Goal: Task Accomplishment & Management: Manage account settings

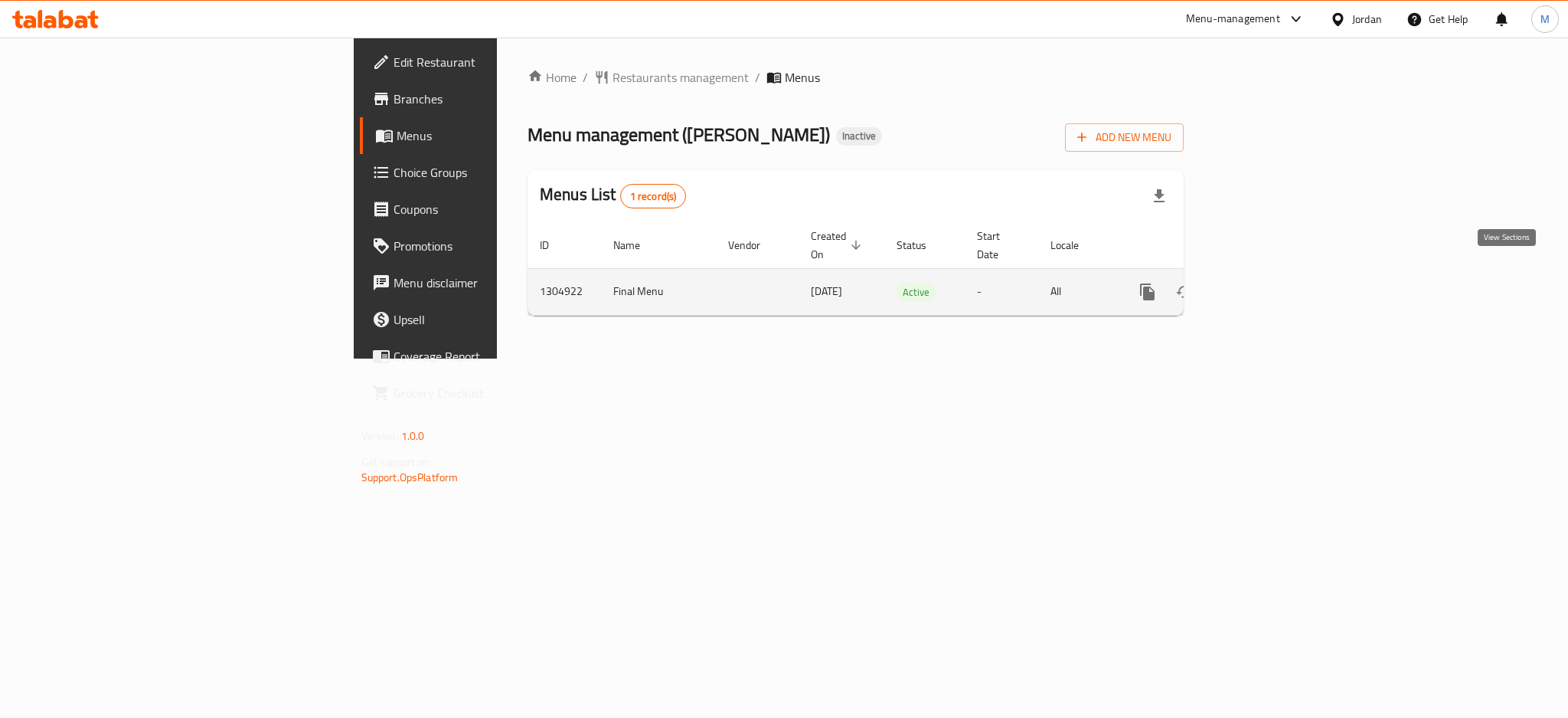
click at [1267, 282] on icon "enhanced table" at bounding box center [1258, 292] width 19 height 19
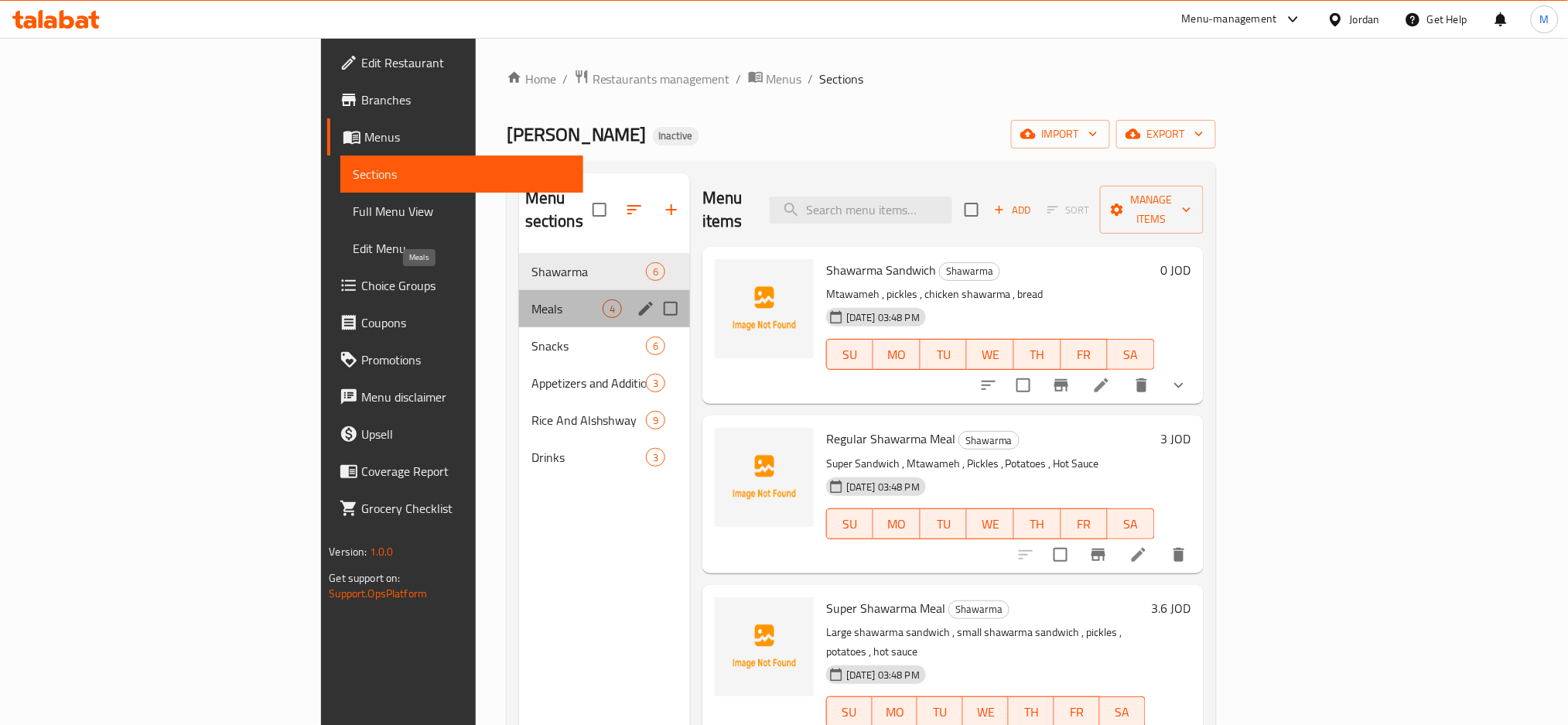
click at [531, 299] on span "Meals" at bounding box center [566, 308] width 71 height 19
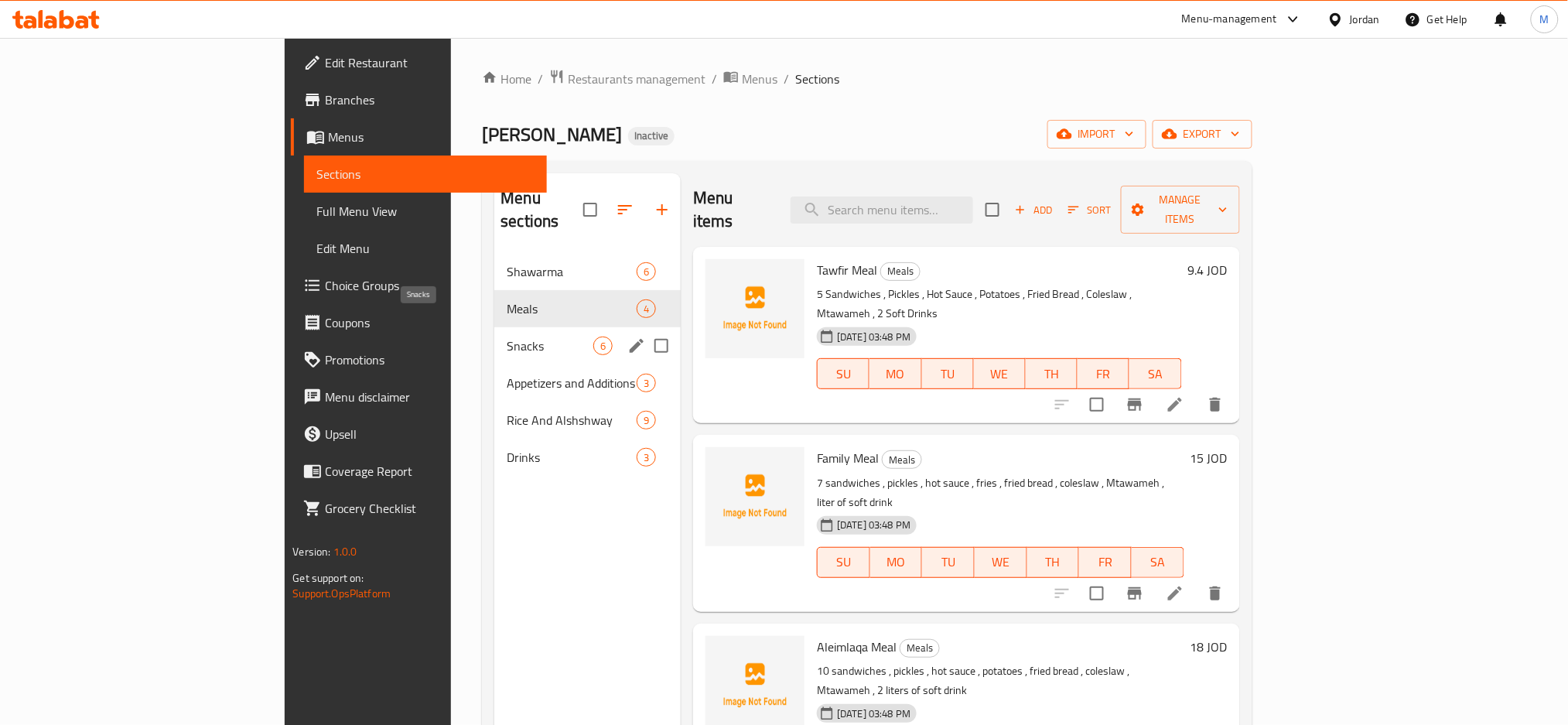
click at [507, 336] on span "Snacks" at bounding box center [550, 346] width 86 height 19
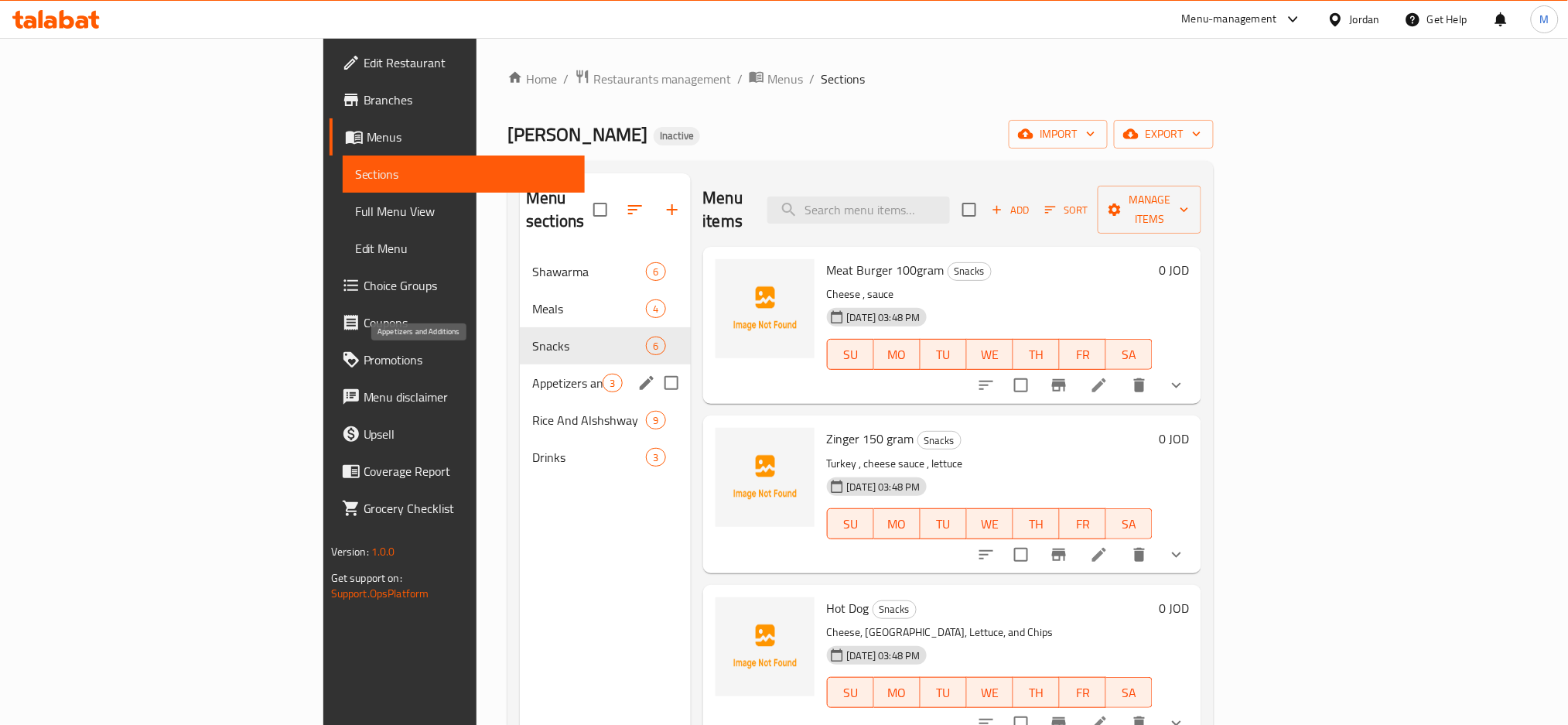
click at [532, 374] on span "Appetizers and Additions" at bounding box center [567, 383] width 70 height 19
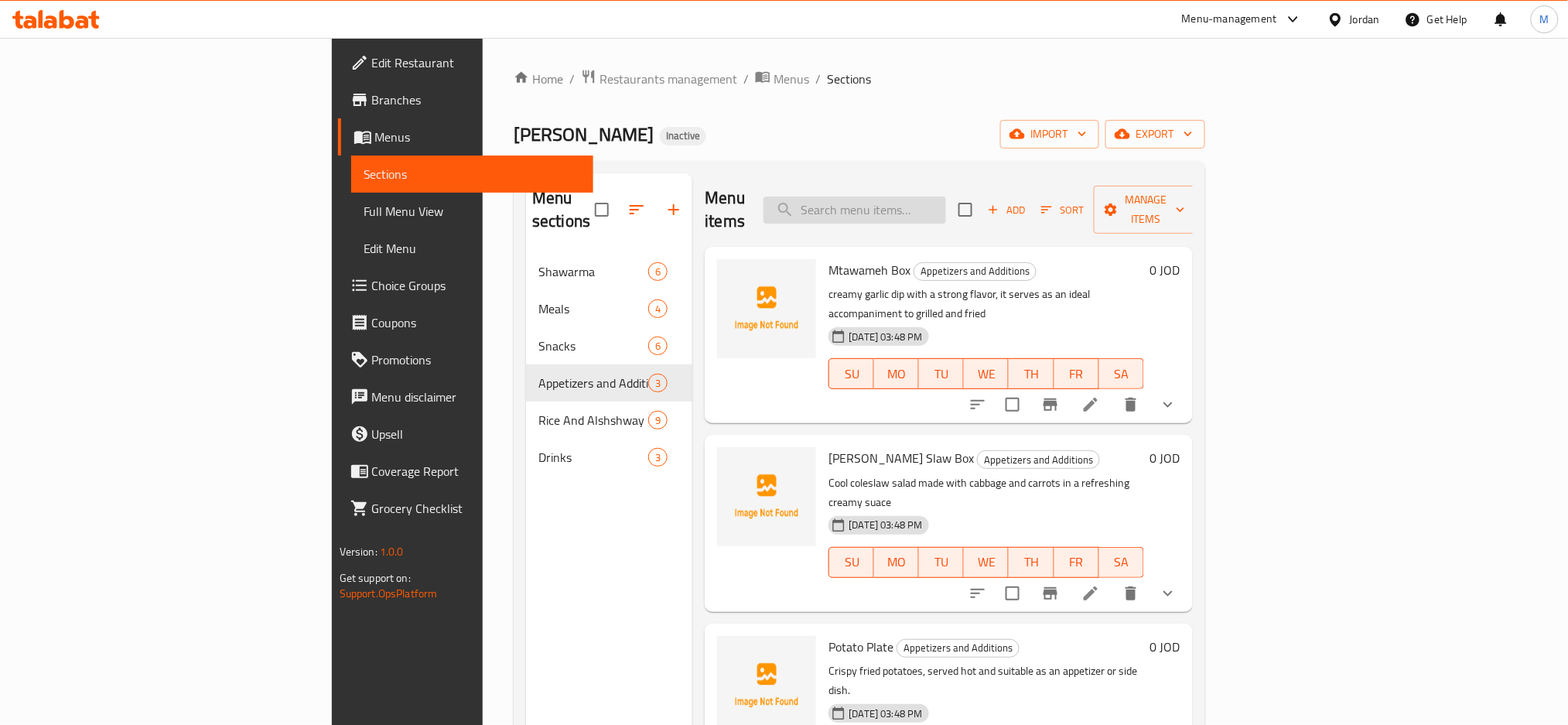
drag, startPoint x: 992, startPoint y: 203, endPoint x: 1008, endPoint y: 199, distance: 16.5
click at [946, 202] on input "search" at bounding box center [854, 209] width 182 height 27
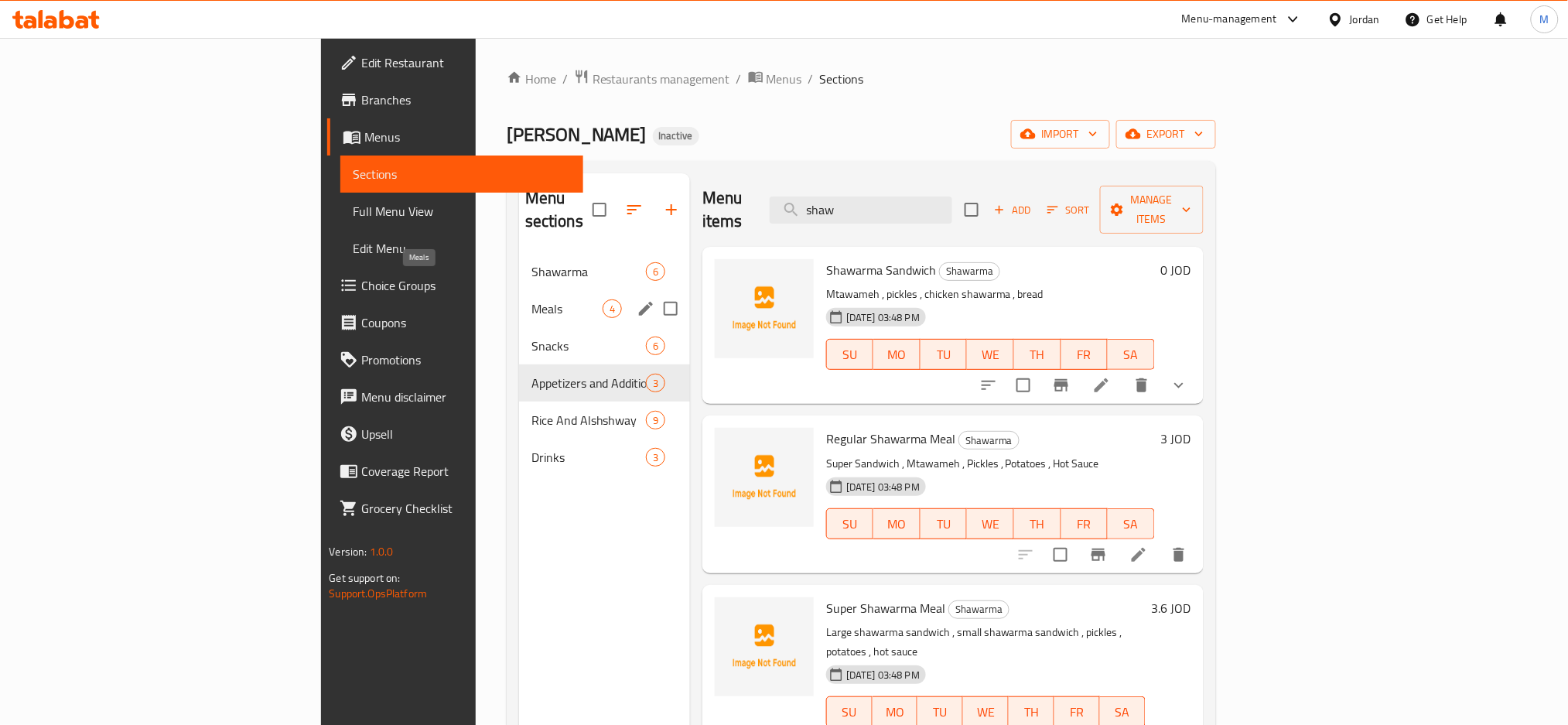
click at [531, 299] on span "Meals" at bounding box center [566, 308] width 71 height 19
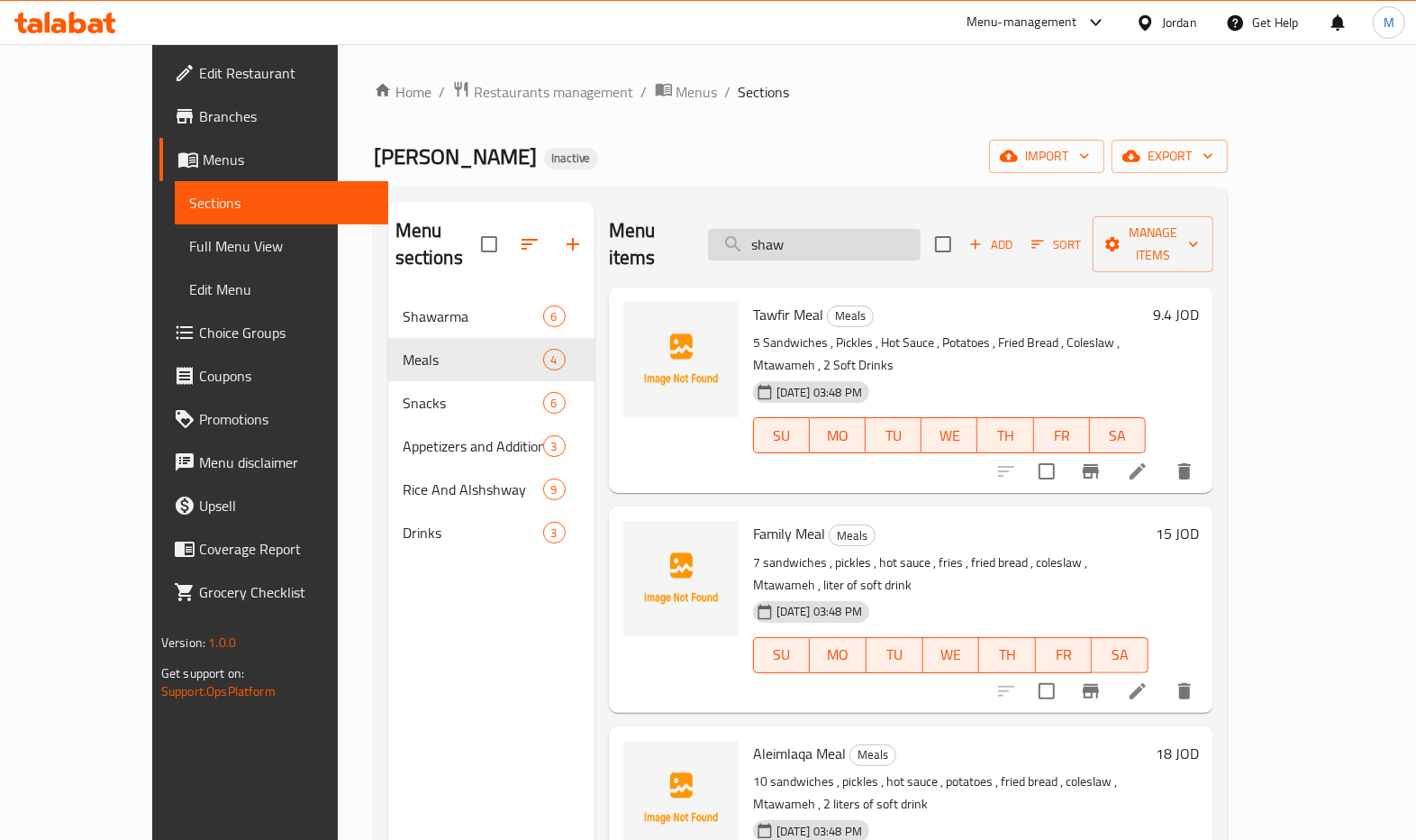
click at [845, 235] on input "shaw" at bounding box center [815, 244] width 212 height 32
drag, startPoint x: 824, startPoint y: 225, endPoint x: 704, endPoint y: 200, distance: 122.6
click at [704, 200] on div "Menu sections Shawarma 6 Meals 4 Snacks 6 Appetizers and Additions 3 Rice And A…" at bounding box center [801, 621] width 854 height 868
paste input "Double Shawarma Meal"
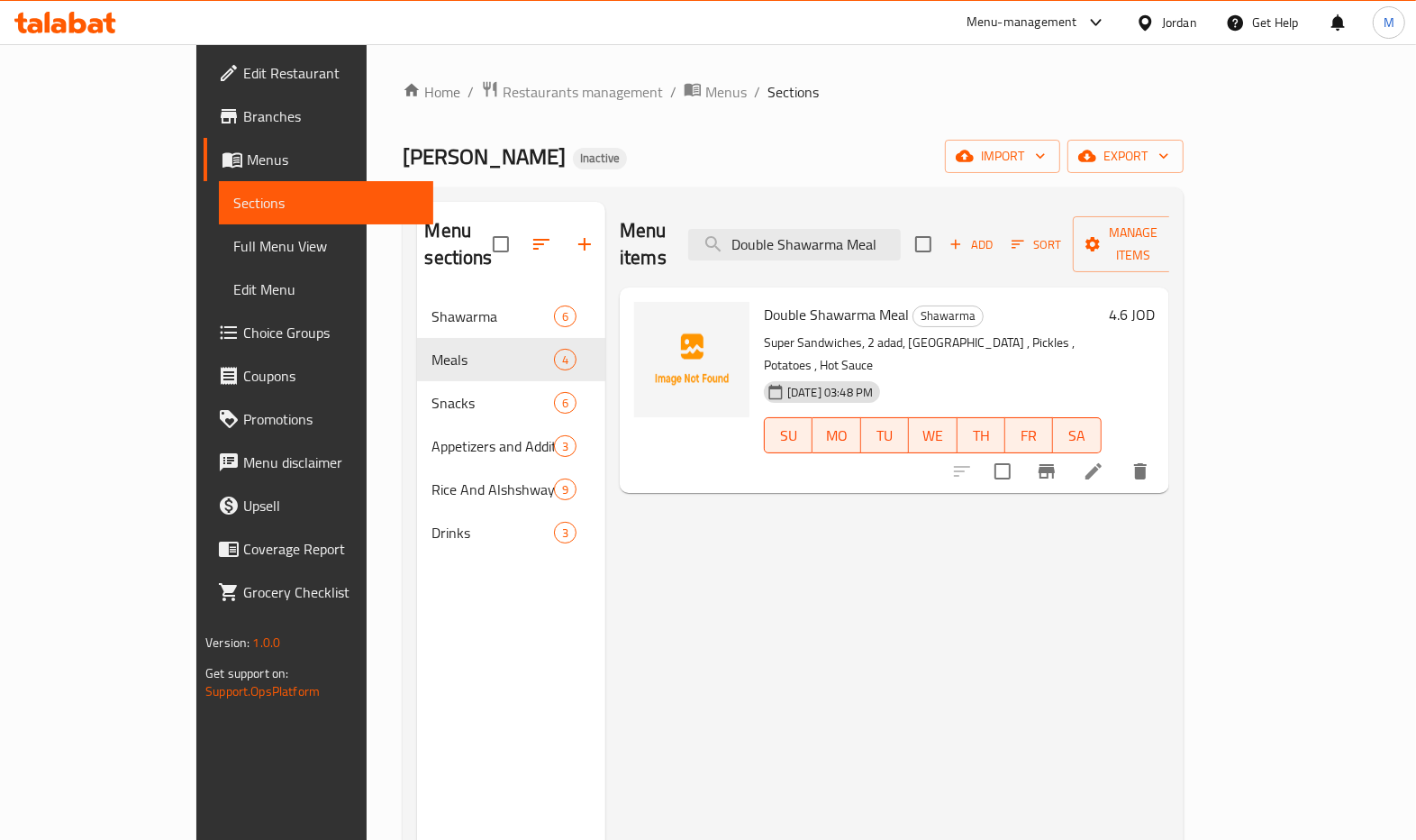
type input "Double Shawarma Meal"
click at [1105, 461] on icon at bounding box center [1094, 472] width 22 height 22
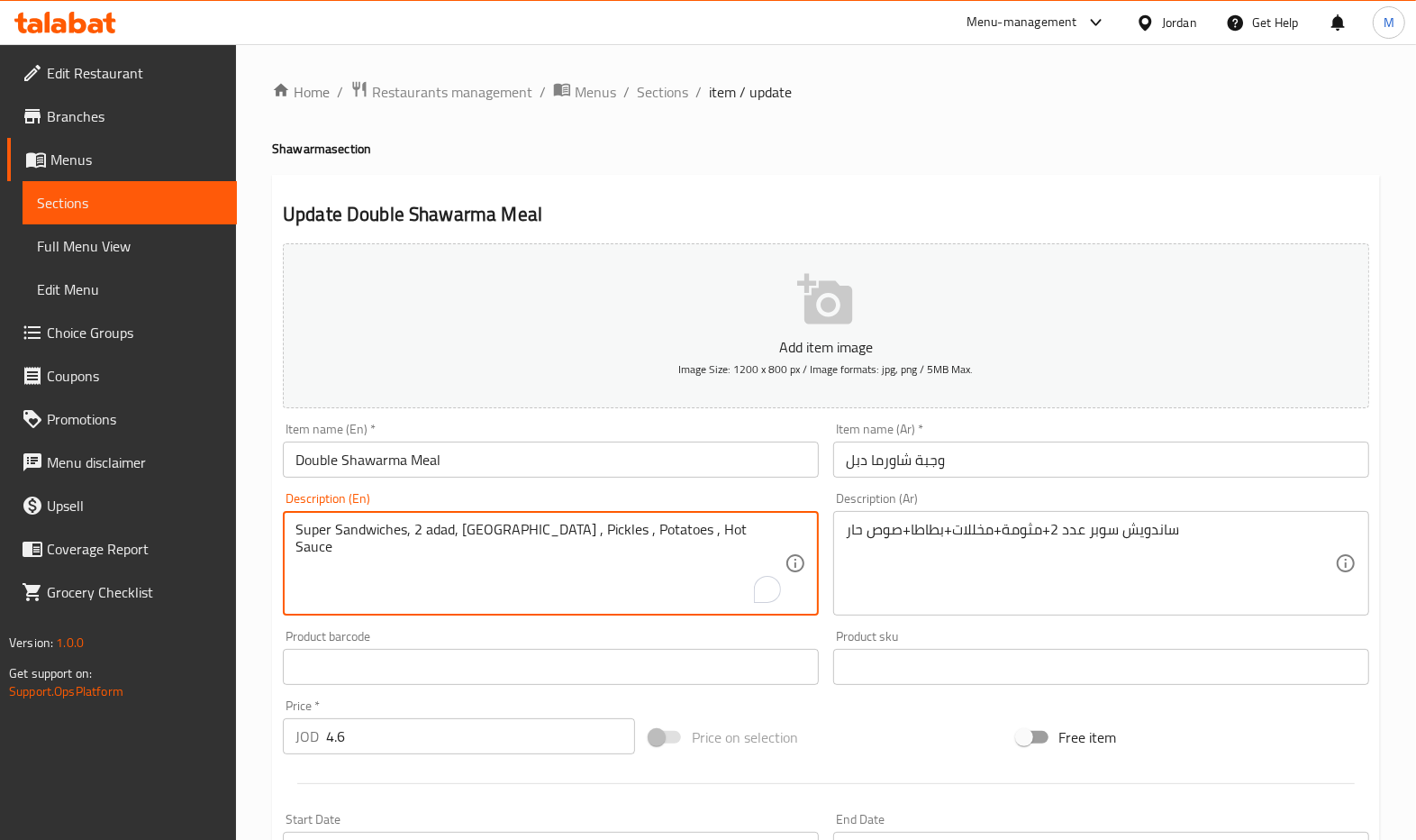
drag, startPoint x: 454, startPoint y: 534, endPoint x: 404, endPoint y: 534, distance: 50.0
click at [294, 532] on div "Super Sandwiches, Mtawameh , Pickles , Potatoes , Hot Sauce Description (En)" at bounding box center [551, 562] width 536 height 104
click at [298, 533] on textarea "Super Sandwiches, Mtawameh , Pickles , Potatoes , Hot Sauce" at bounding box center [540, 563] width 489 height 85
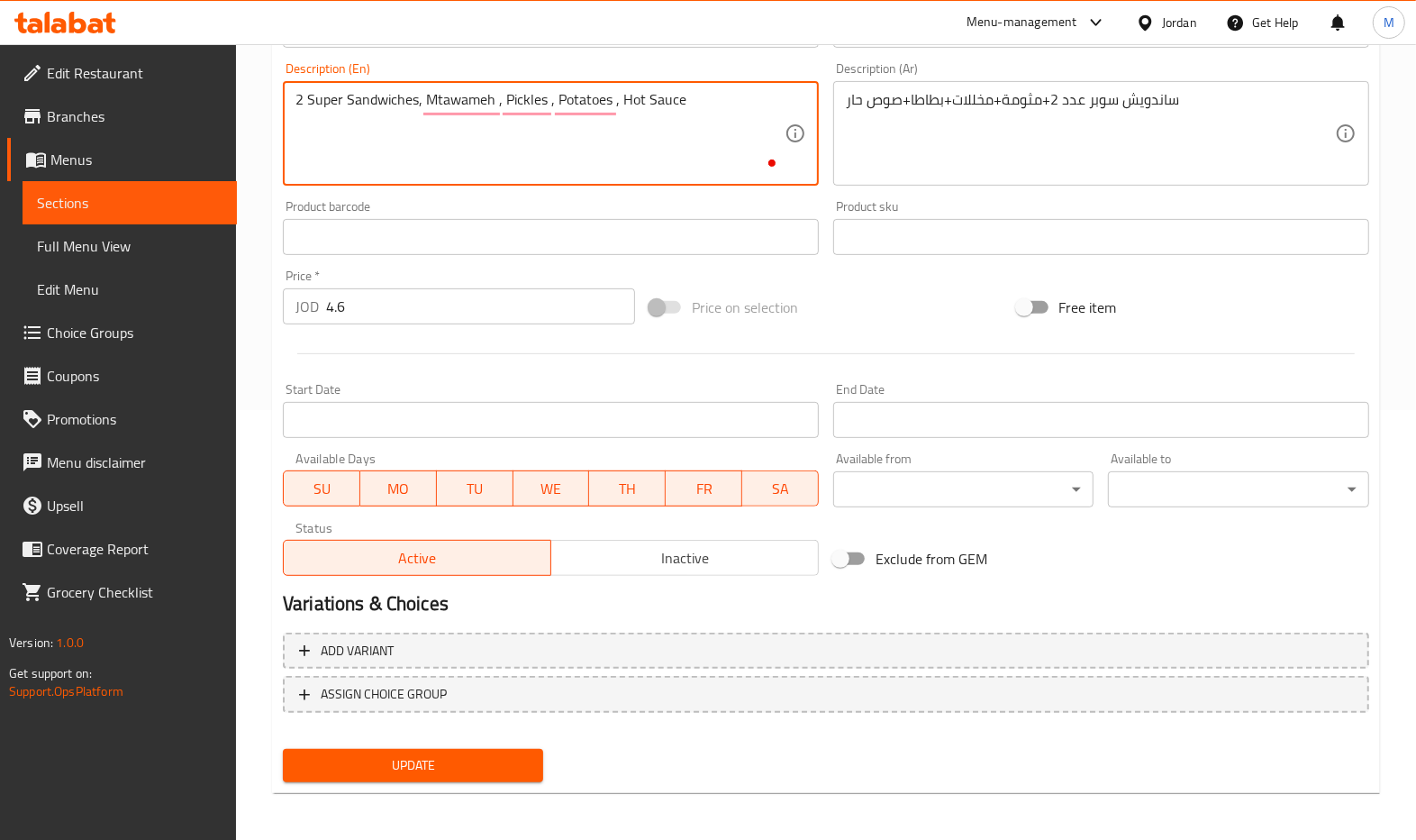
type textarea "2 Super Sandwiches, Mtawameh , Pickles , Potatoes , Hot Sauce"
click at [468, 776] on button "Update" at bounding box center [413, 765] width 260 height 34
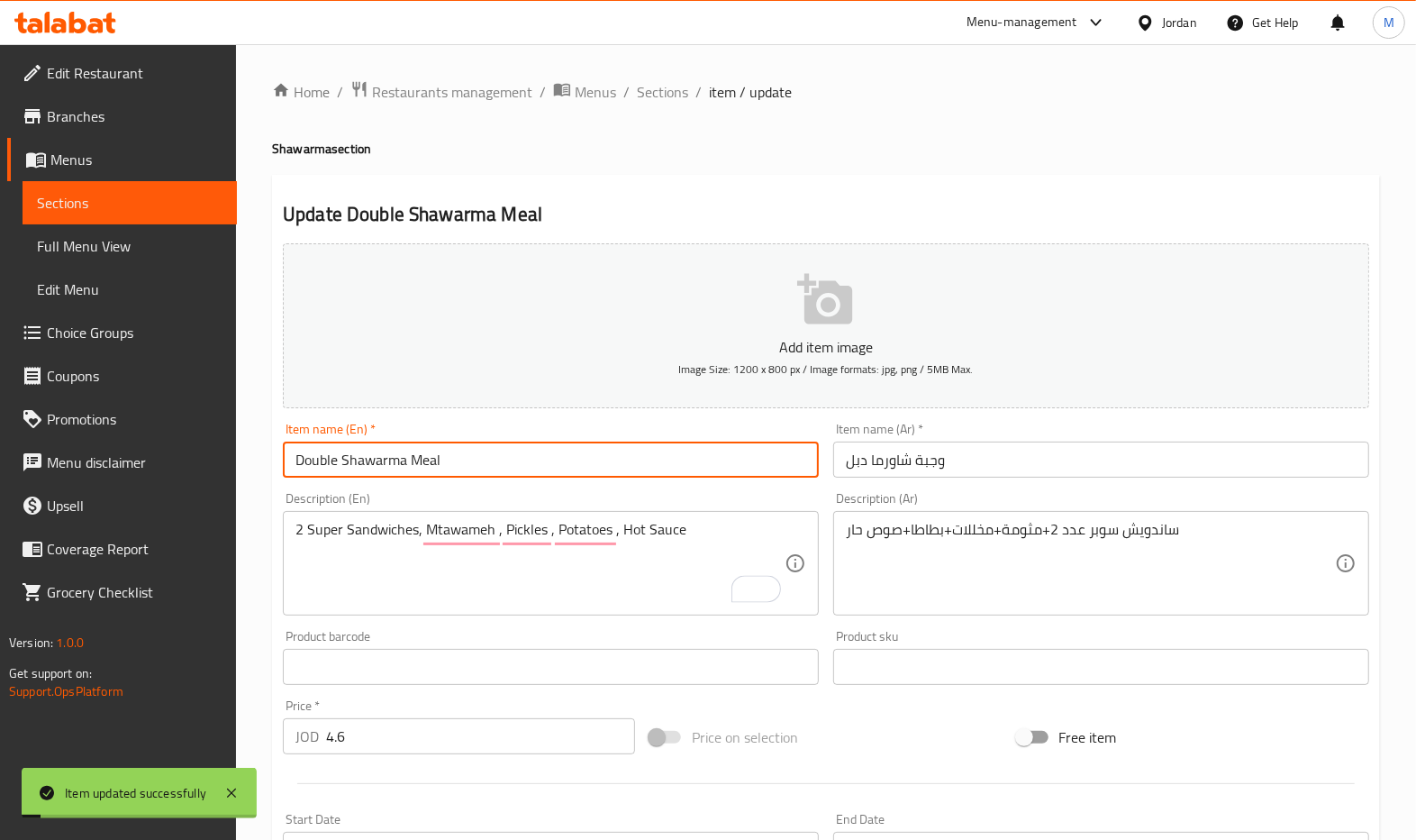
drag, startPoint x: 470, startPoint y: 457, endPoint x: 207, endPoint y: 457, distance: 263.0
click at [208, 457] on div "Edit Restaurant Branches Menus Sections Full Menu View Edit Menu Choice Groups …" at bounding box center [708, 659] width 1416 height 1229
click at [670, 95] on span "Sections" at bounding box center [662, 92] width 52 height 22
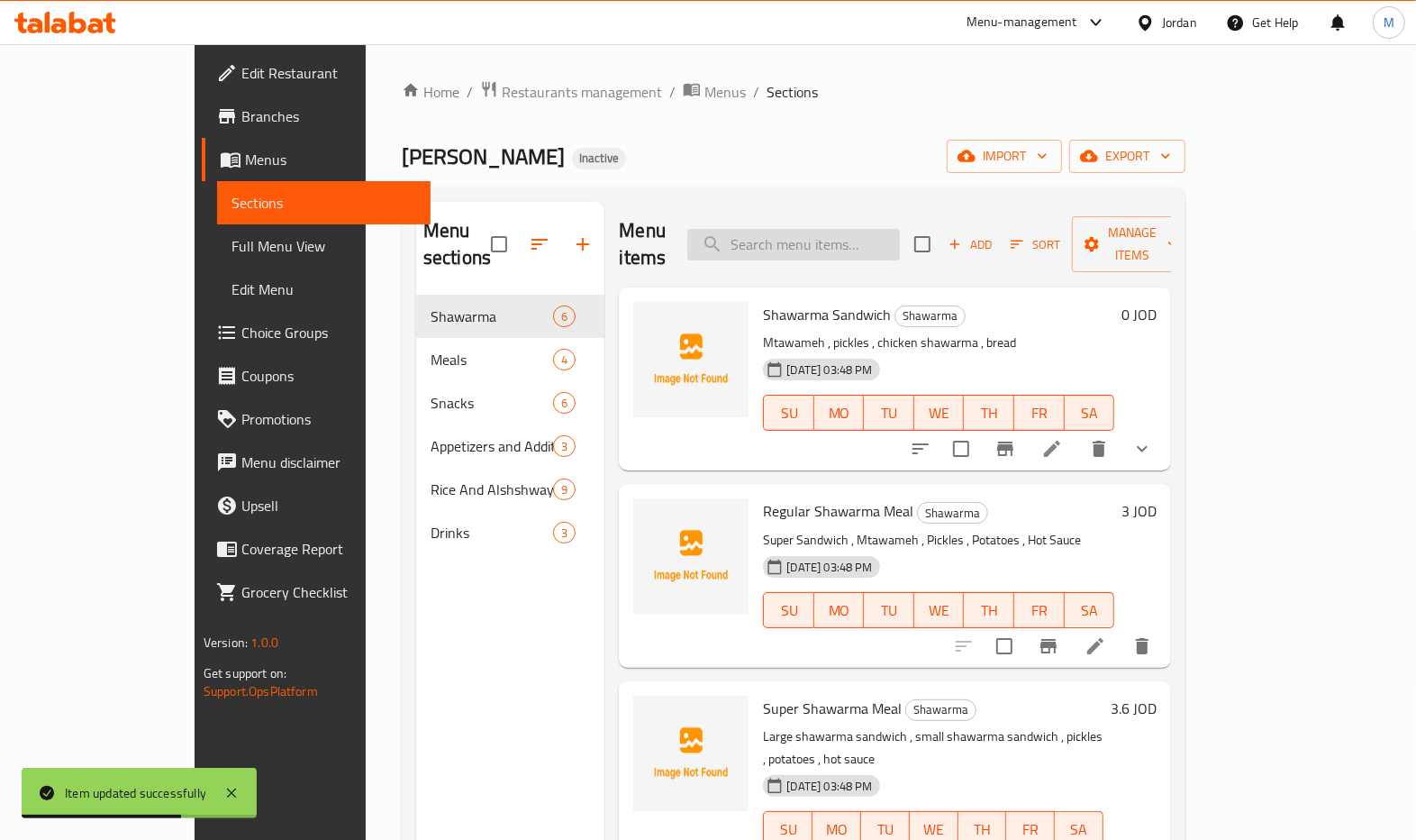
click at [794, 234] on input "search" at bounding box center [794, 244] width 212 height 32
paste input "Triple Shawarma Meal"
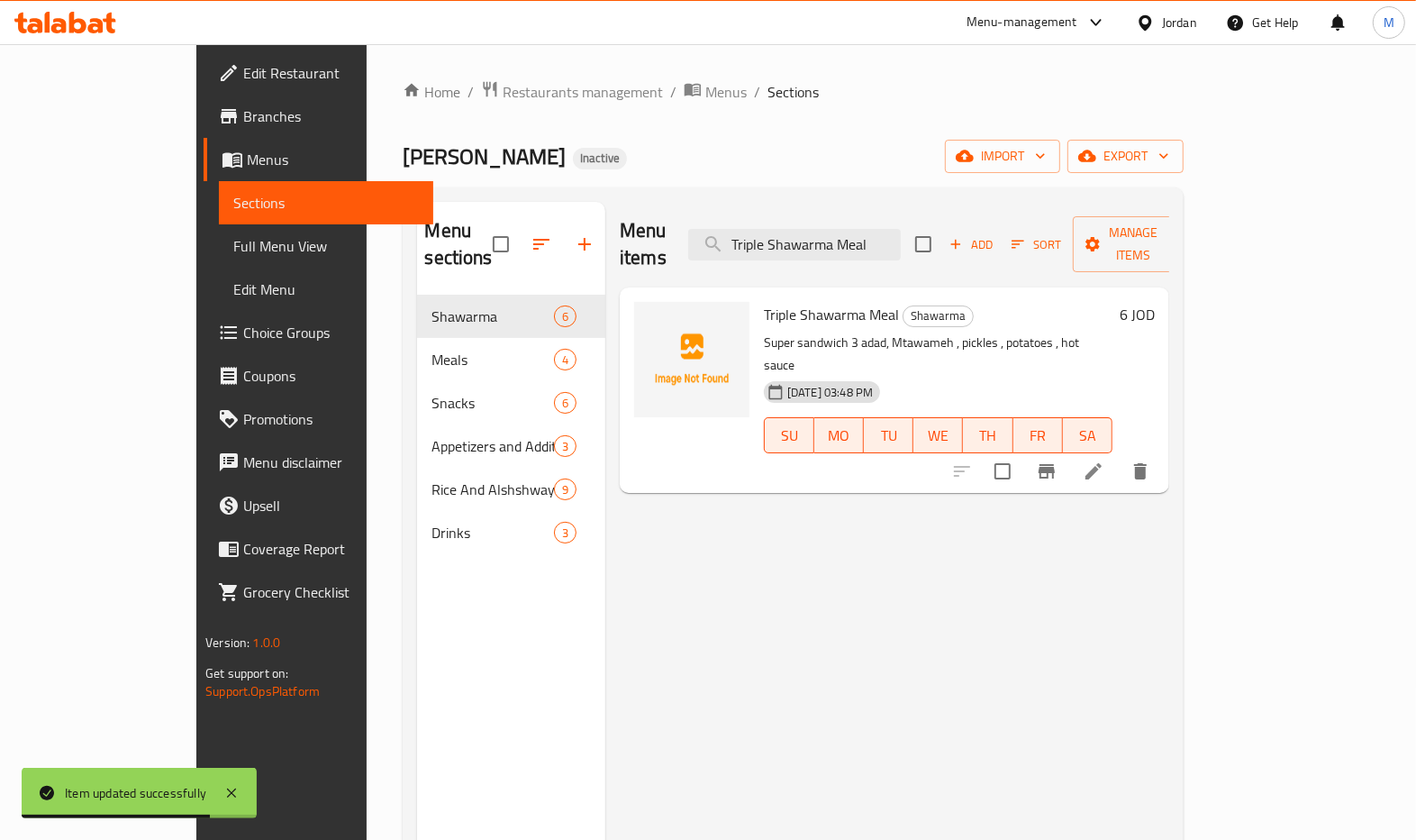
type input "Triple Shawarma Meal"
click at [1102, 463] on icon at bounding box center [1094, 471] width 16 height 16
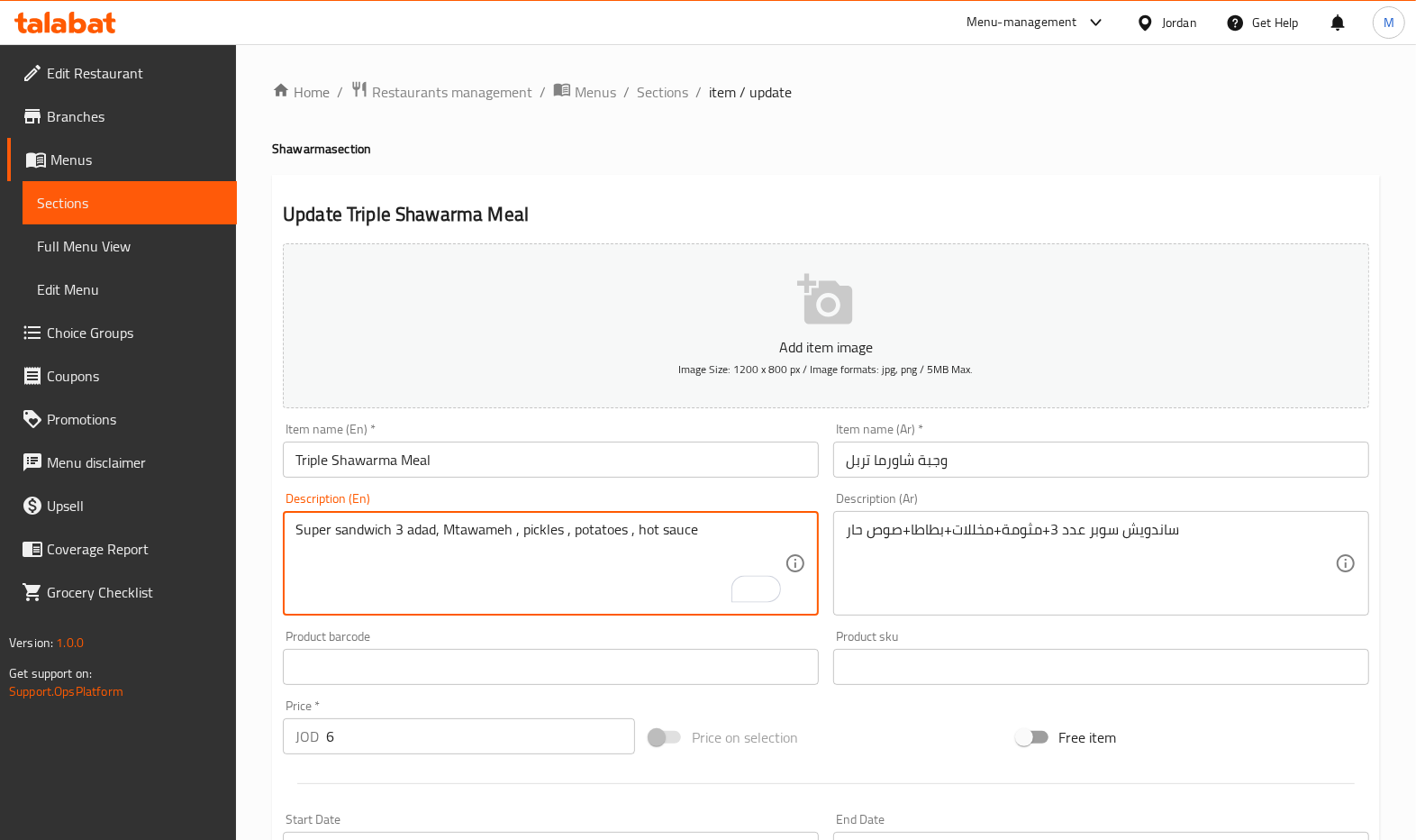
drag, startPoint x: 436, startPoint y: 533, endPoint x: 389, endPoint y: 539, distance: 47.4
click at [296, 530] on textarea "Super sandwich, Mtawameh , pickles , potatoes , hot sauce" at bounding box center [540, 563] width 489 height 85
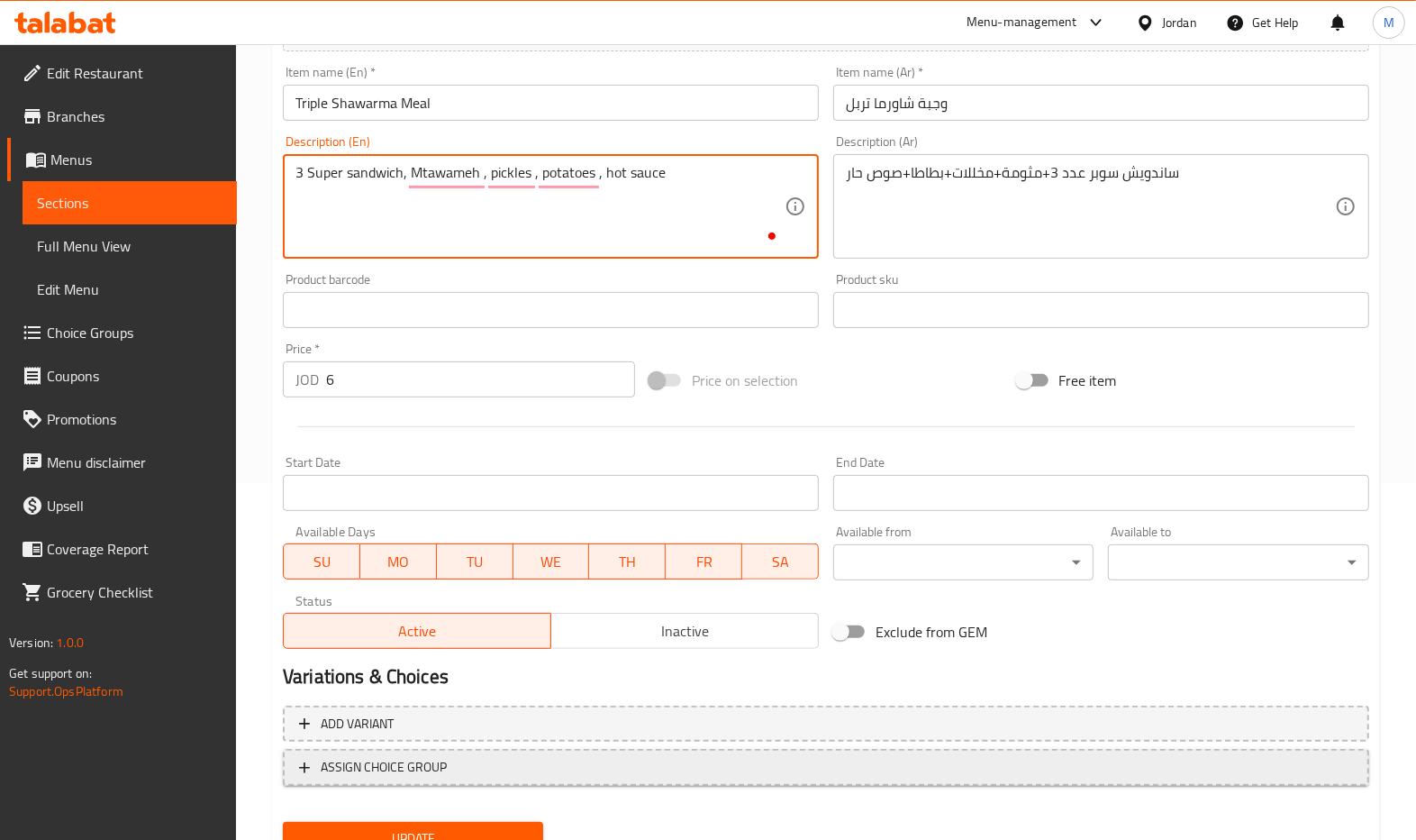
scroll to position [360, 0]
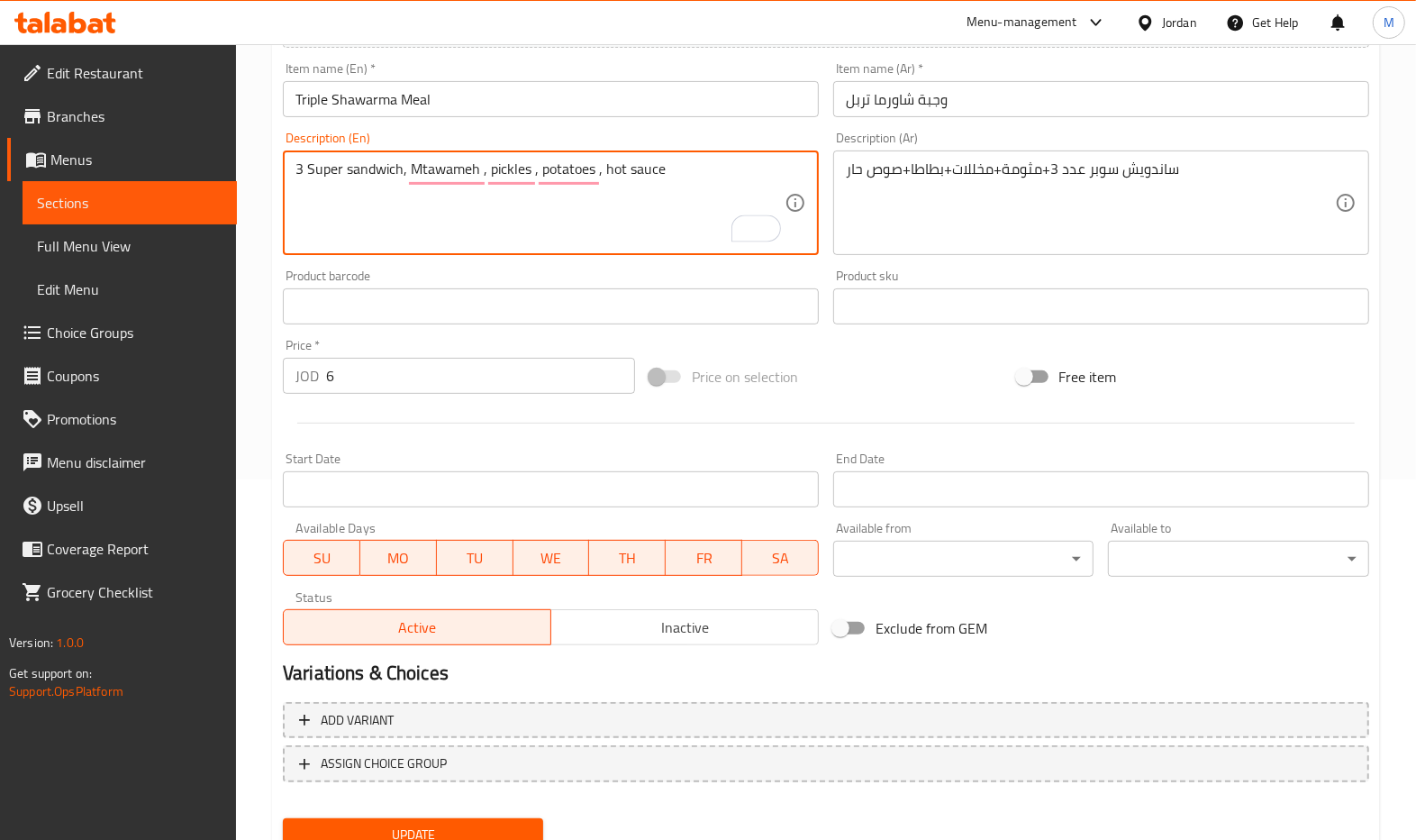
type textarea "3 Super sandwich, Mtawameh , pickles , potatoes , hot sauce"
click at [433, 813] on div "Update" at bounding box center [413, 835] width 275 height 48
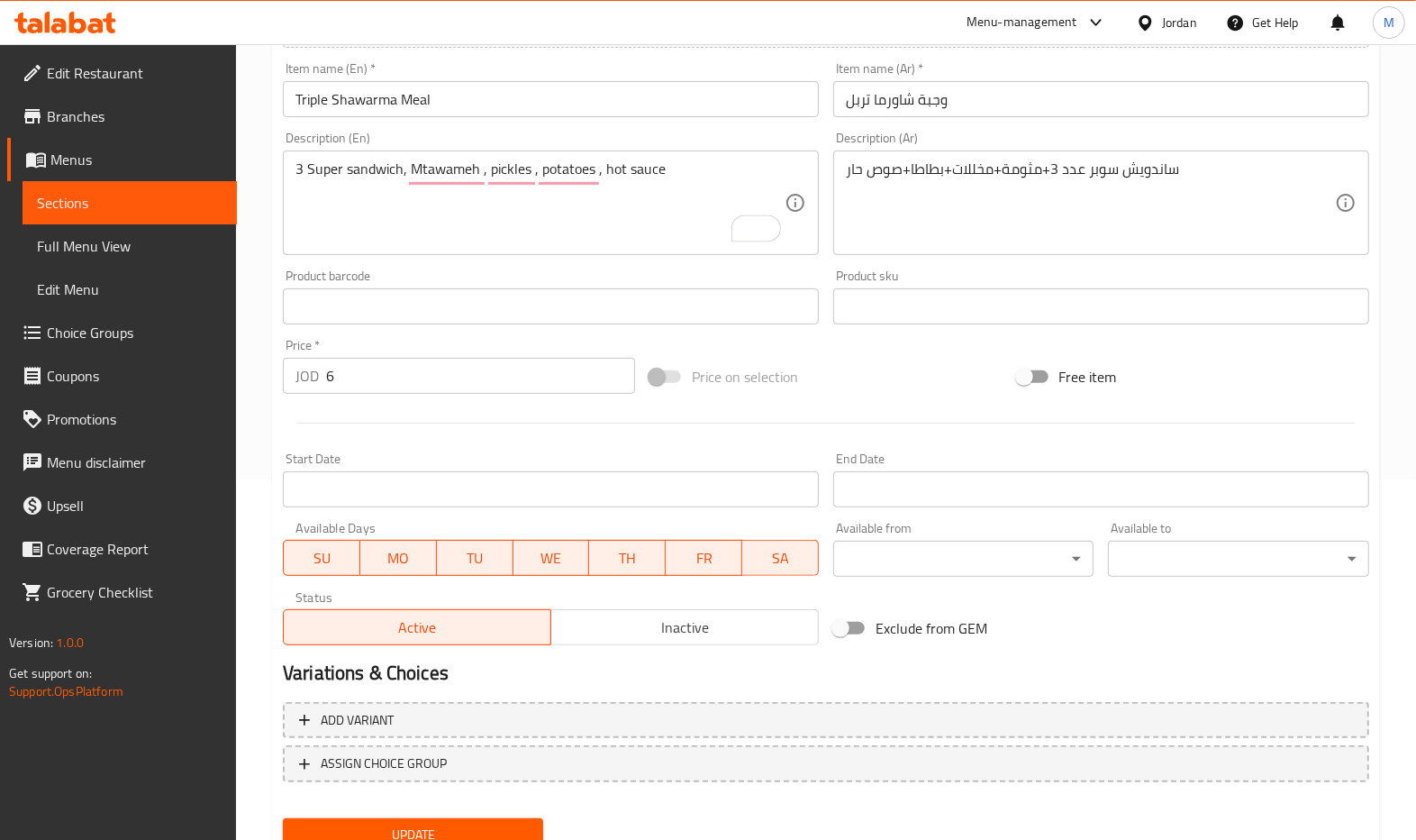
click at [443, 824] on span "Update" at bounding box center [413, 835] width 231 height 23
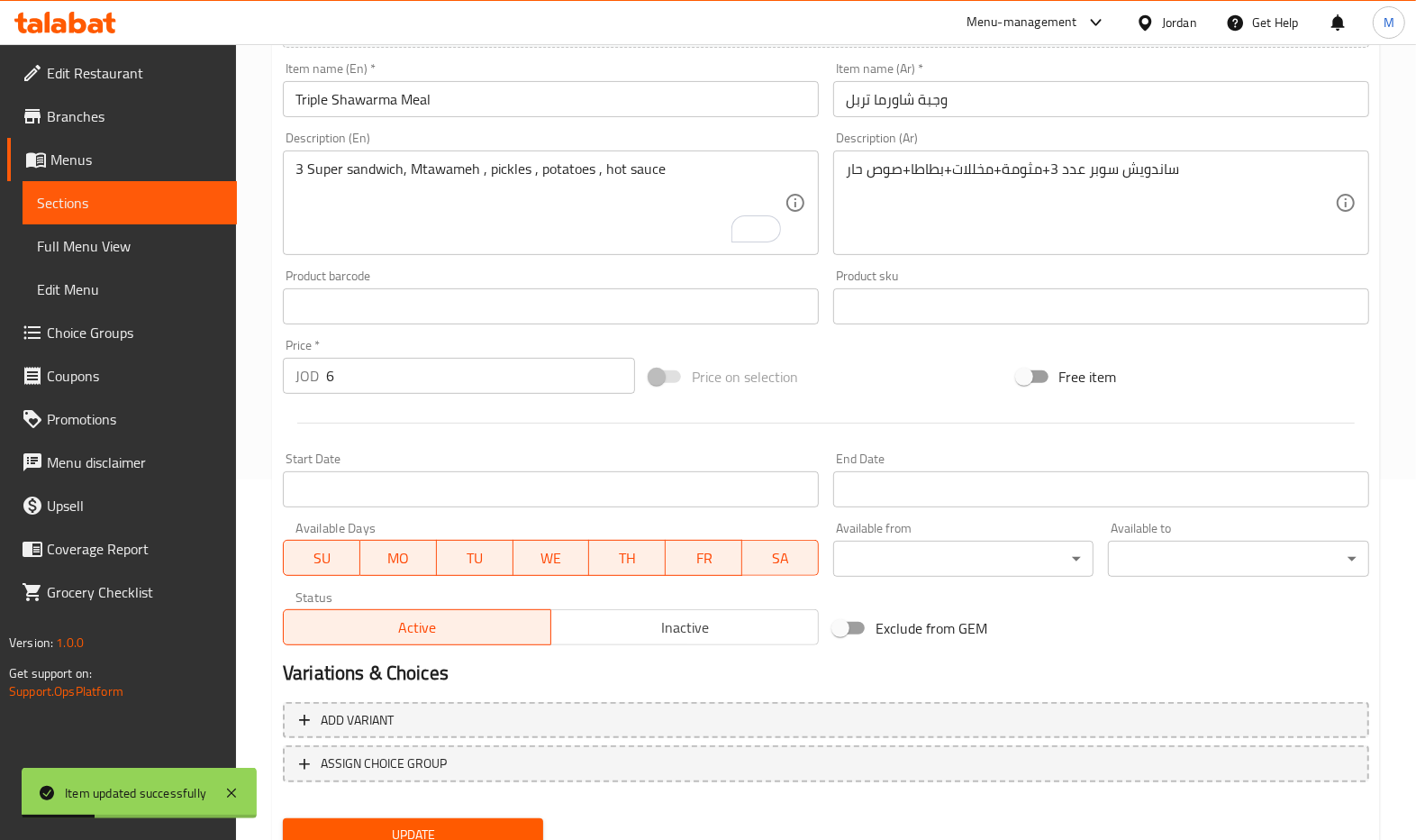
click at [733, 278] on div "Product barcode Product barcode" at bounding box center [551, 297] width 536 height 55
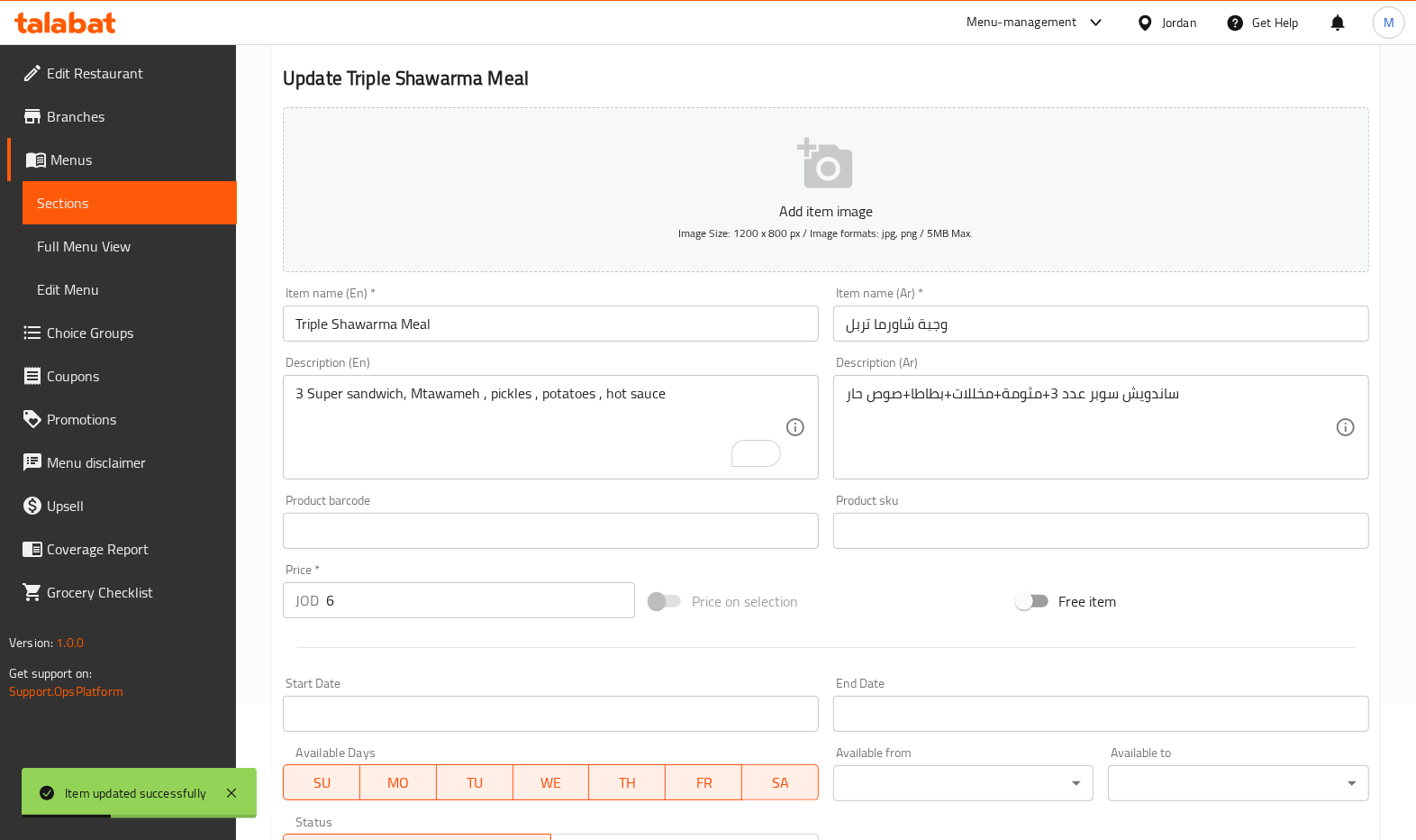
scroll to position [120, 0]
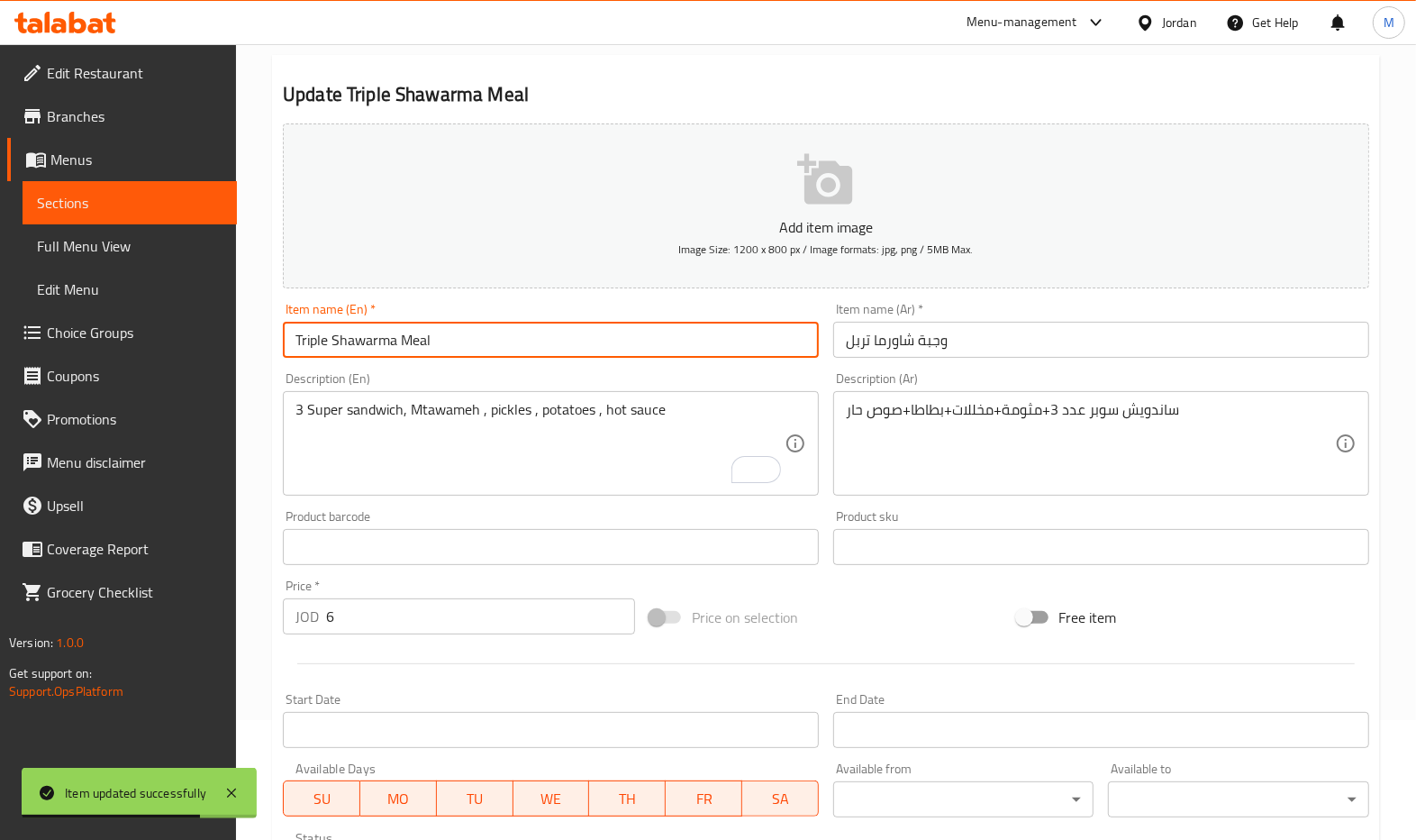
drag, startPoint x: 401, startPoint y: 357, endPoint x: 270, endPoint y: 358, distance: 131.0
click at [270, 358] on div "Home / Restaurants management / Menus / Sections / item / update Shawarma secti…" at bounding box center [825, 539] width 1180 height 1229
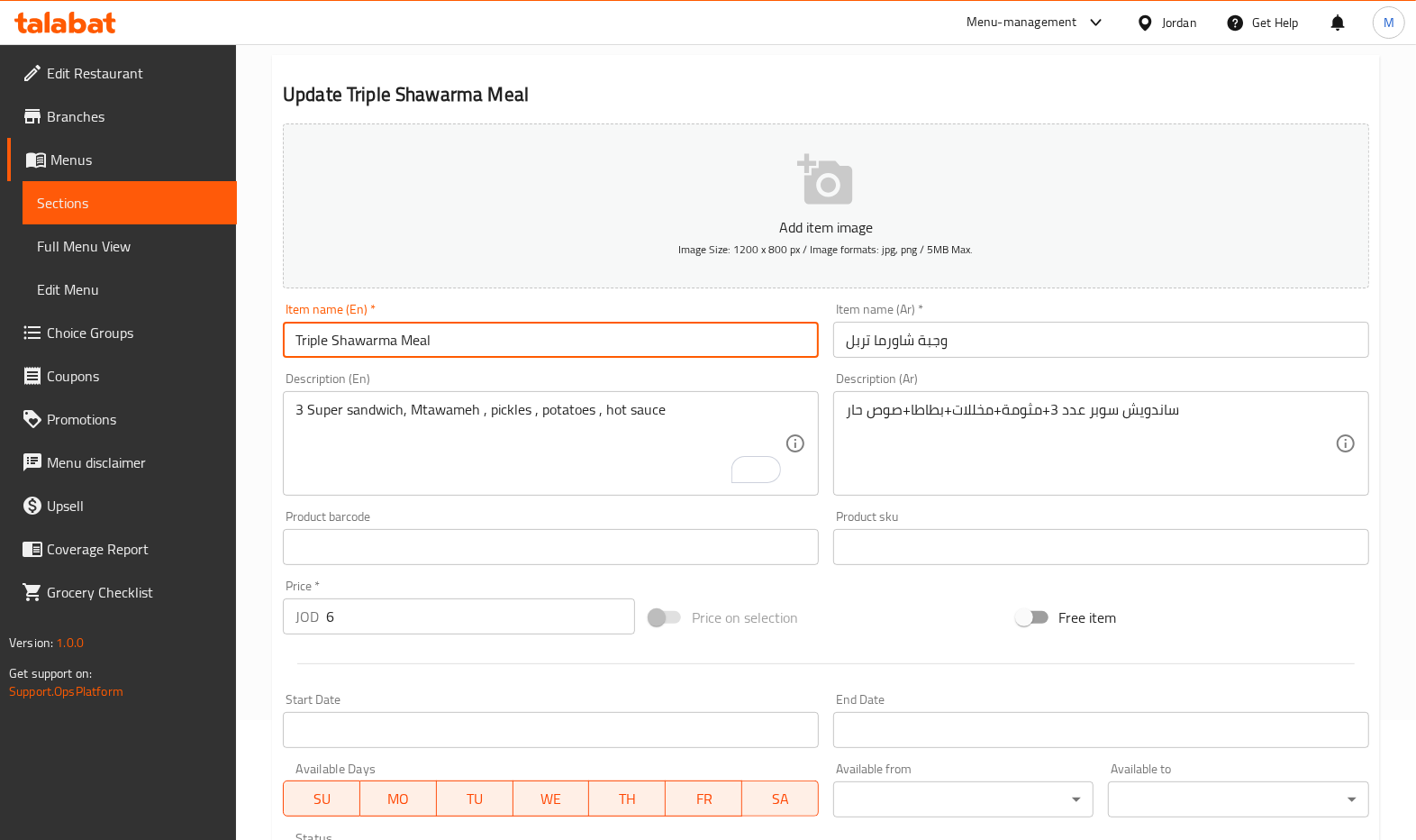
scroll to position [0, 0]
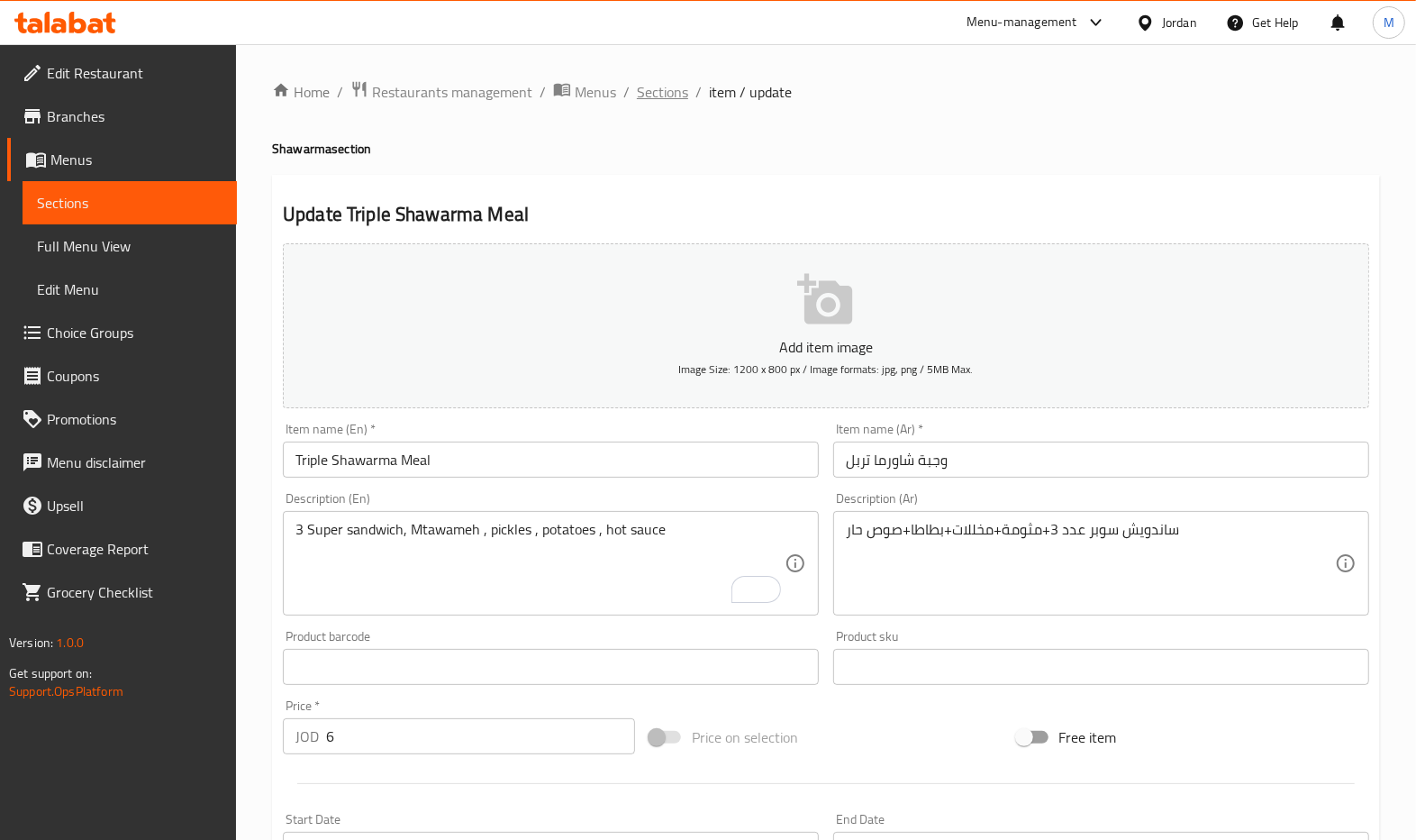
click at [672, 94] on span "Sections" at bounding box center [662, 92] width 52 height 22
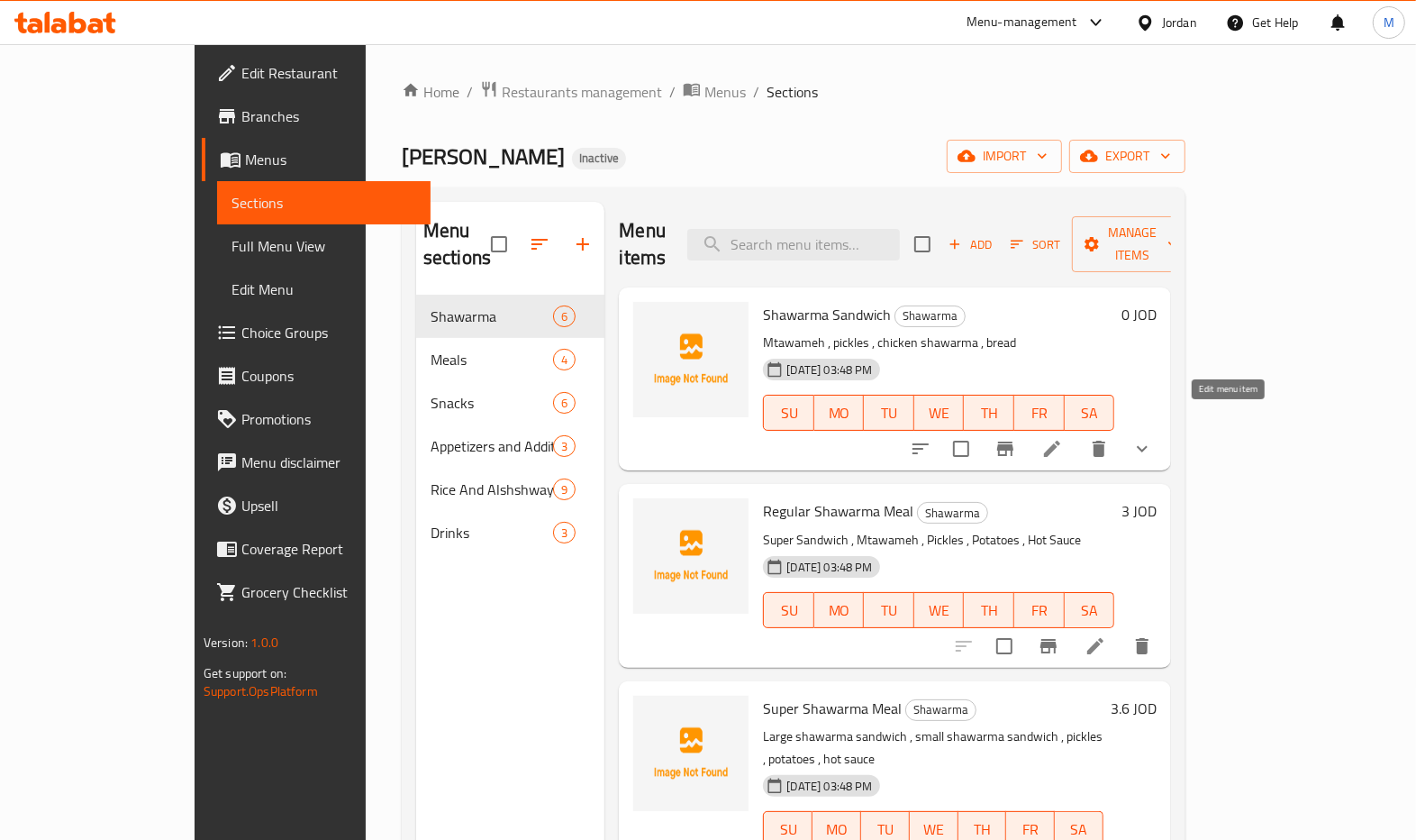
click at [1063, 438] on icon at bounding box center [1052, 449] width 22 height 22
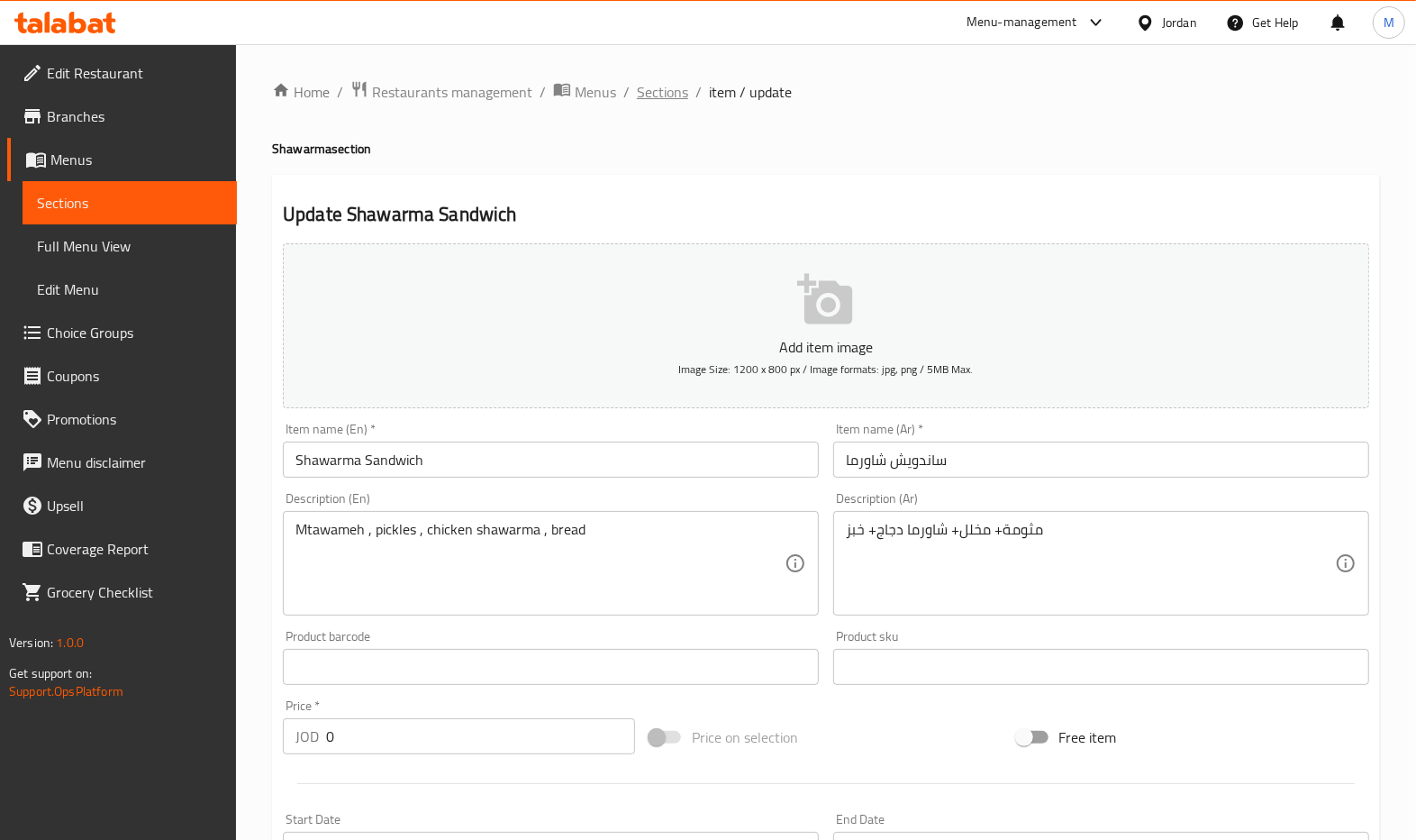
click at [640, 82] on span "Sections" at bounding box center [662, 92] width 52 height 22
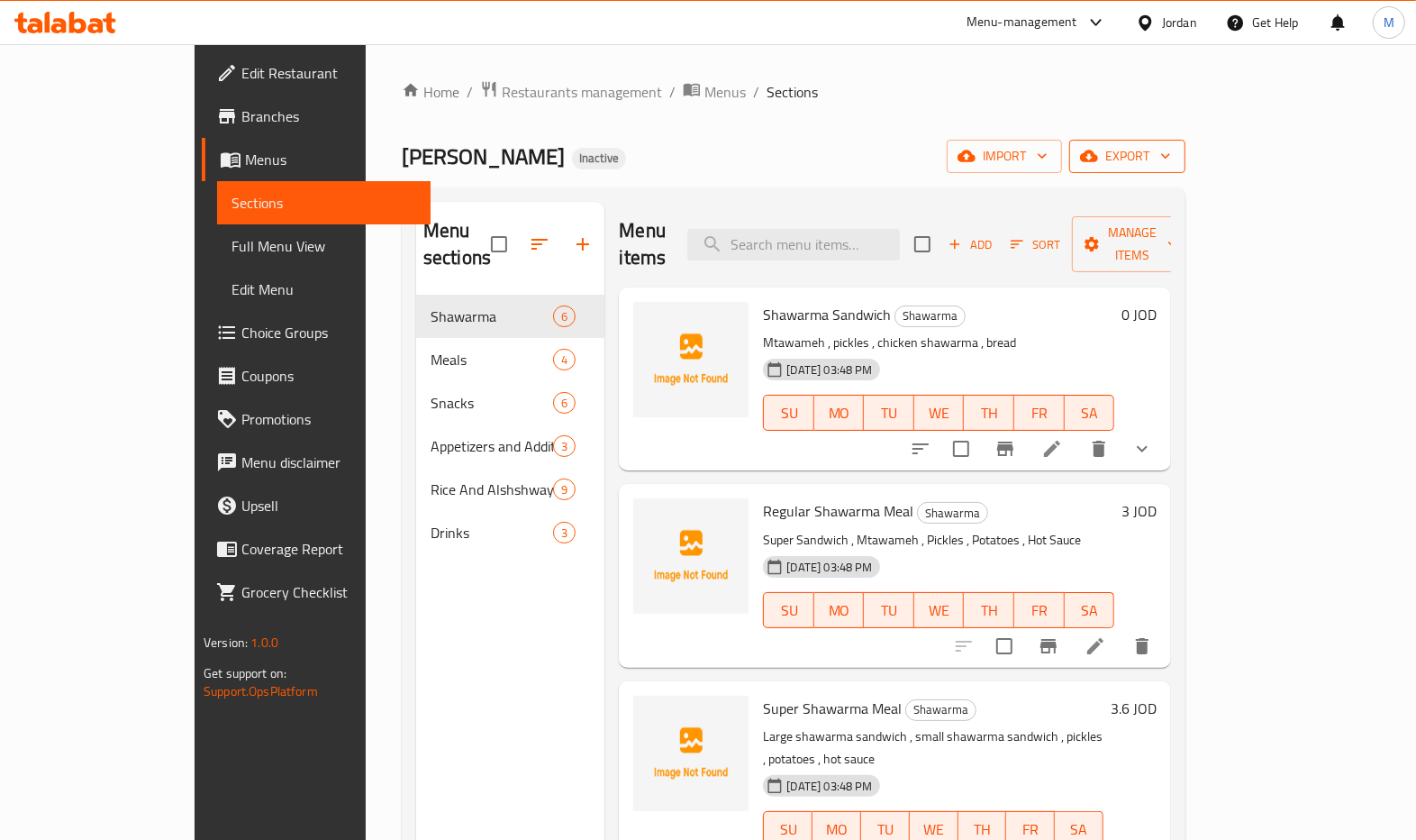
click at [1171, 167] on span "export" at bounding box center [1128, 156] width 87 height 23
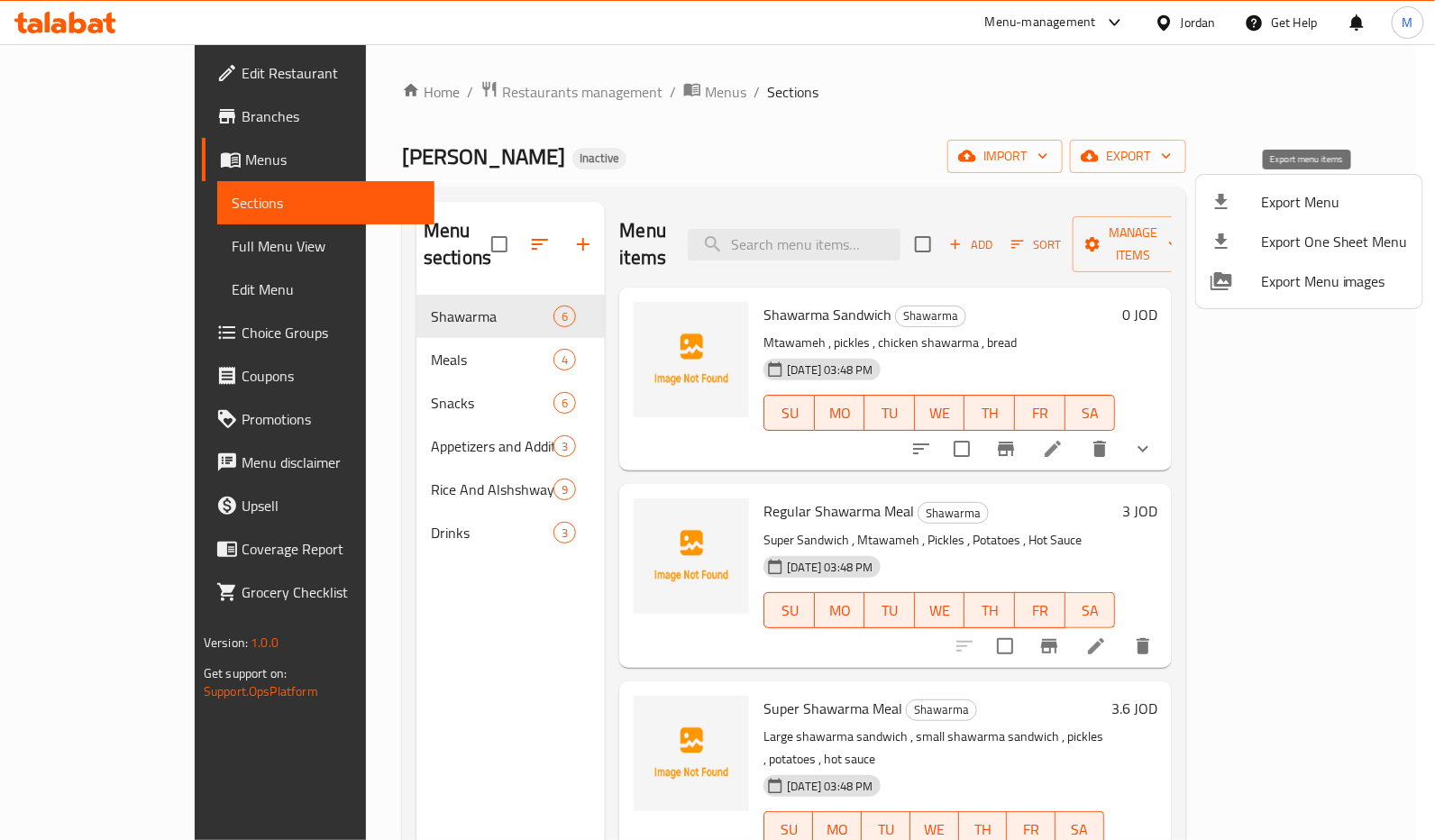
click at [1287, 217] on li "Export Menu" at bounding box center [1309, 202] width 226 height 40
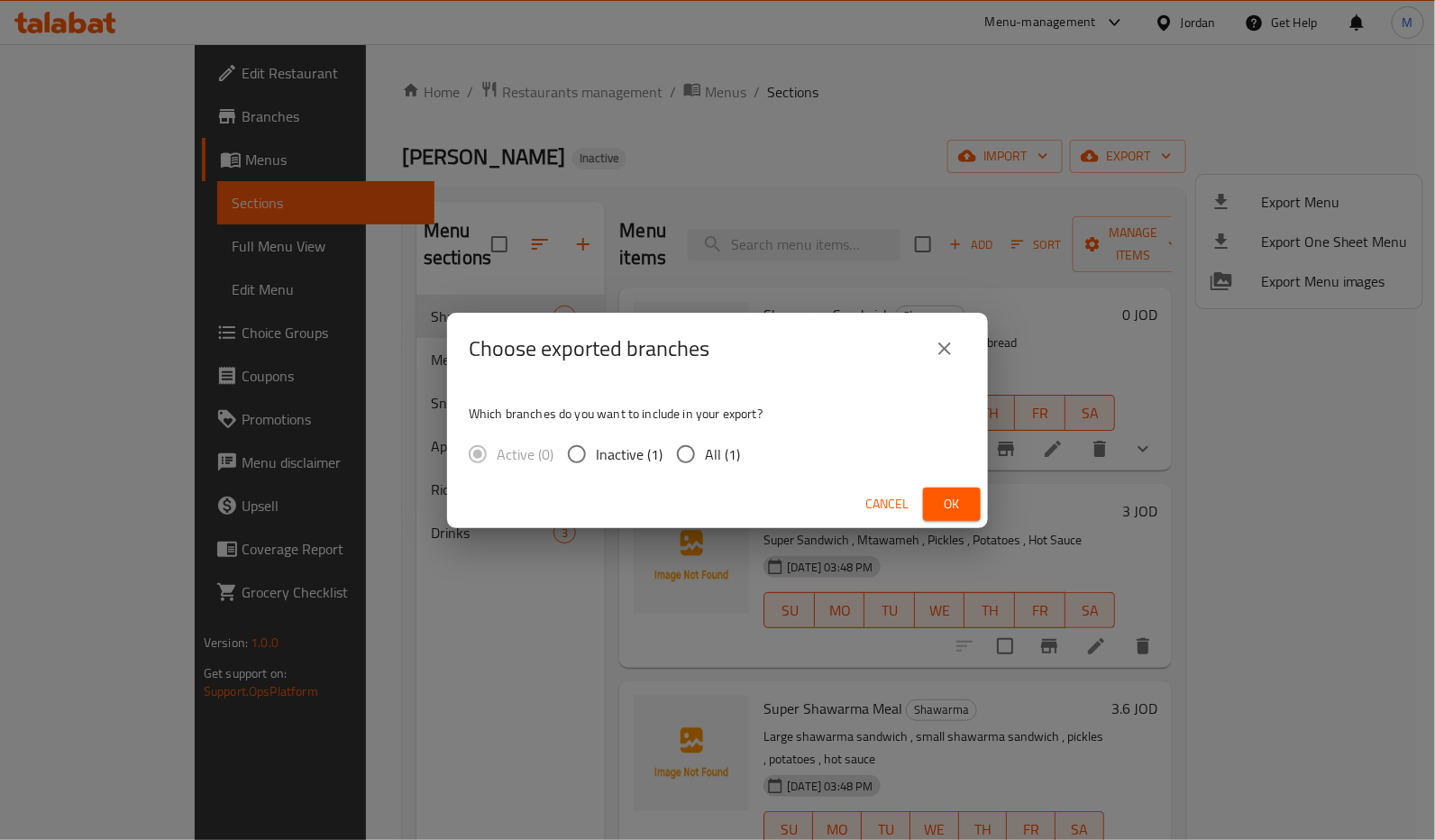
click at [742, 456] on div "Active (0) Inactive (1) All (1)" at bounding box center [611, 454] width 286 height 38
click at [732, 459] on span "All (1)" at bounding box center [722, 454] width 35 height 22
click at [705, 459] on input "All (1)" at bounding box center [686, 454] width 38 height 38
radio input "true"
click at [978, 504] on button "Ok" at bounding box center [952, 503] width 58 height 34
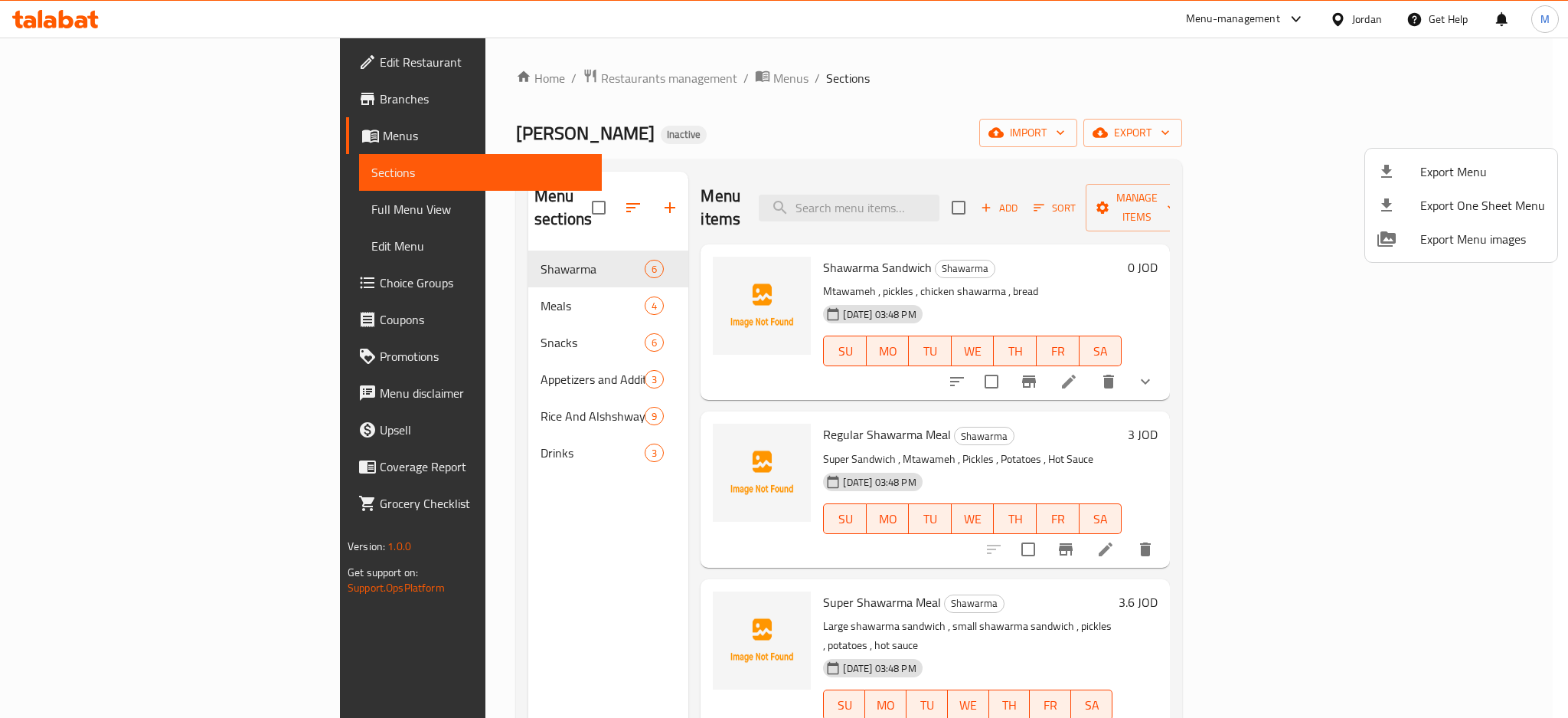
click at [458, 248] on div at bounding box center [784, 359] width 1568 height 718
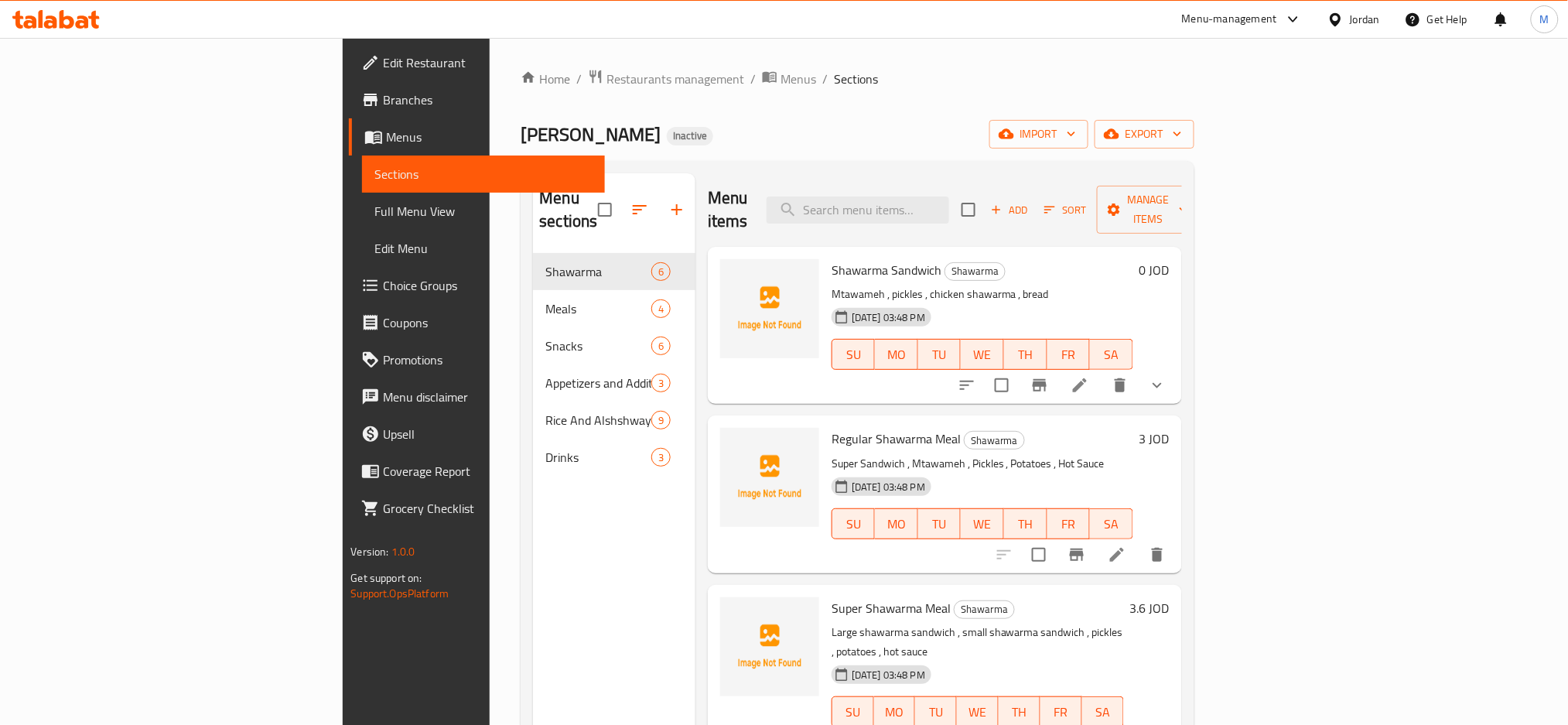
click at [832, 259] on span "Shawarma Sandwich" at bounding box center [886, 270] width 110 height 23
copy span "Shawarma"
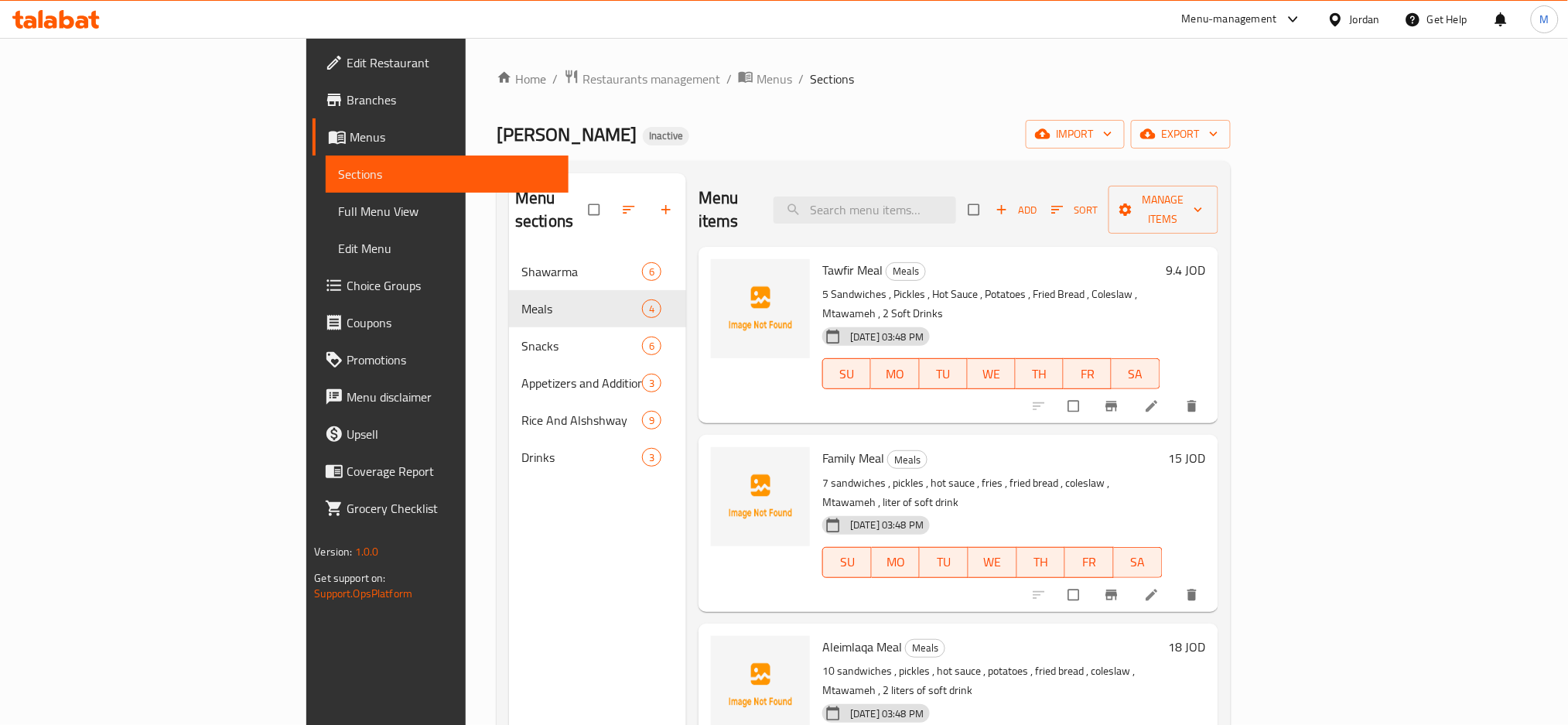
click at [338, 202] on span "Full Menu View" at bounding box center [447, 211] width 218 height 19
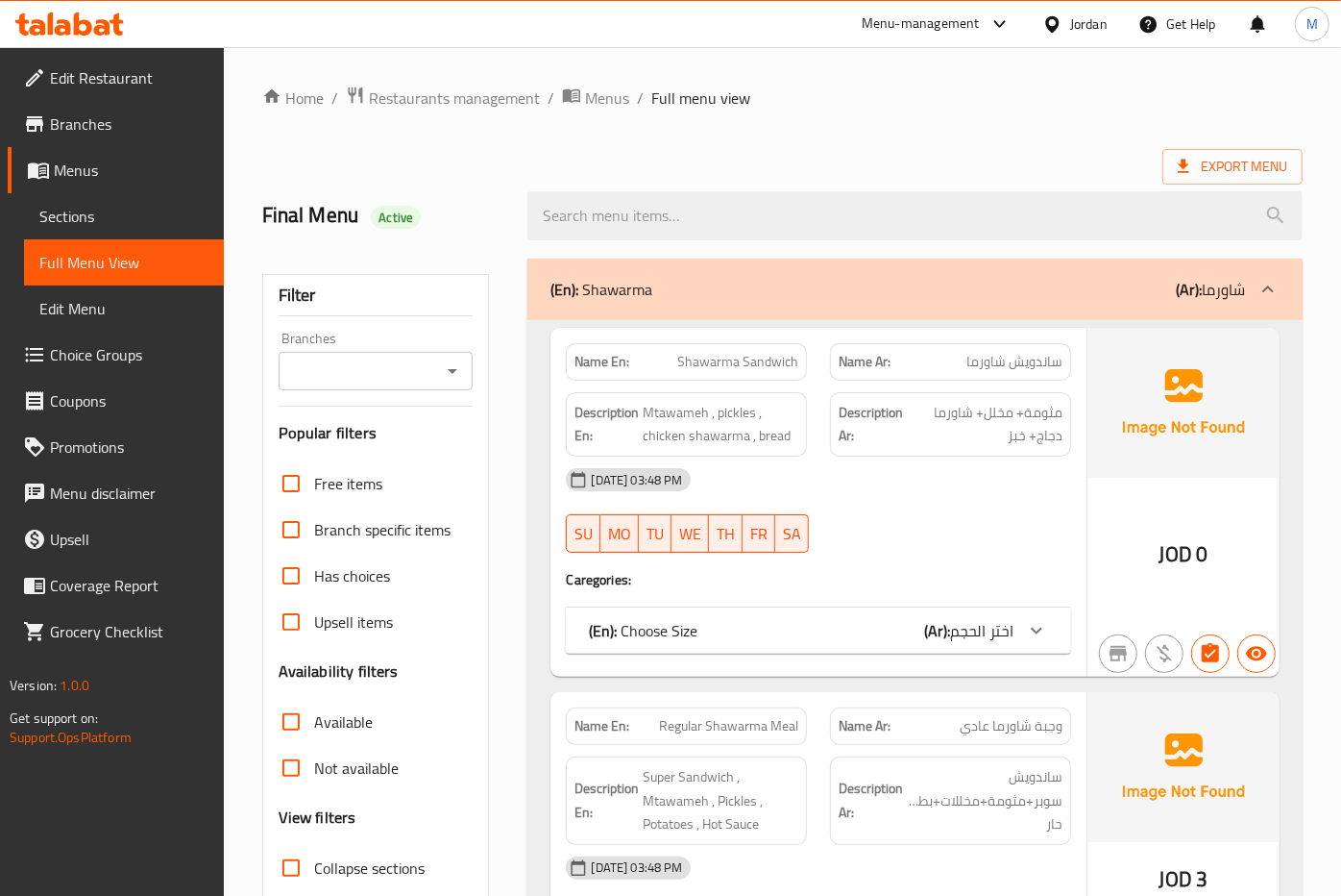
click at [718, 151] on div "Export Menu" at bounding box center [783, 166] width 1041 height 36
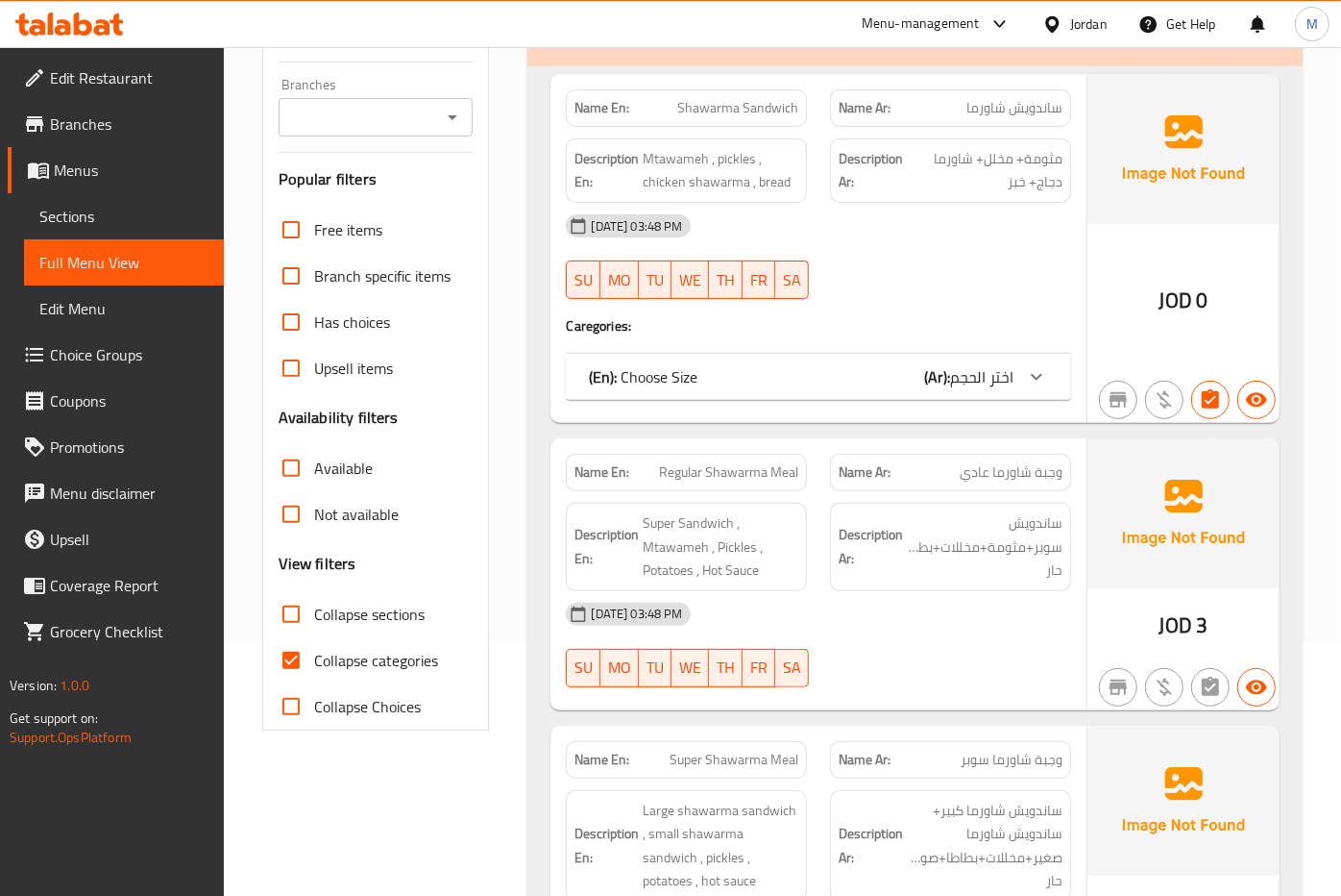
scroll to position [255, 0]
click at [343, 649] on span "Collapse categories" at bounding box center [376, 658] width 124 height 23
click at [314, 649] on input "Collapse categories" at bounding box center [291, 658] width 46 height 46
checkbox input "false"
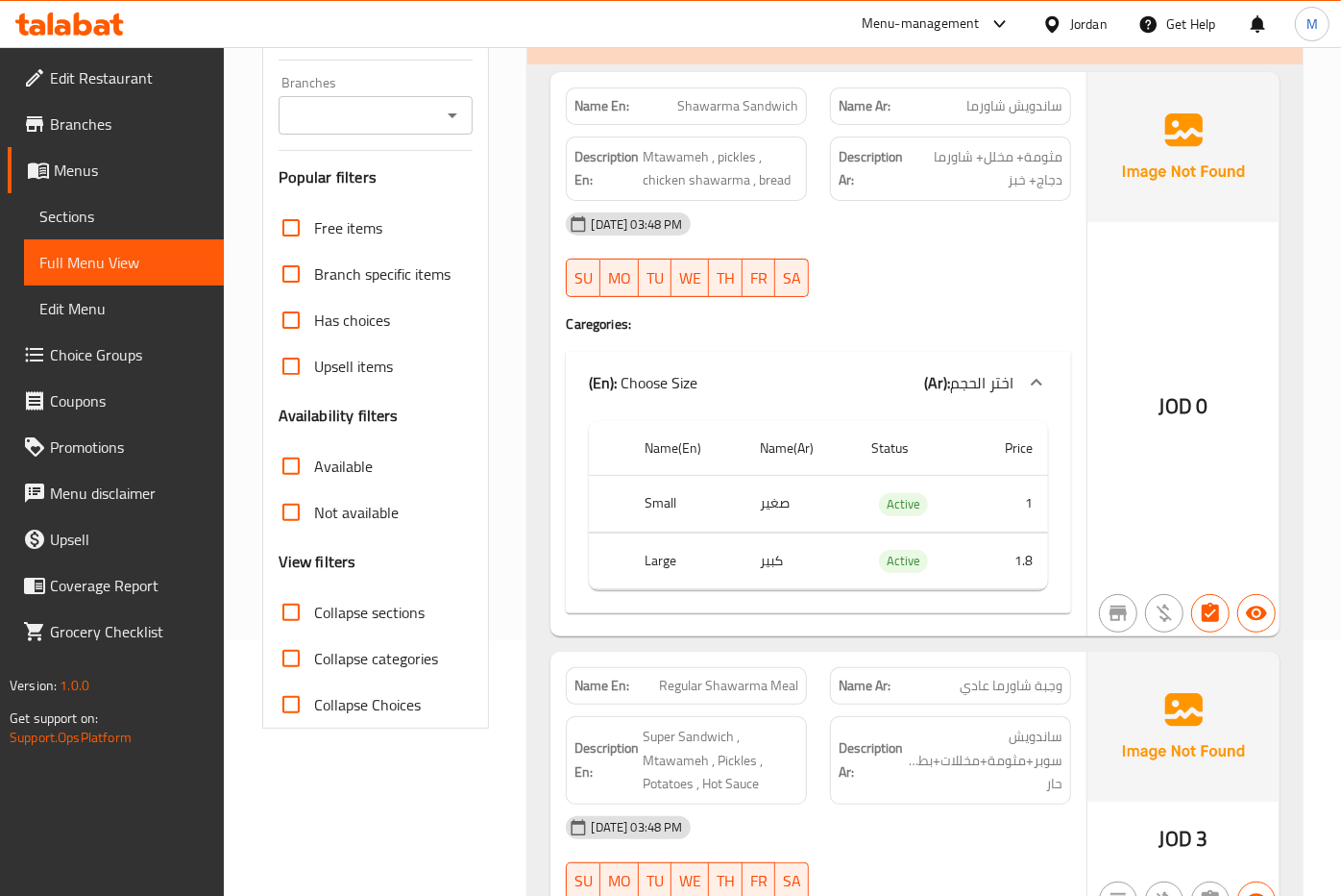
click at [351, 601] on span "Collapse sections" at bounding box center [370, 612] width 110 height 23
click at [314, 599] on input "Collapse sections" at bounding box center [291, 612] width 46 height 46
checkbox input "true"
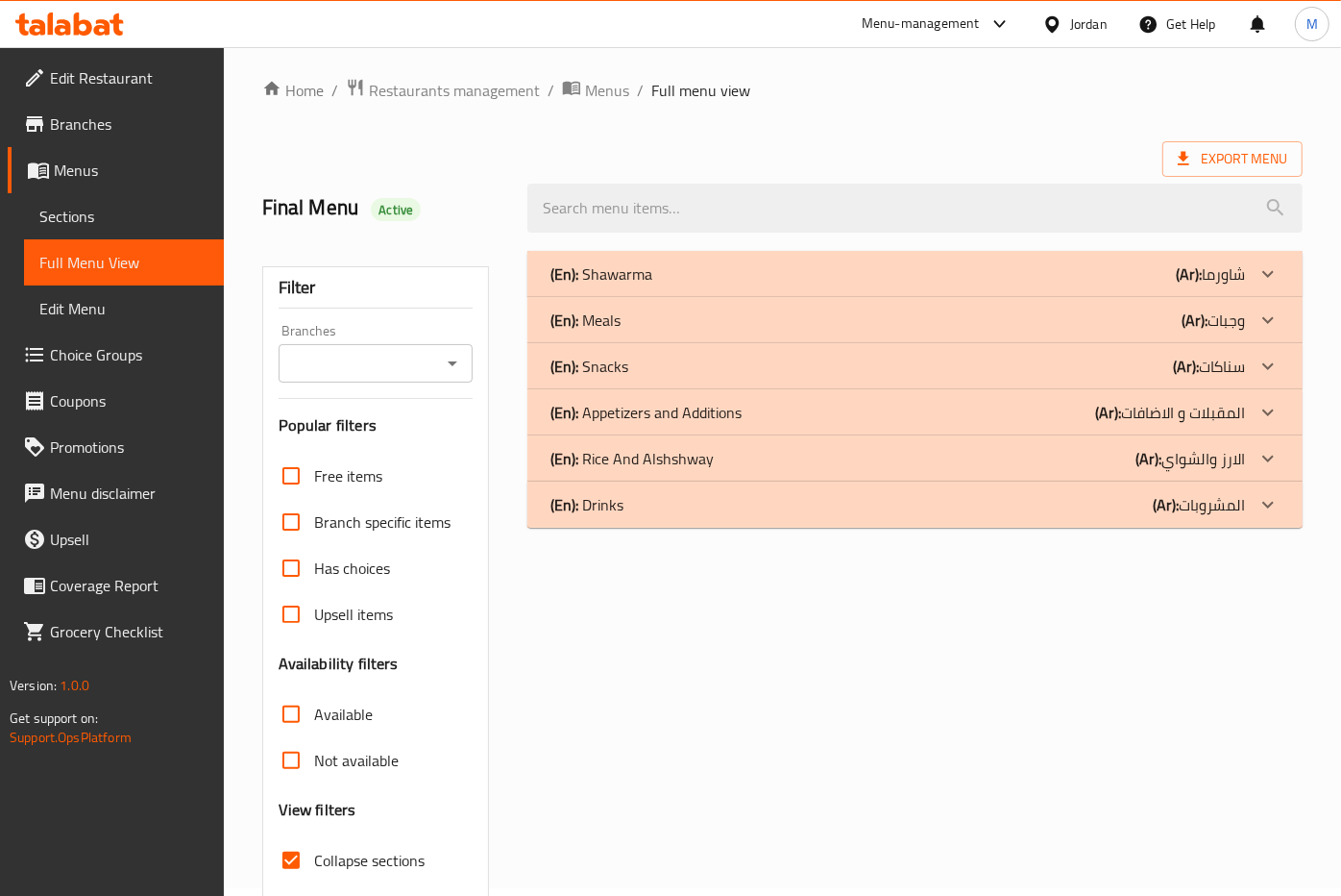
scroll to position [0, 0]
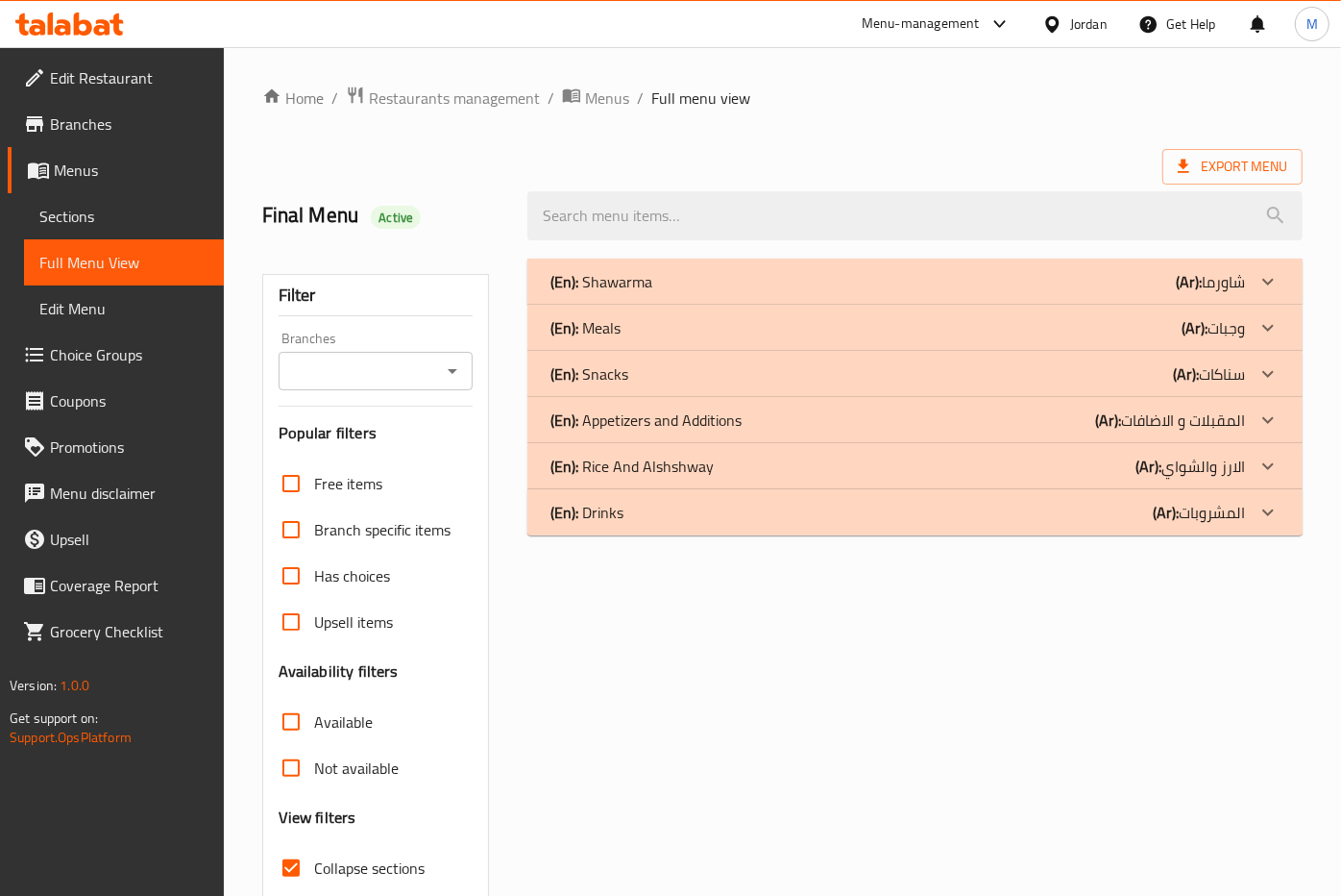
click at [654, 277] on div "(En): Shawarma (Ar): شاورما" at bounding box center [897, 282] width 694 height 23
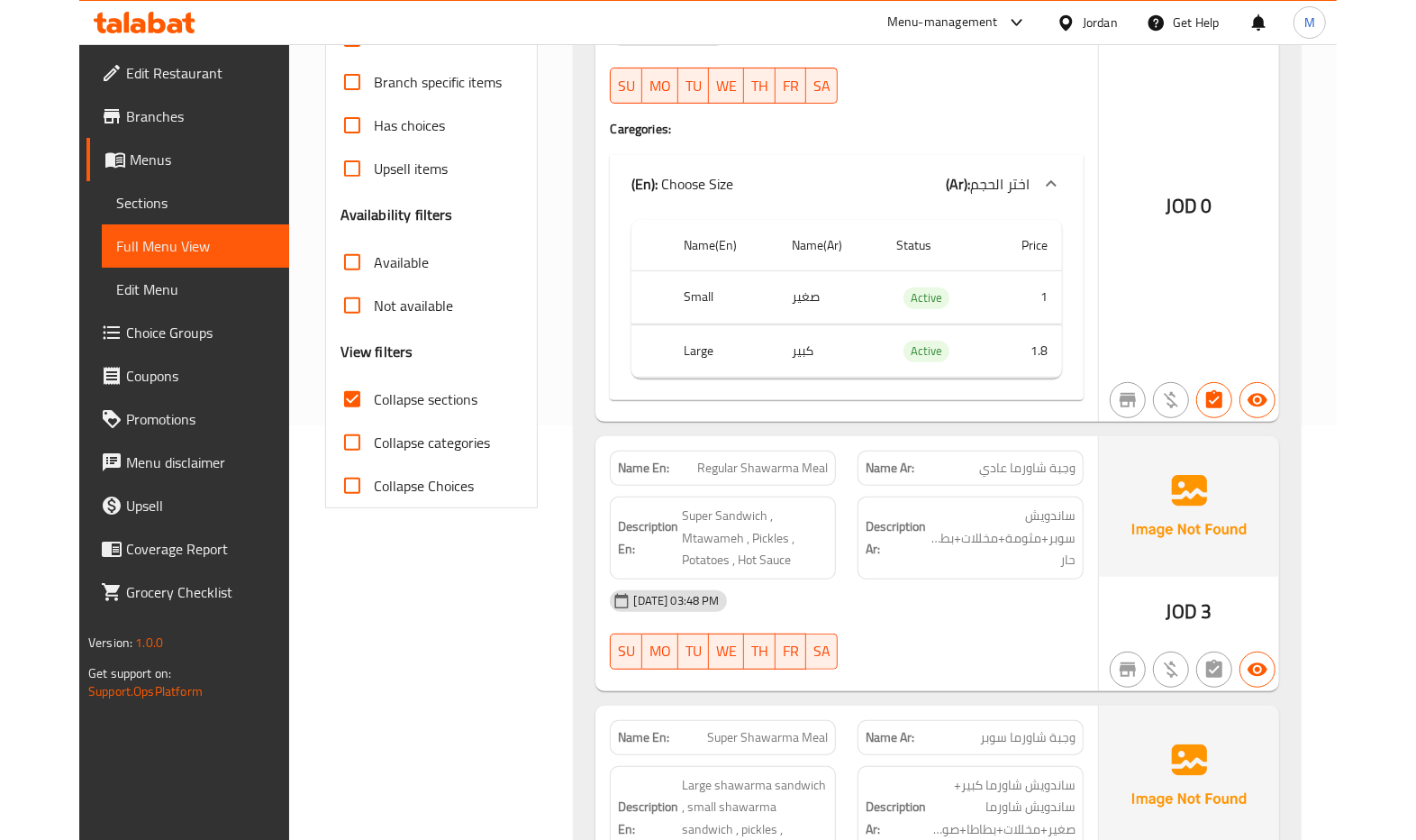
scroll to position [480, 0]
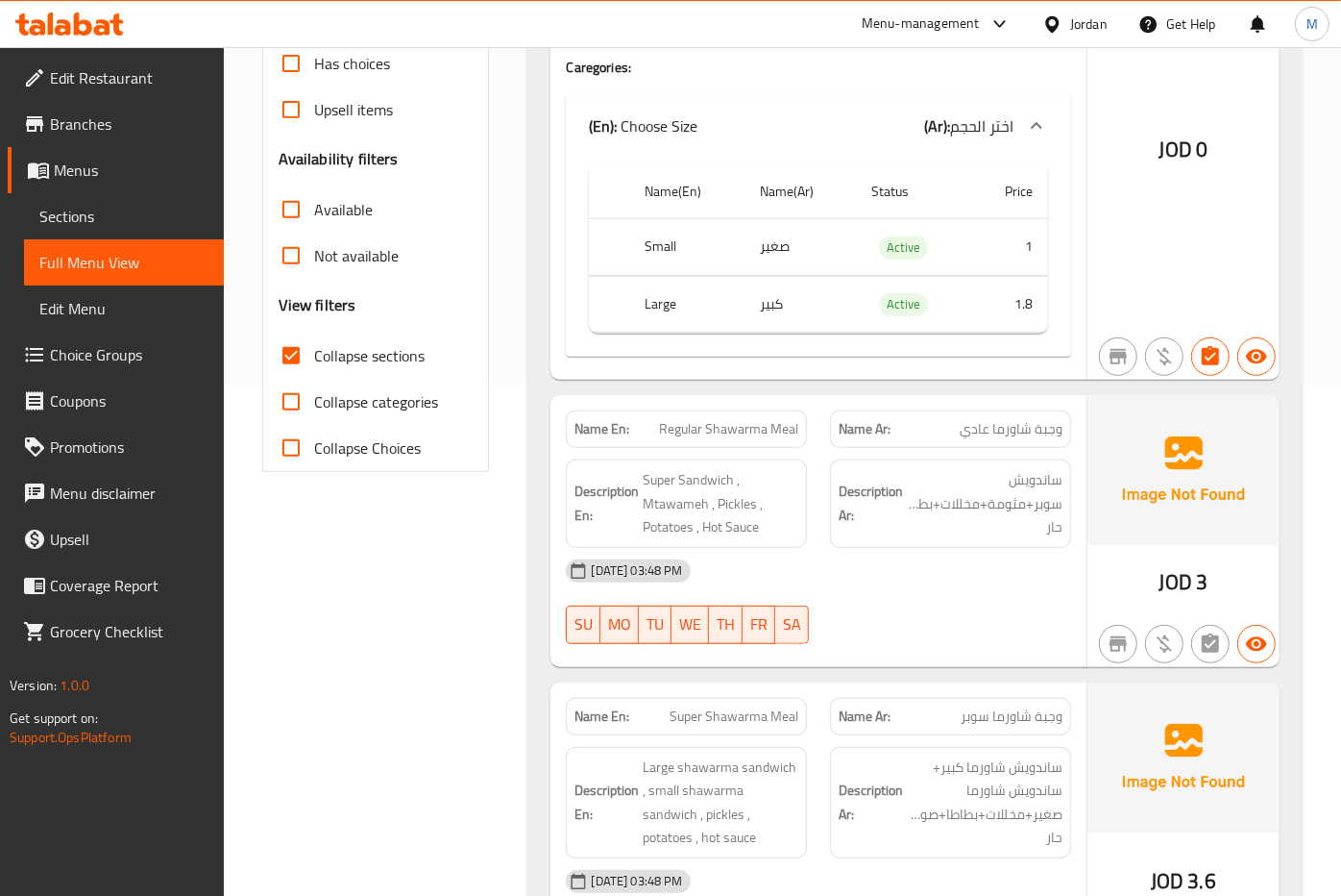
drag, startPoint x: 847, startPoint y: 538, endPoint x: 623, endPoint y: 498, distance: 227.5
click at [847, 538] on h6 "Description Ar: ساندويش سوبر+مثومة+مخللات+بطاطا+صوص حار" at bounding box center [950, 503] width 224 height 71
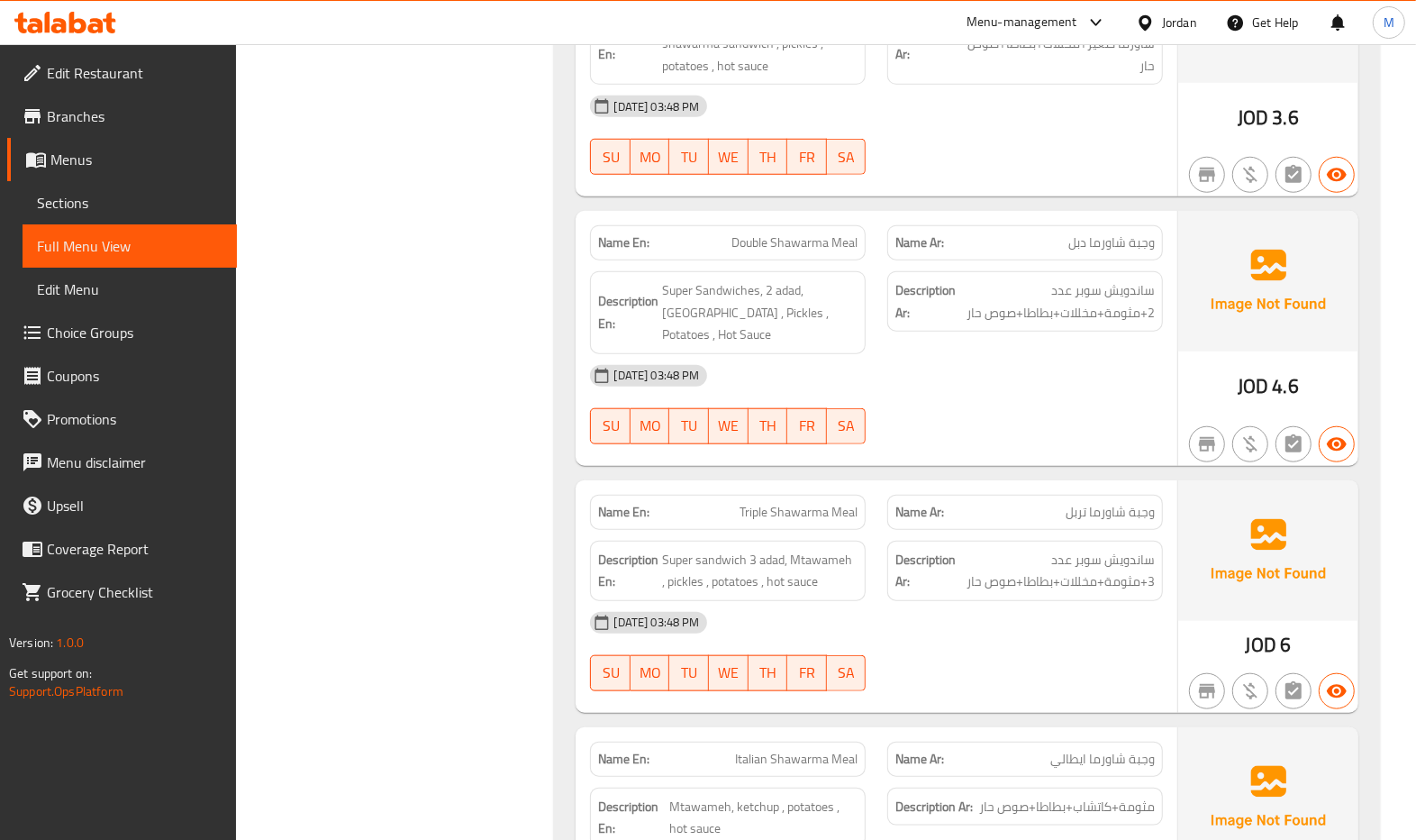
scroll to position [1201, 0]
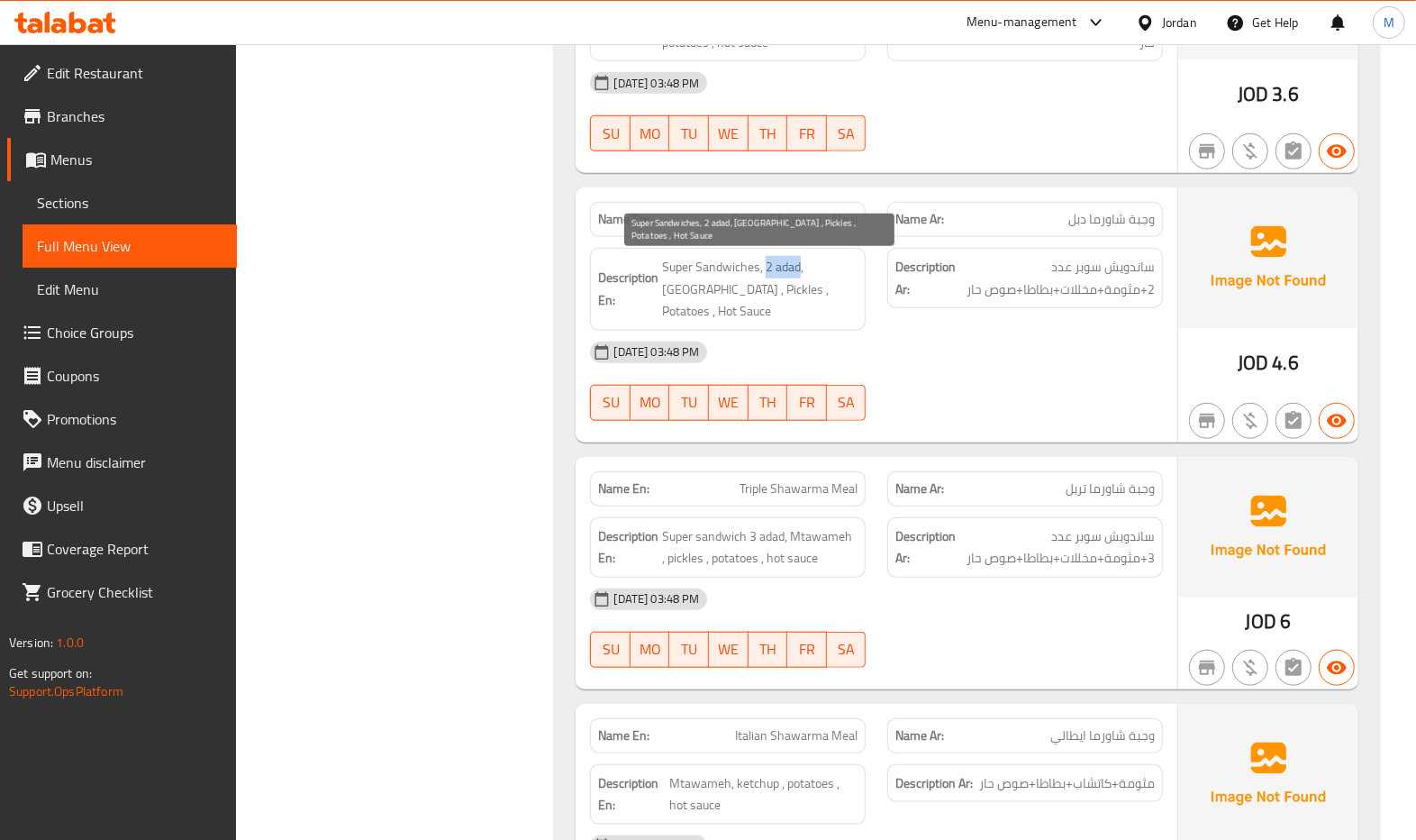
drag, startPoint x: 764, startPoint y: 273, endPoint x: 799, endPoint y: 275, distance: 35.1
click at [799, 275] on span "Super Sandwiches, 2 adad, Mtawameh , Pickles , Potatoes , Hot Sauce" at bounding box center [760, 288] width 196 height 66
copy span "2 adad"
click at [305, 279] on div "Filter Branches Branches Popular filters Free items Branch specific items Has c…" at bounding box center [402, 122] width 282 height 2183
click at [766, 224] on span "Double Shawarma Meal" at bounding box center [794, 219] width 126 height 19
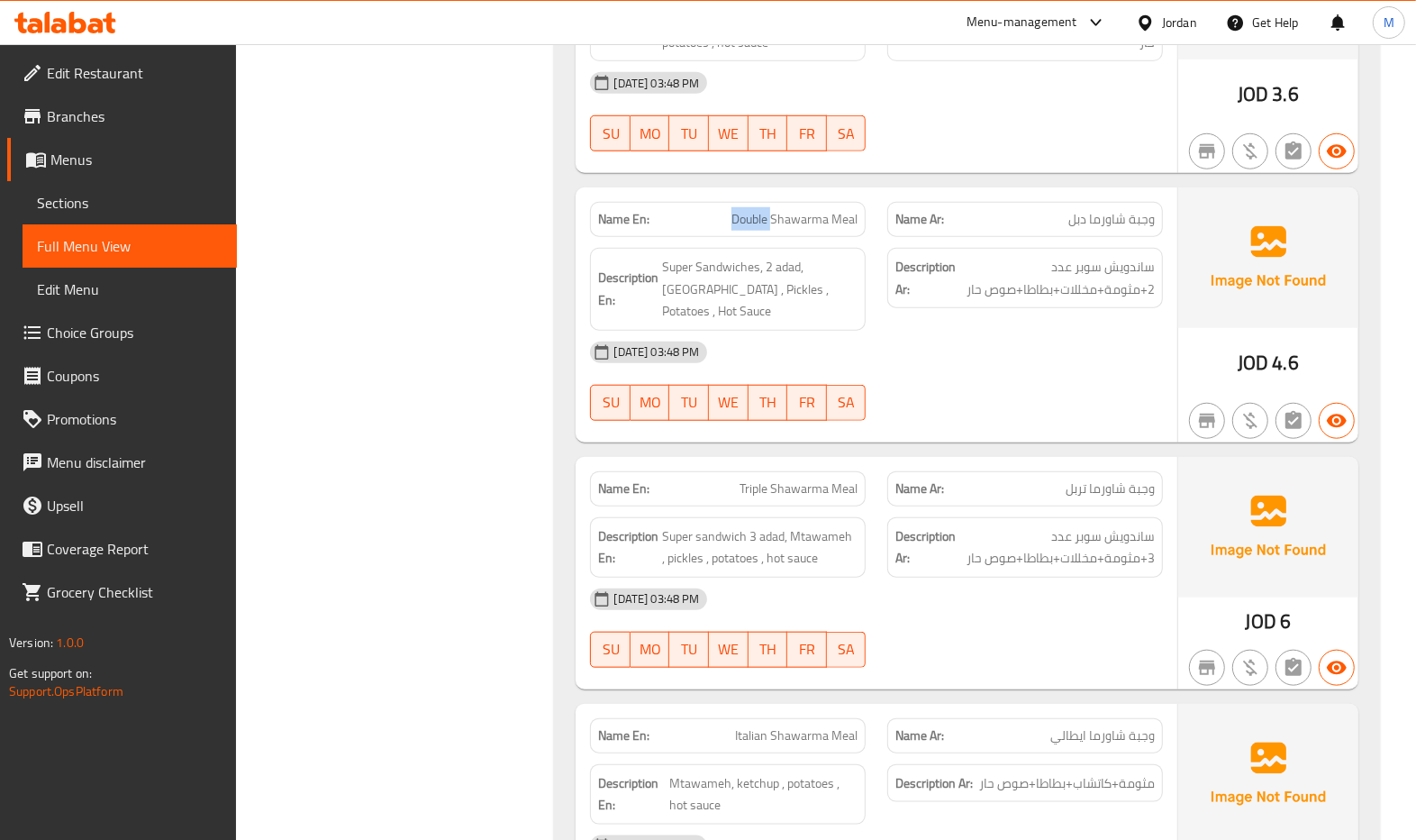
click at [766, 224] on span "Double Shawarma Meal" at bounding box center [794, 219] width 126 height 19
copy span "Double Shawarma Meal"
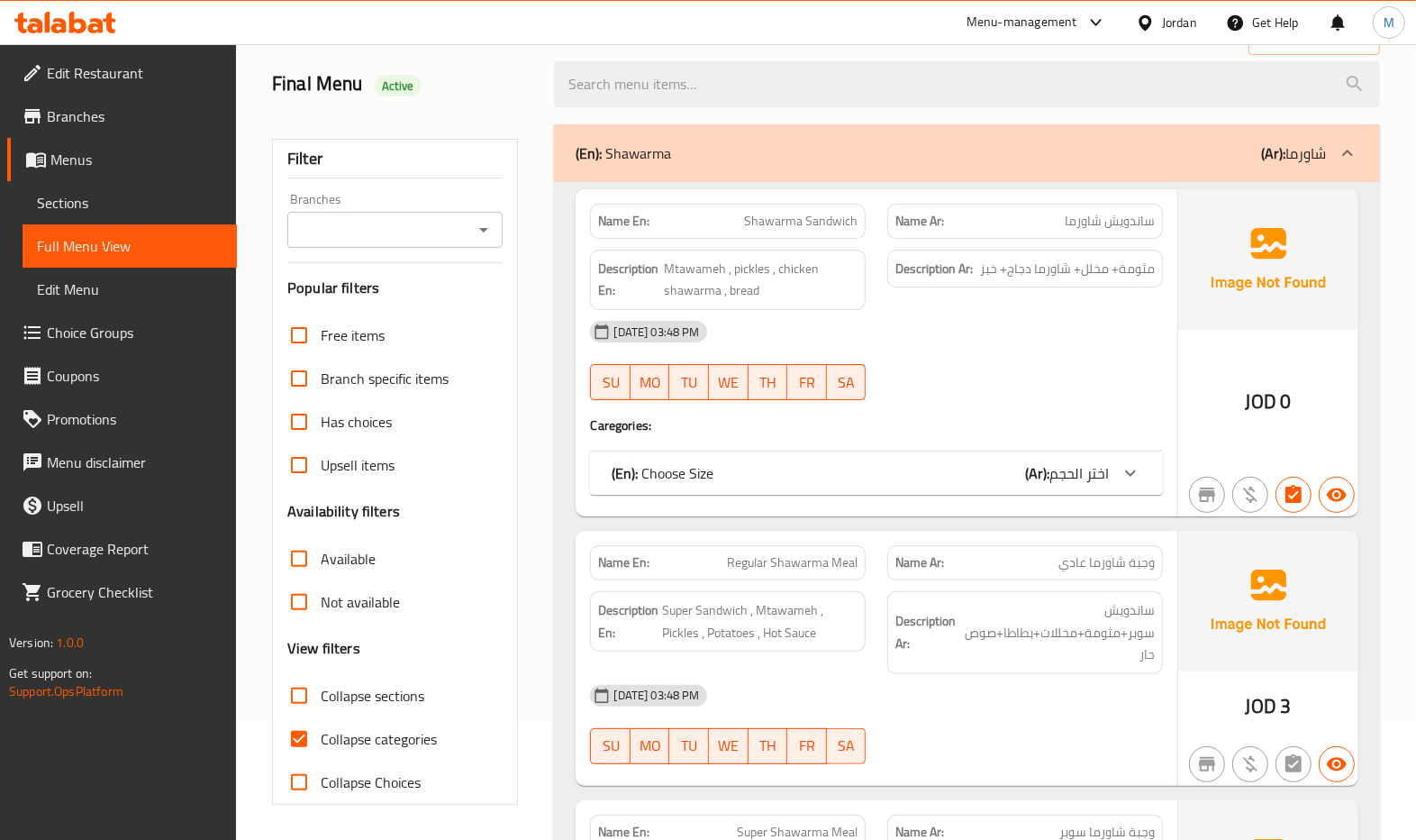
scroll to position [120, 0]
click at [329, 747] on span "Collapse categories" at bounding box center [379, 737] width 116 height 22
click at [321, 748] on input "Collapse categories" at bounding box center [299, 737] width 44 height 44
checkbox input "false"
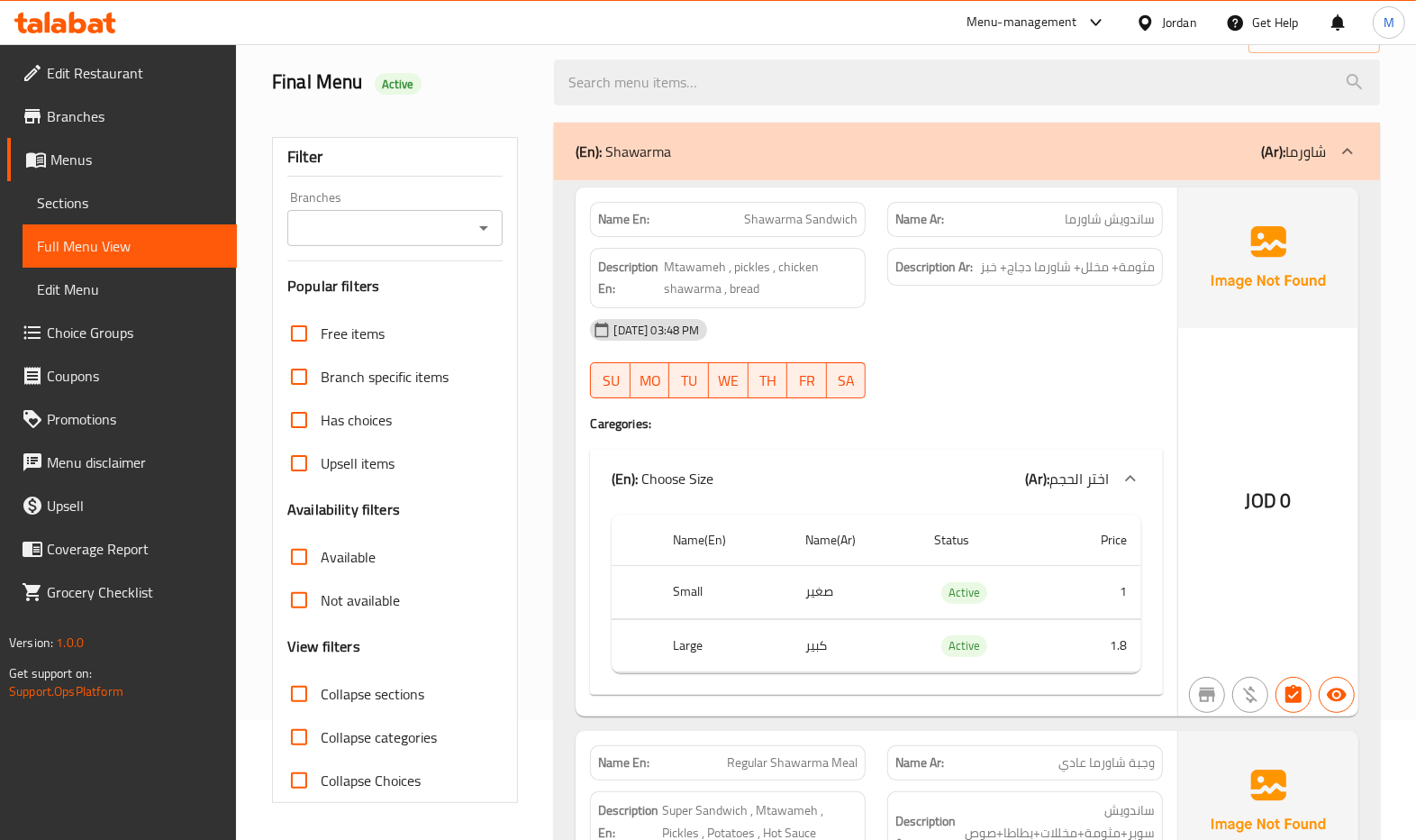
click at [329, 696] on span "Collapse sections" at bounding box center [373, 694] width 103 height 22
click at [321, 696] on input "Collapse sections" at bounding box center [299, 694] width 44 height 44
checkbox input "true"
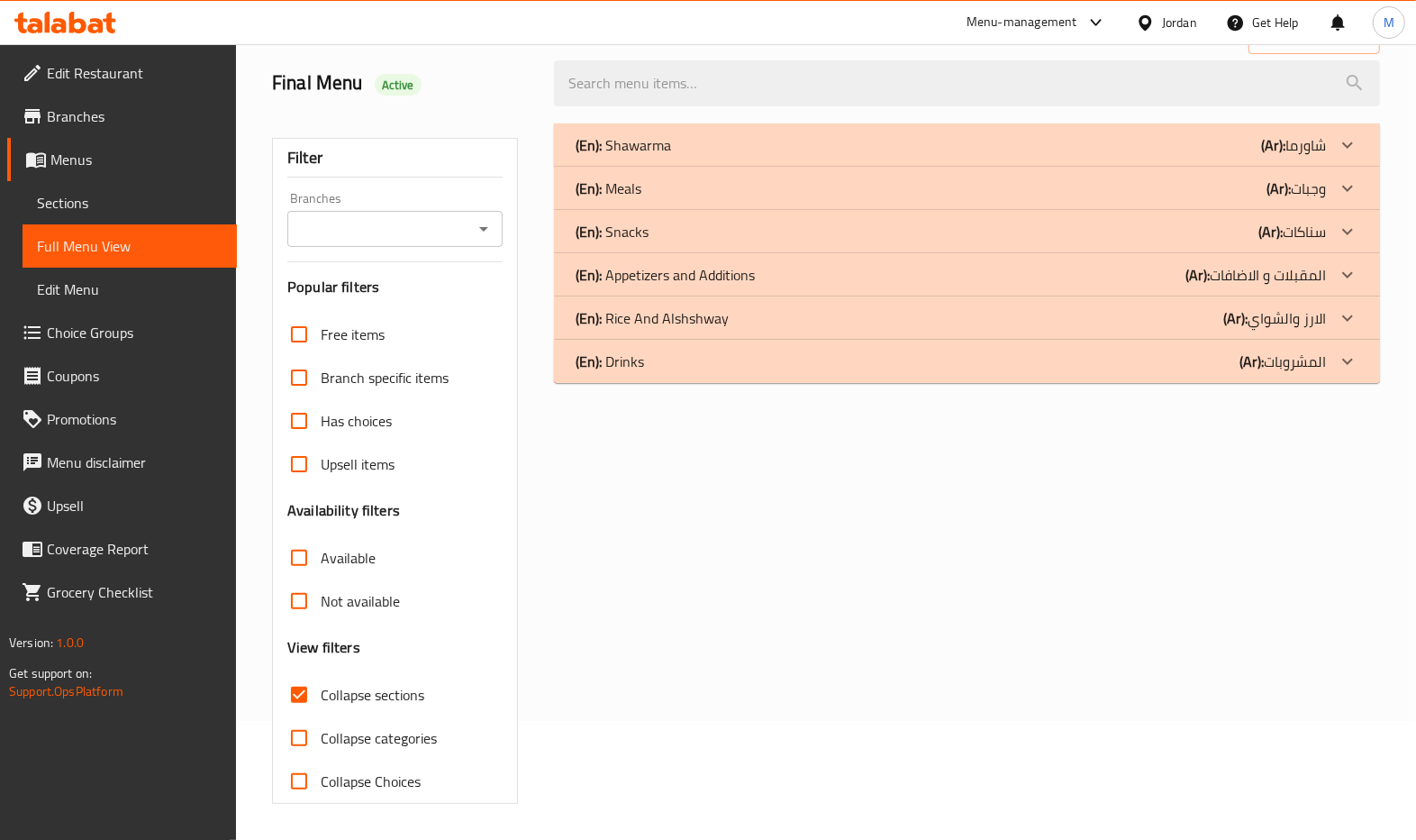
click at [638, 145] on p "(En): Shawarma" at bounding box center [623, 145] width 95 height 22
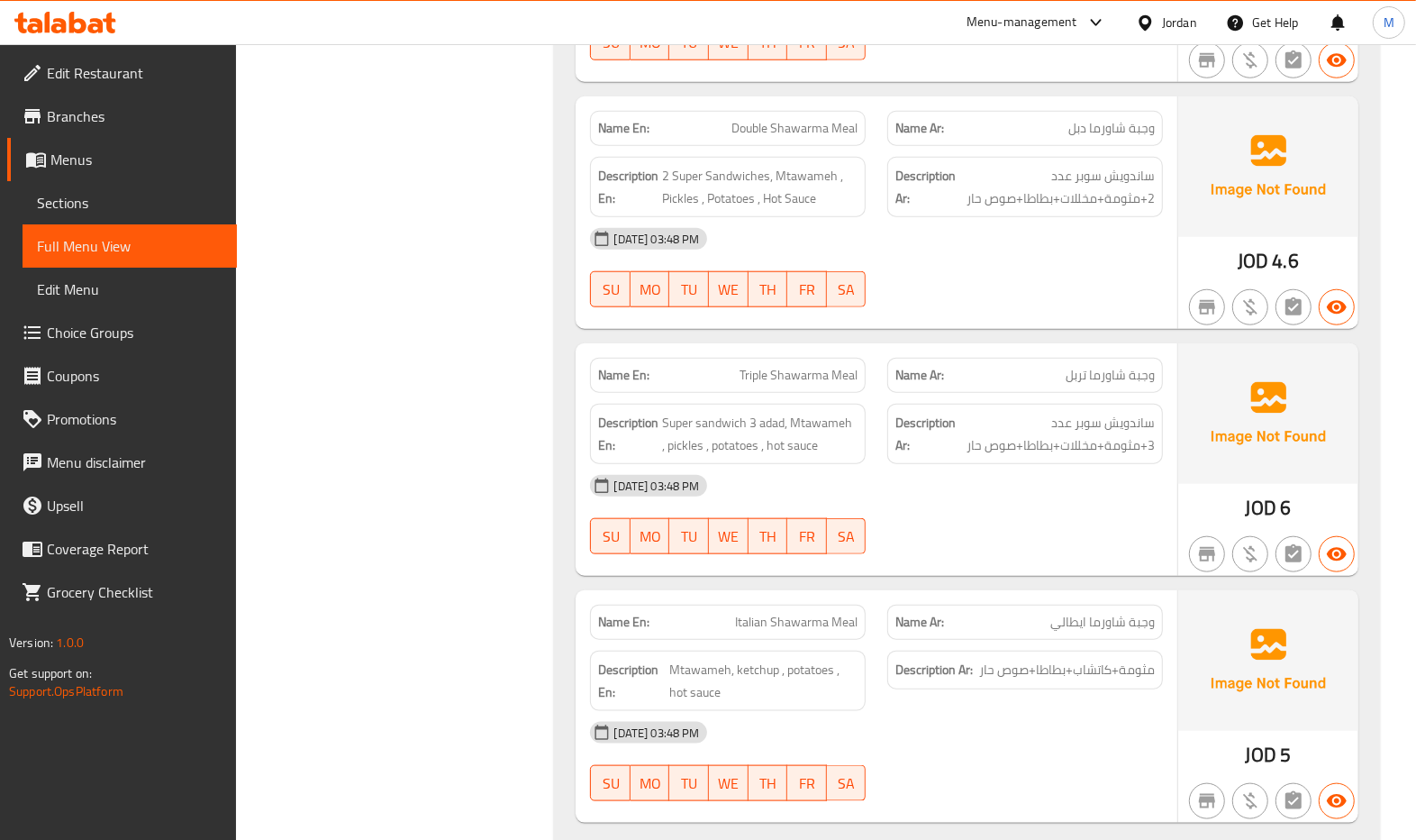
scroll to position [1363, 0]
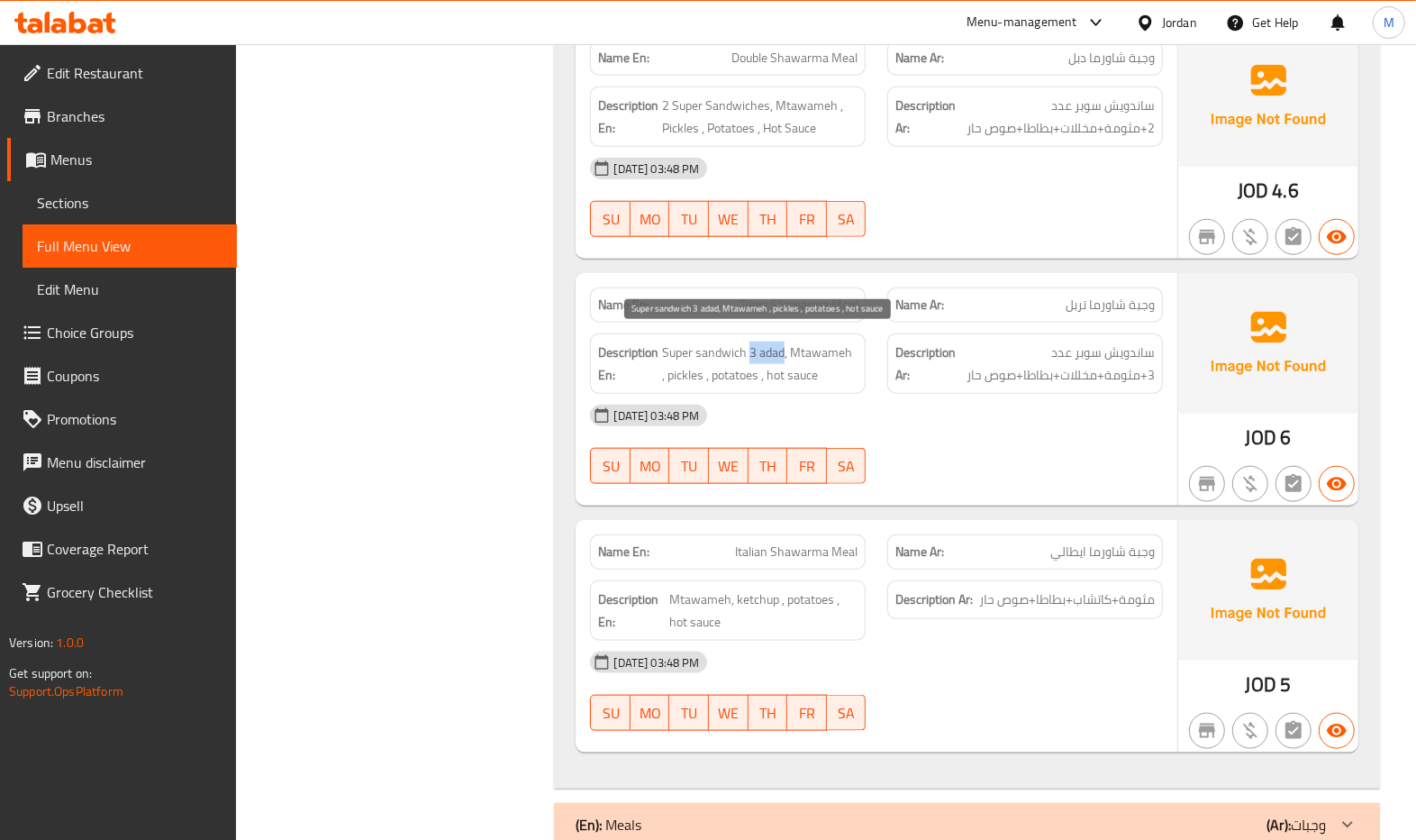
drag, startPoint x: 749, startPoint y: 356, endPoint x: 785, endPoint y: 364, distance: 36.9
click at [785, 364] on span "Super sandwich 3 adad, Mtawameh , pickles , potatoes , hot sauce" at bounding box center [760, 363] width 196 height 44
copy span "3 adad"
drag, startPoint x: 294, startPoint y: 323, endPoint x: 435, endPoint y: 337, distance: 141.7
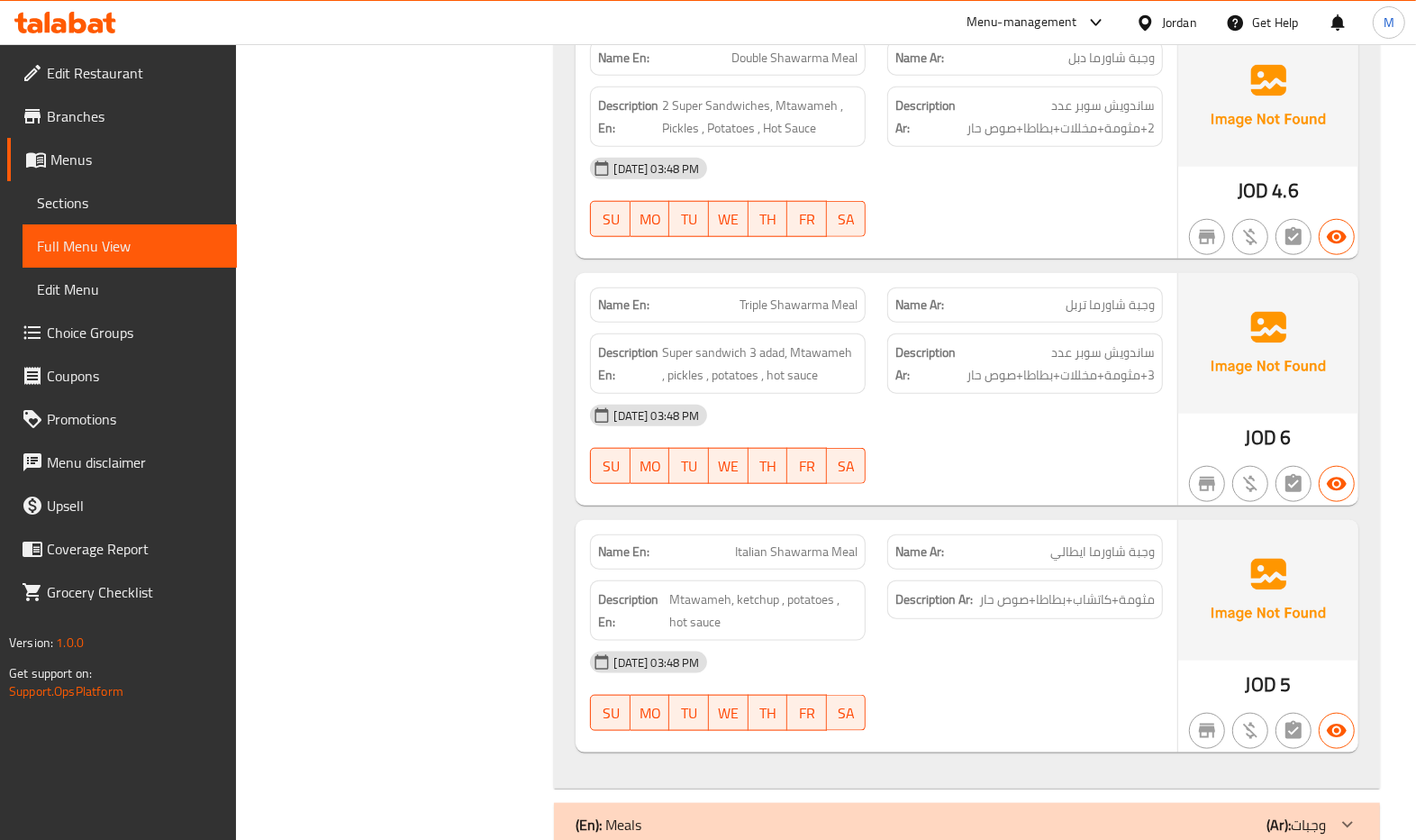
click at [794, 298] on span "Triple Shawarma Meal" at bounding box center [798, 305] width 118 height 19
copy span "Triple Shawarma Meal"
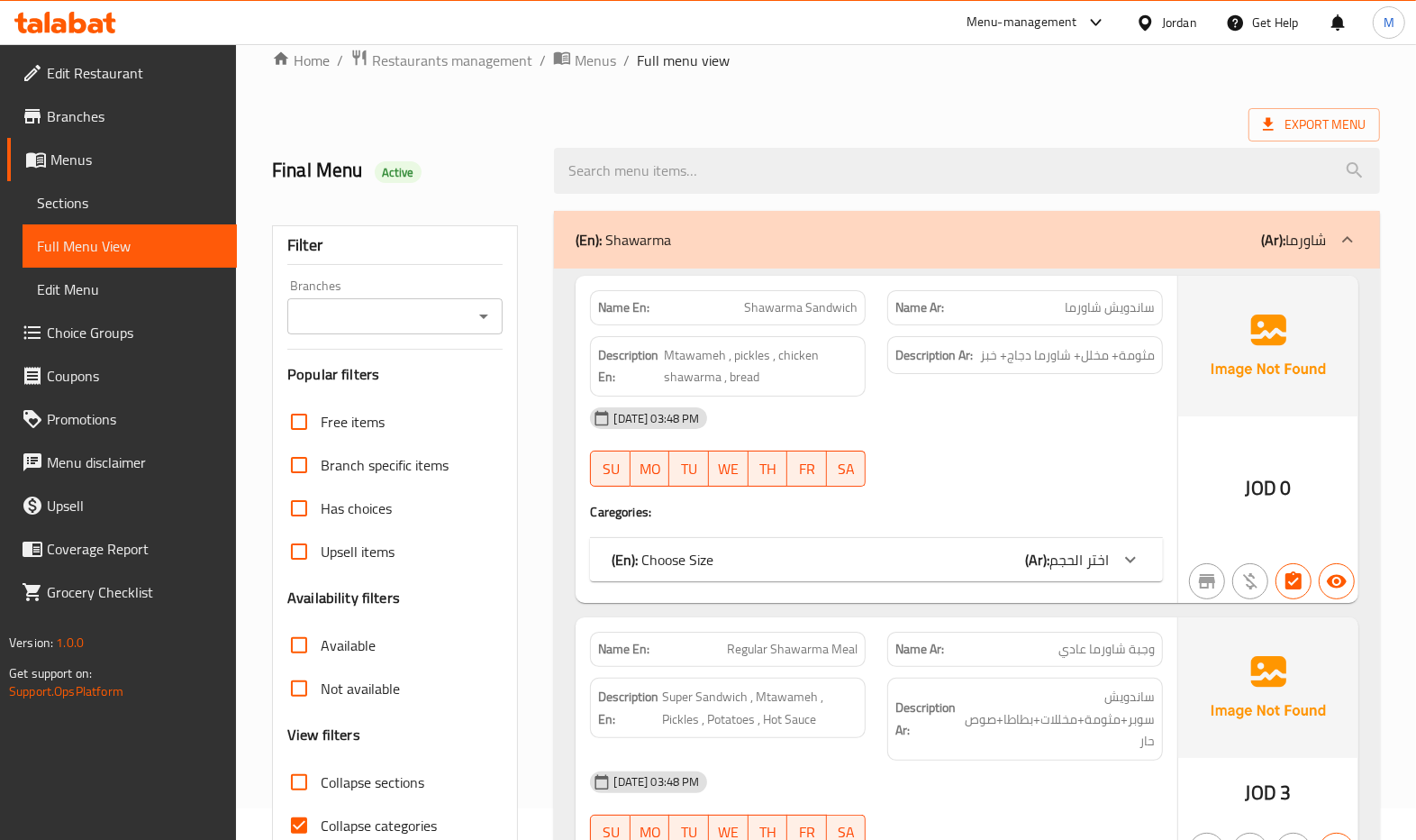
scroll to position [120, 0]
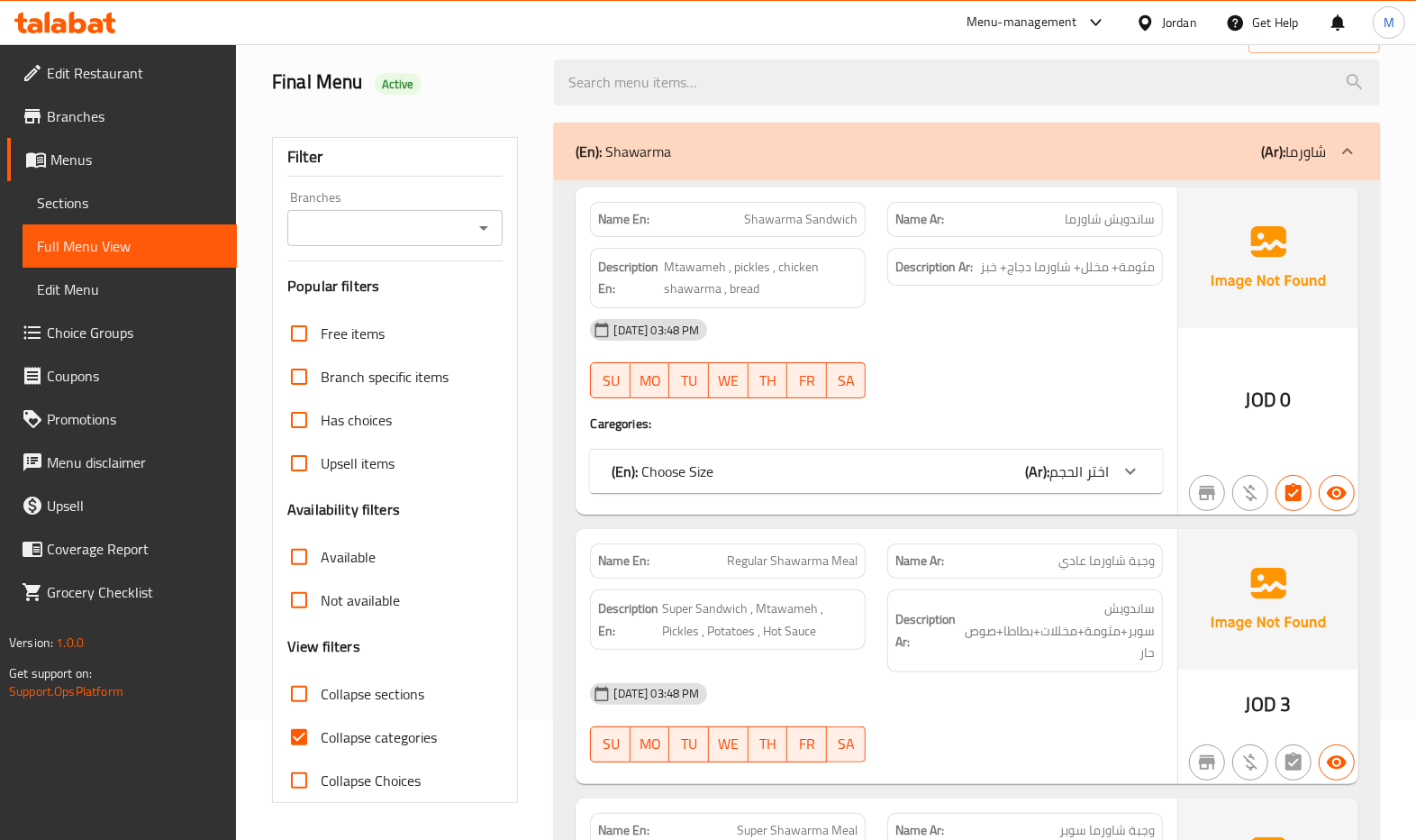
click at [334, 735] on span "Collapse categories" at bounding box center [379, 737] width 116 height 22
click at [321, 735] on input "Collapse categories" at bounding box center [299, 737] width 44 height 44
checkbox input "false"
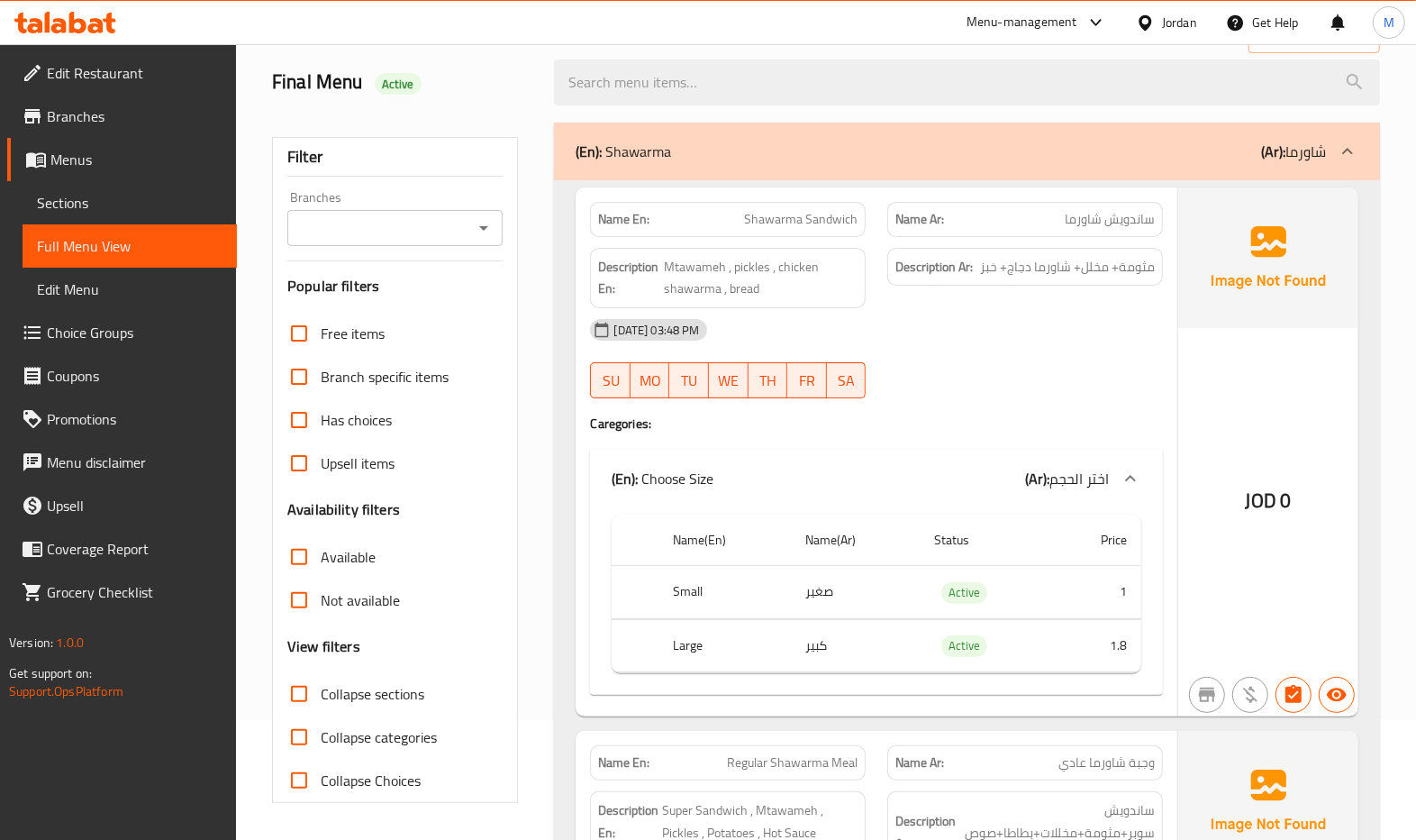
click at [326, 687] on span "Collapse sections" at bounding box center [373, 694] width 103 height 22
click at [321, 687] on input "Collapse sections" at bounding box center [299, 694] width 44 height 44
checkbox input "true"
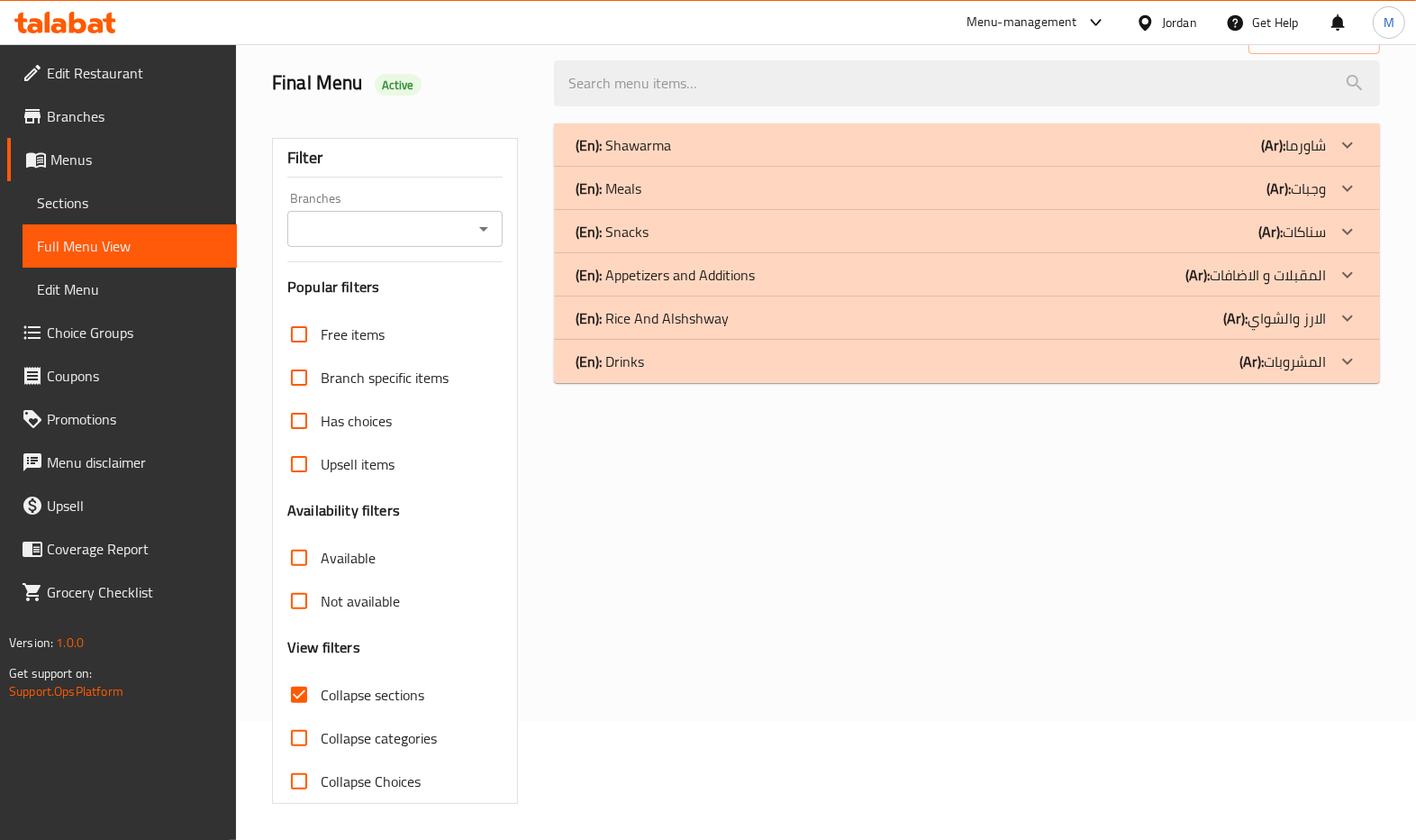
click at [798, 157] on div "(En): Shawarma (Ar): شاورما" at bounding box center [967, 145] width 825 height 44
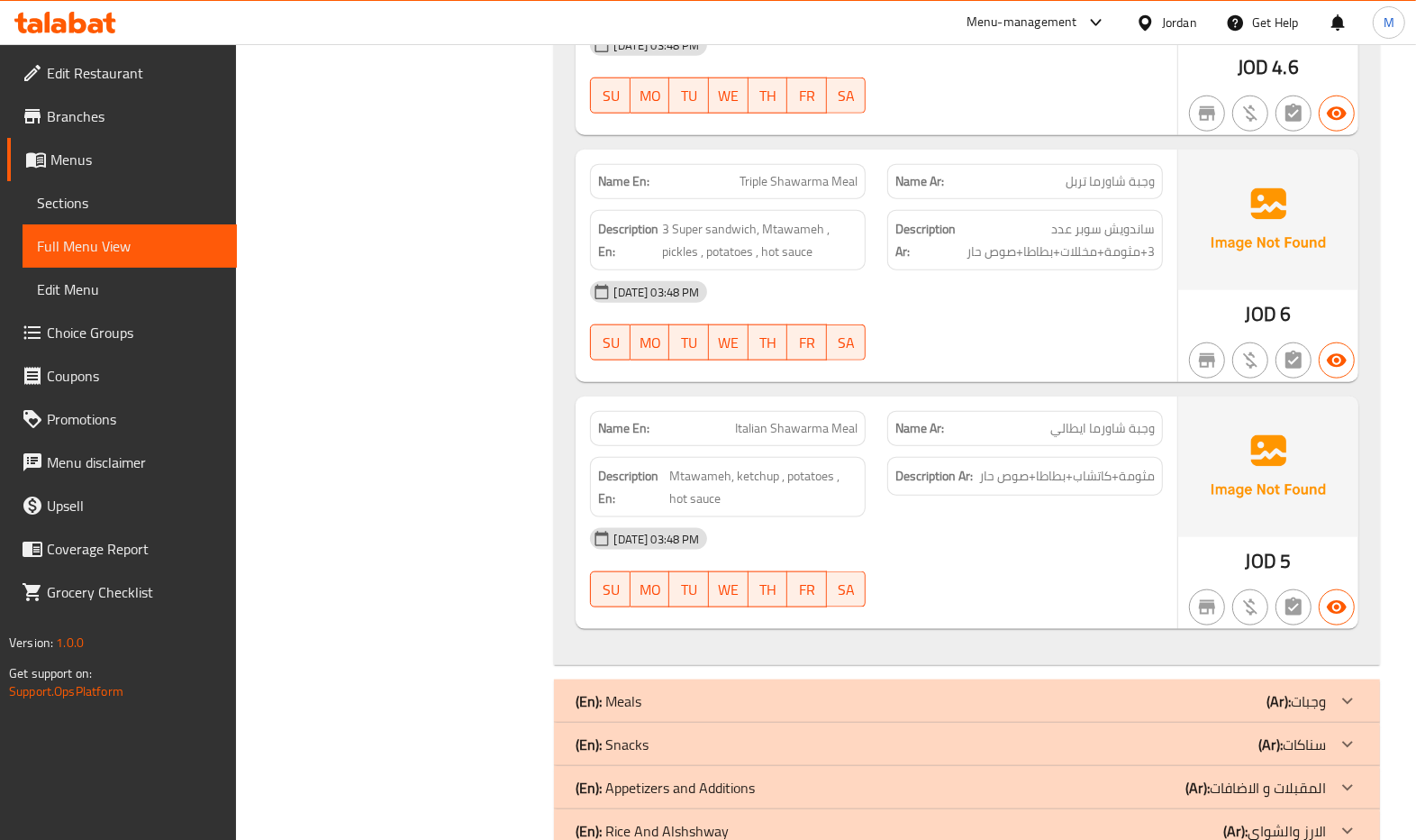
scroll to position [1490, 0]
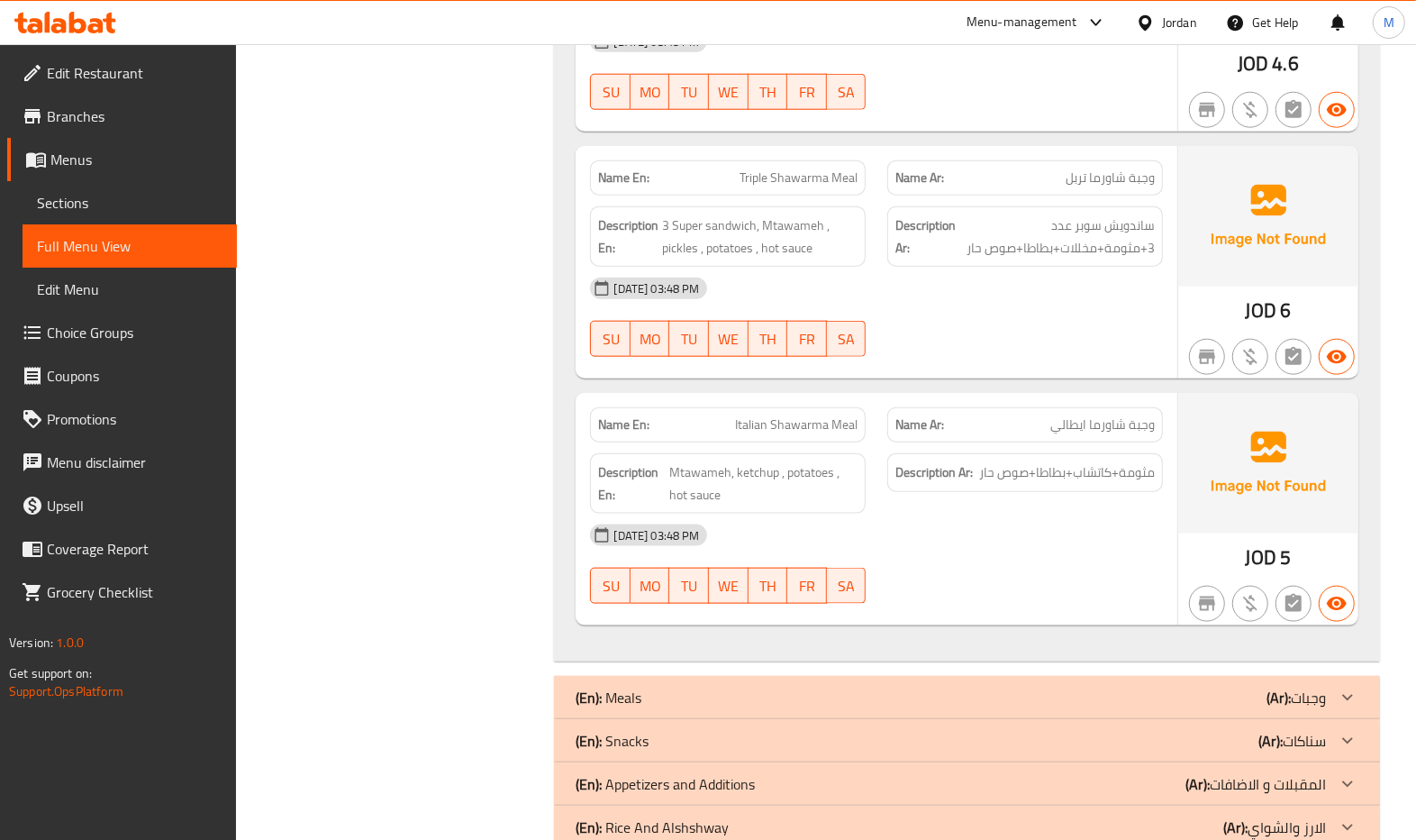
click at [932, 523] on div "[DATE] 03:48 PM" at bounding box center [876, 535] width 593 height 44
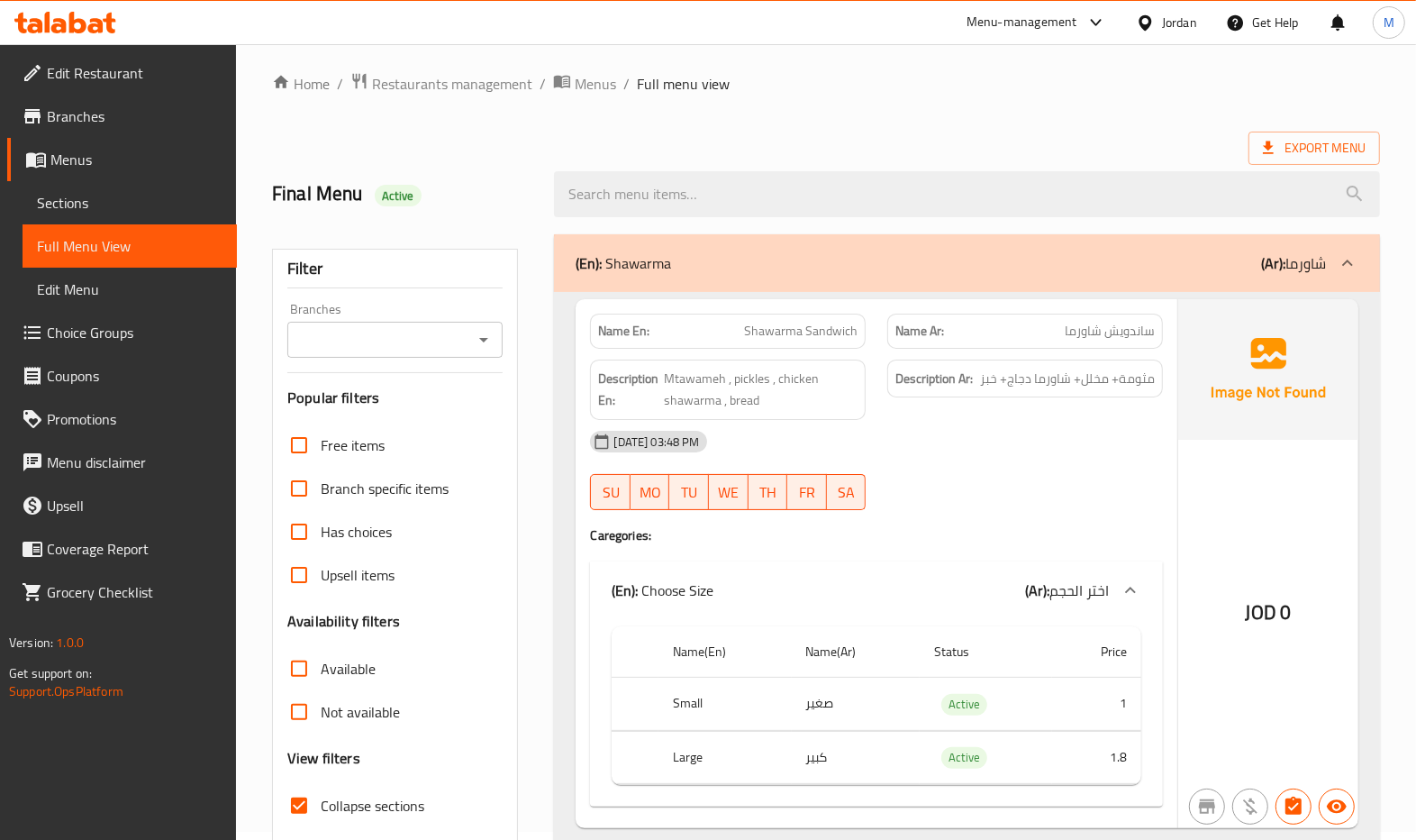
scroll to position [0, 0]
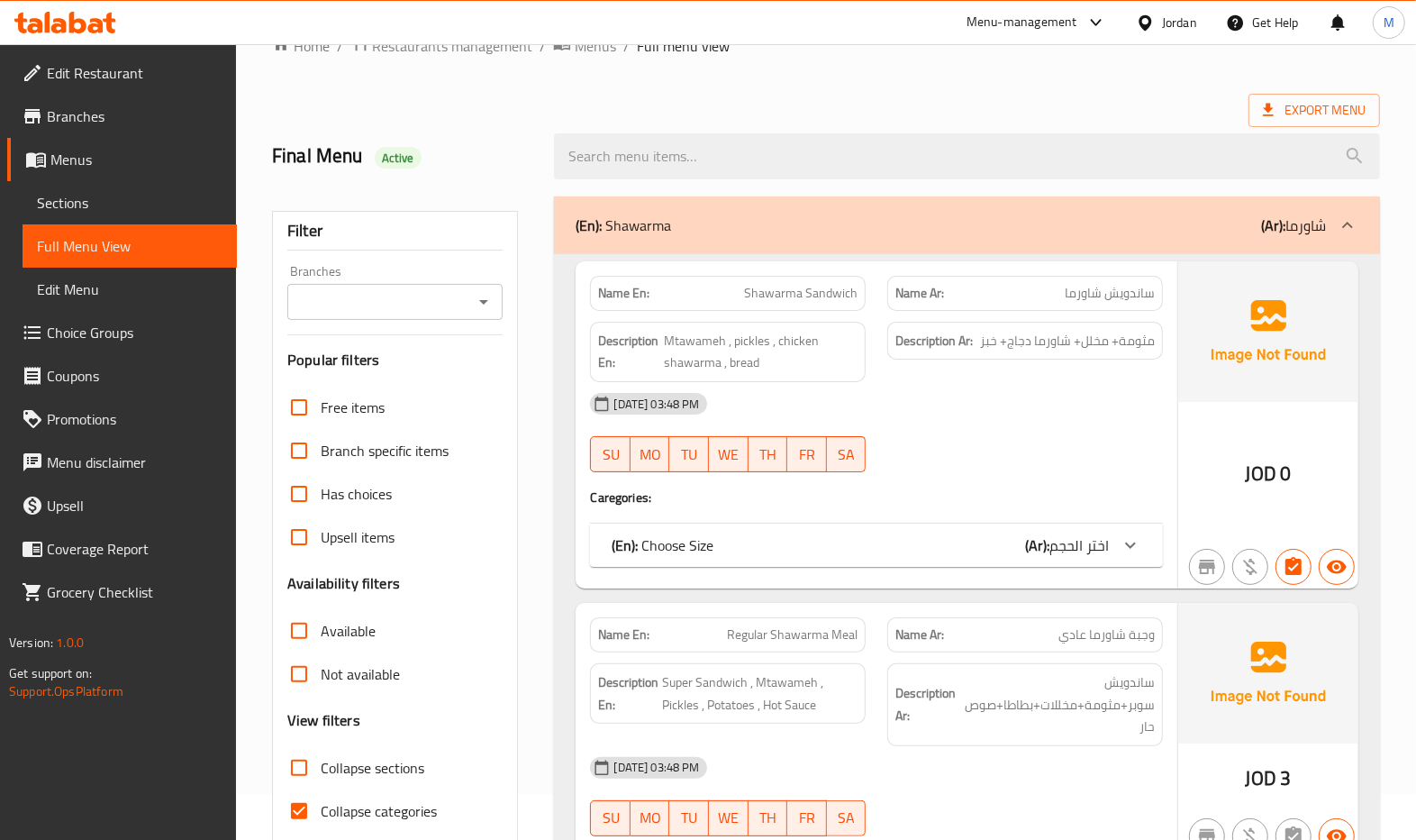
scroll to position [360, 0]
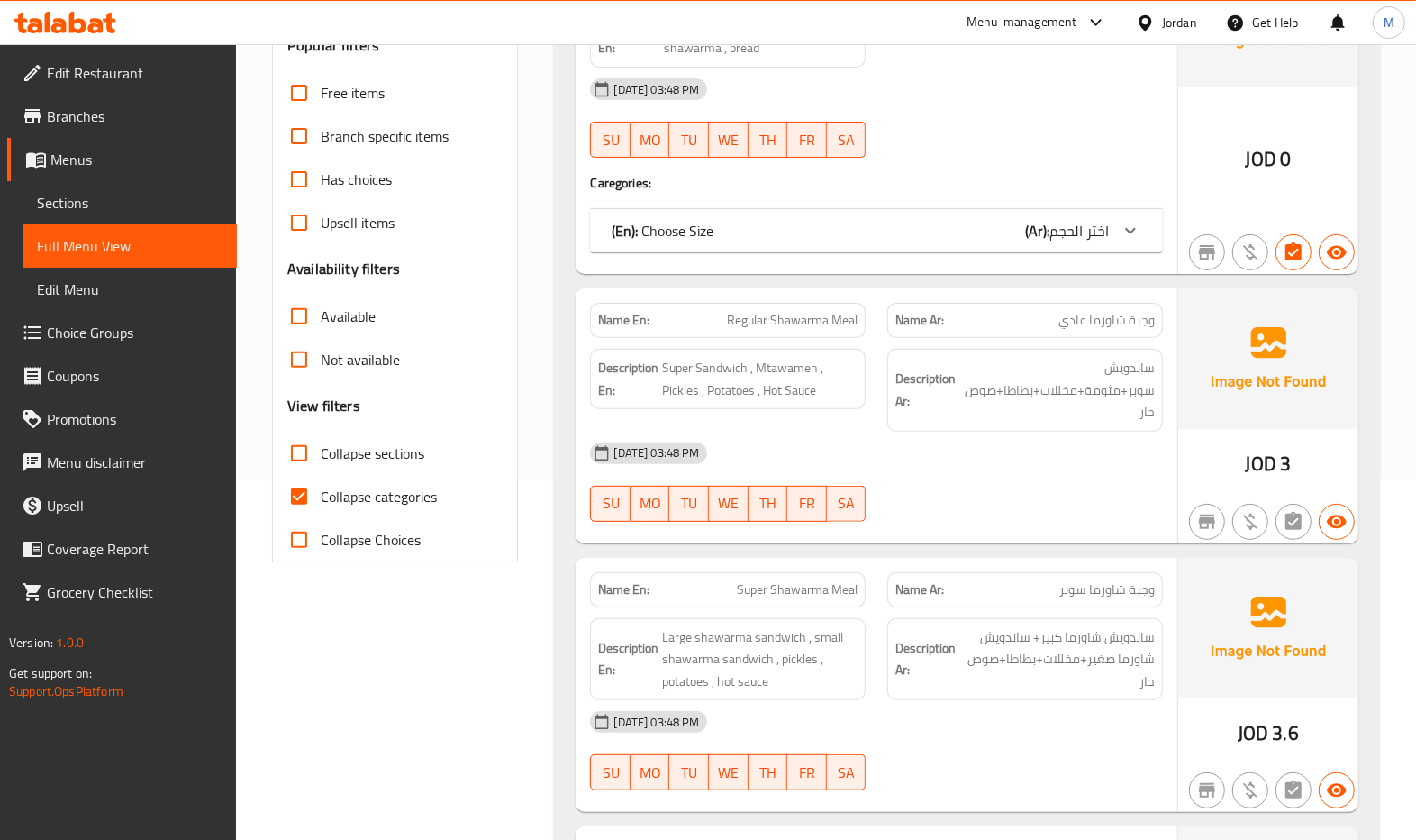
click at [361, 497] on span "Collapse categories" at bounding box center [379, 496] width 116 height 22
click at [321, 497] on input "Collapse categories" at bounding box center [299, 496] width 44 height 44
checkbox input "false"
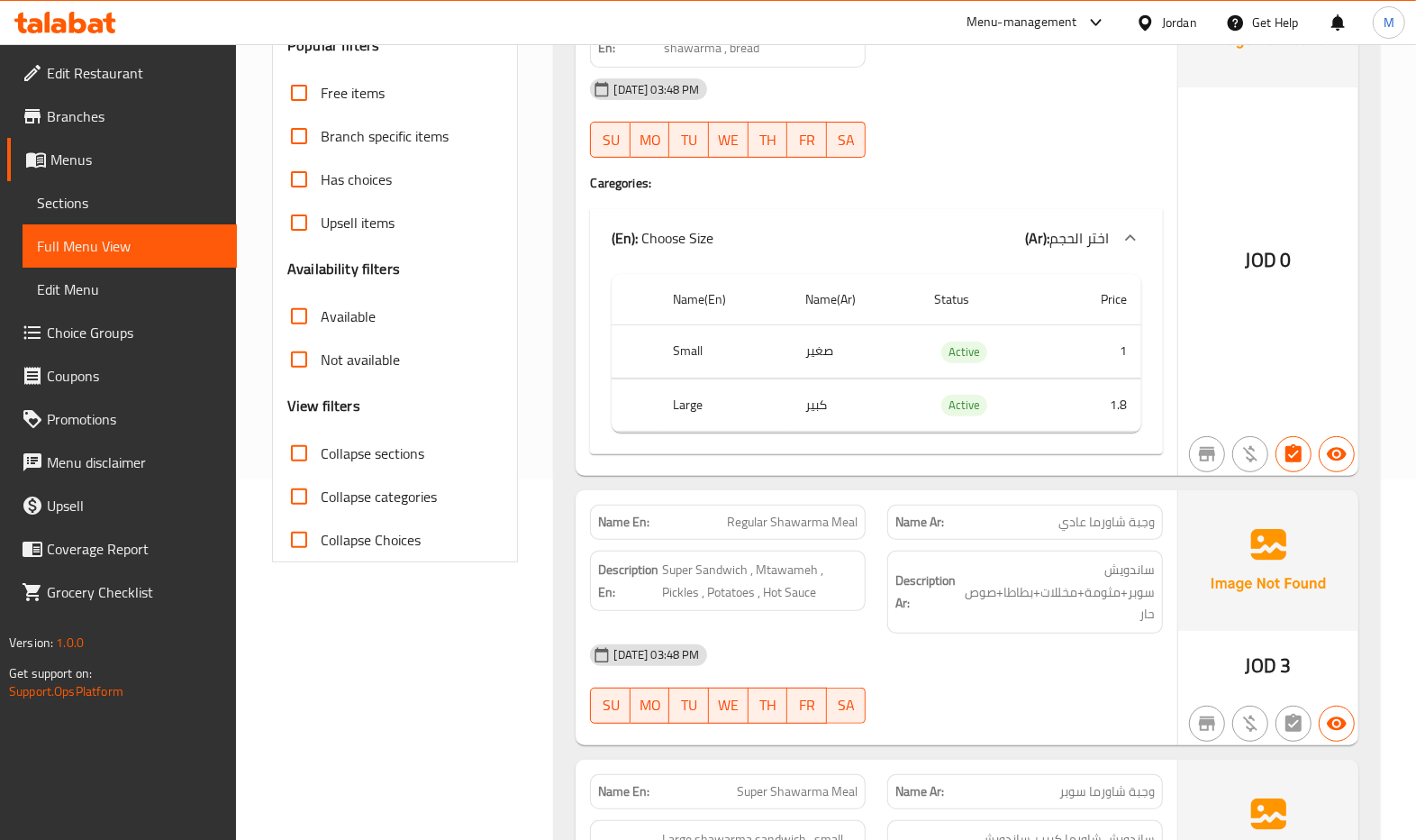
click at [348, 444] on span "Collapse sections" at bounding box center [373, 454] width 103 height 22
click at [321, 444] on input "Collapse sections" at bounding box center [299, 454] width 44 height 44
checkbox input "true"
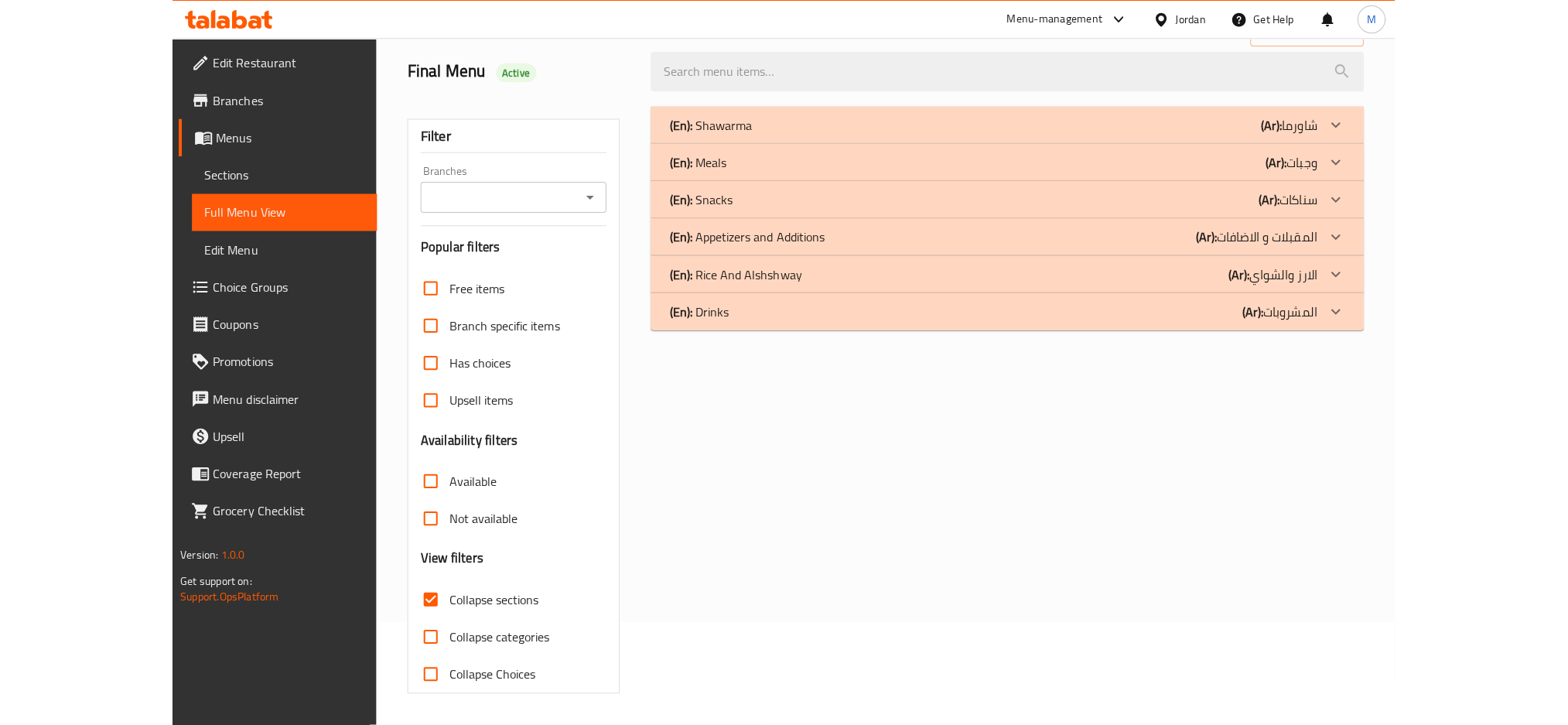
scroll to position [103, 0]
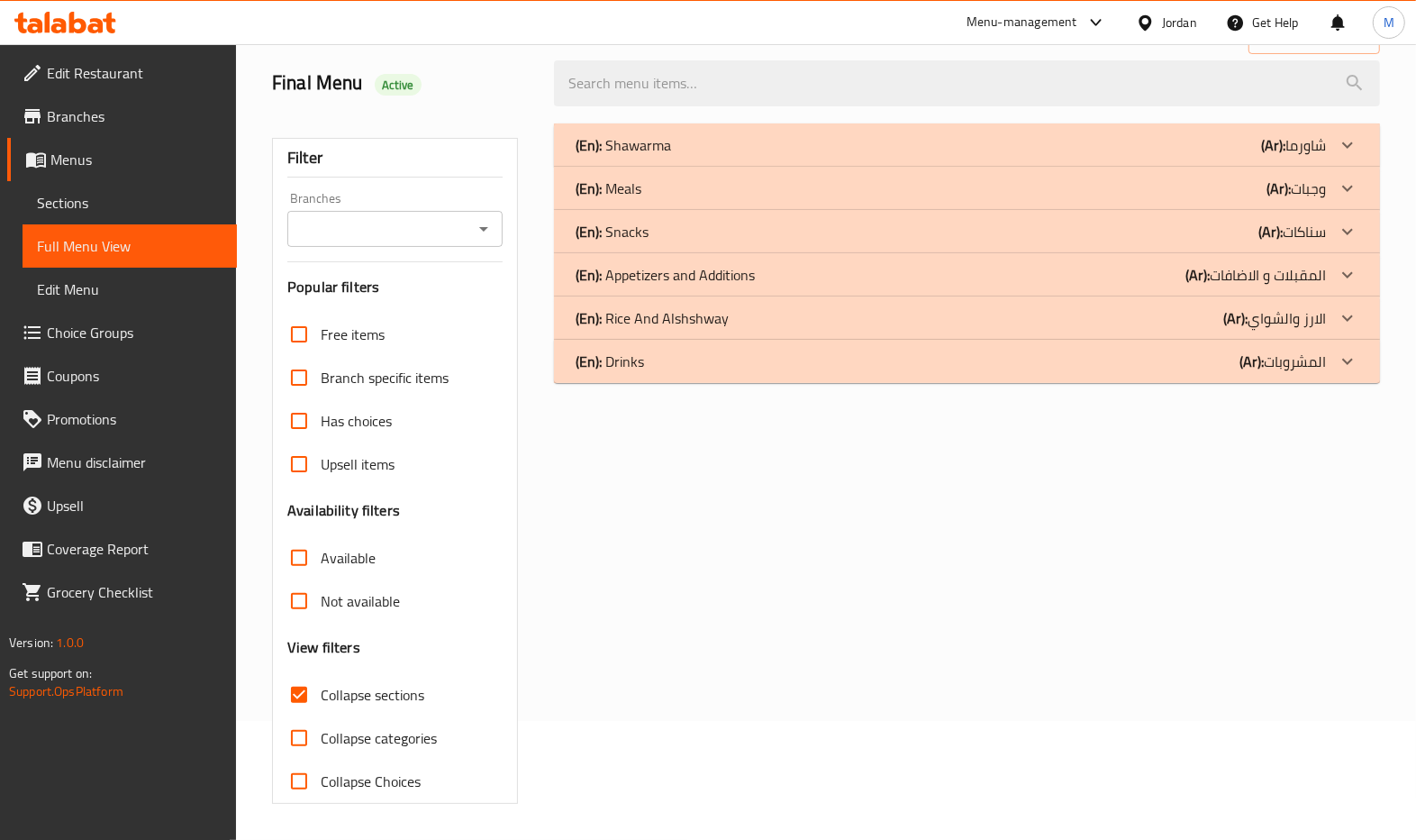
click at [764, 153] on div "(En): Shawarma (Ar): شاورما" at bounding box center [951, 145] width 749 height 22
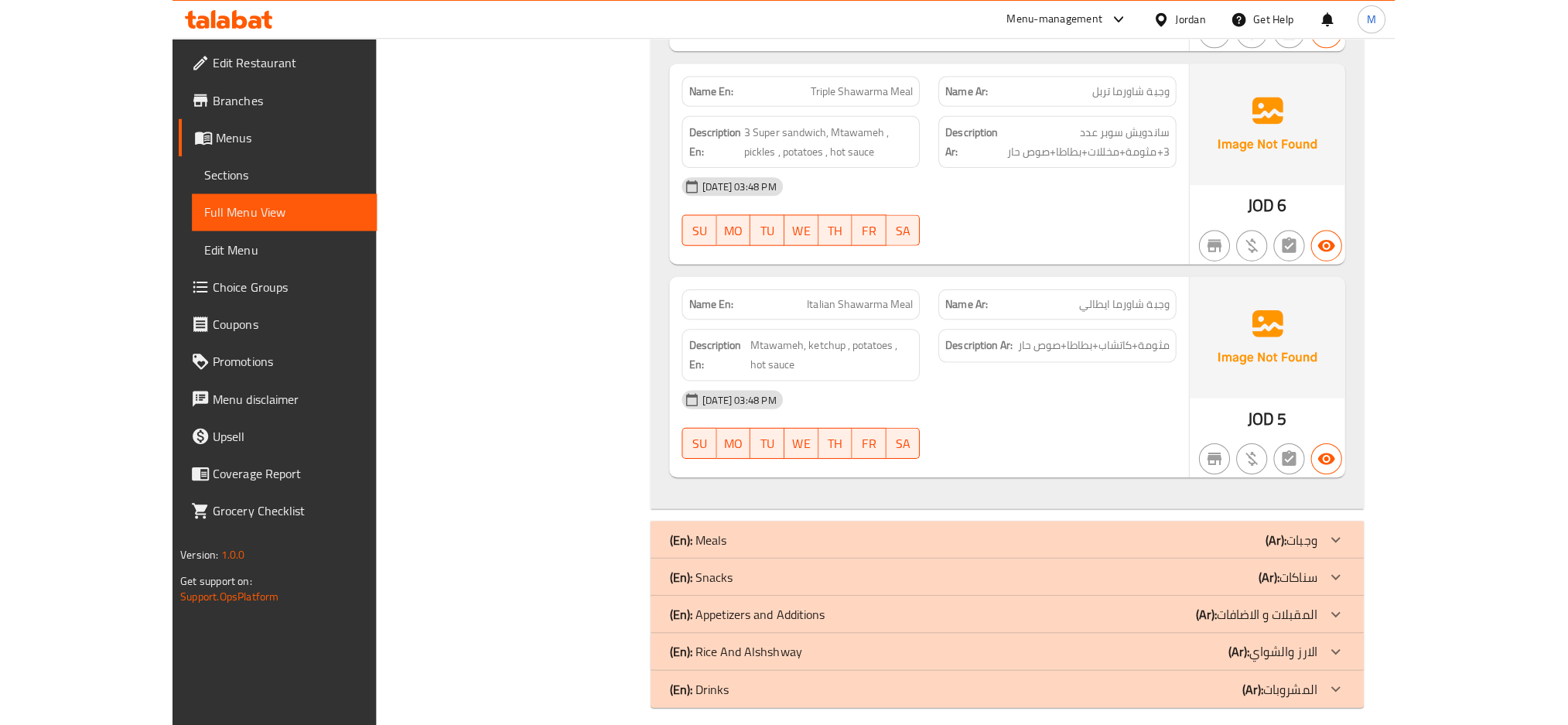
scroll to position [1277, 0]
